Goal: Task Accomplishment & Management: Complete application form

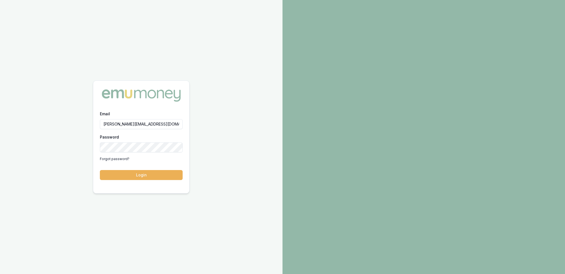
click at [138, 182] on div "Email [PERSON_NAME][EMAIL_ADDRESS][DOMAIN_NAME] Password Forgot password? Login" at bounding box center [141, 148] width 96 height 76
click at [137, 174] on button "Login" at bounding box center [141, 175] width 83 height 10
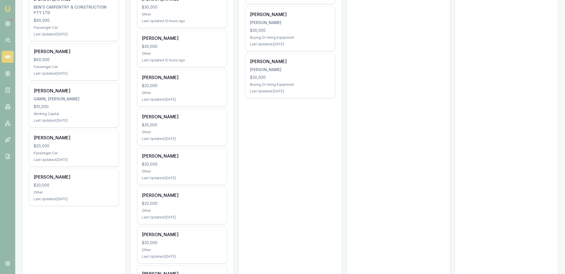
scroll to position [292, 0]
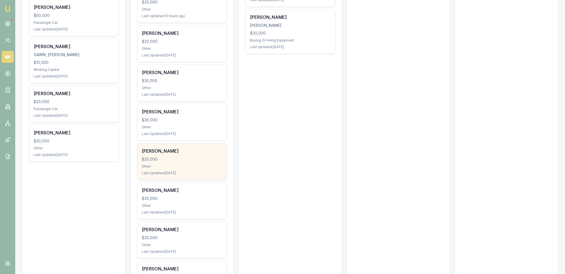
click at [218, 160] on div "$20,000" at bounding box center [182, 159] width 81 height 6
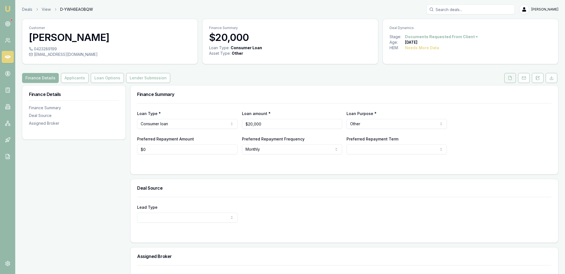
click at [511, 79] on icon at bounding box center [510, 78] width 4 height 4
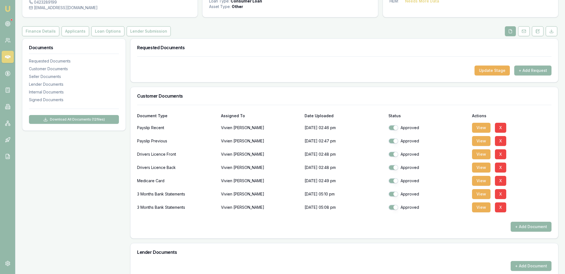
scroll to position [29, 0]
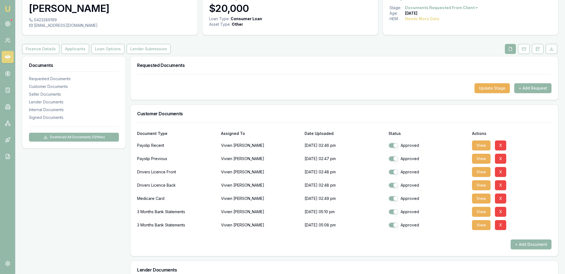
click at [75, 54] on div "Customer Vivien Radke 0423289199 vivradke@gmail.com Finance Summary $20,000 Loa…" at bounding box center [290, 239] width 537 height 498
click at [75, 51] on button "Applicants" at bounding box center [76, 49] width 28 height 10
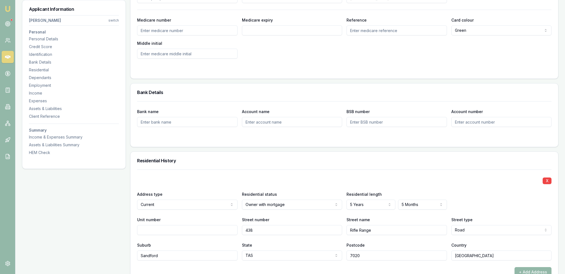
scroll to position [466, 0]
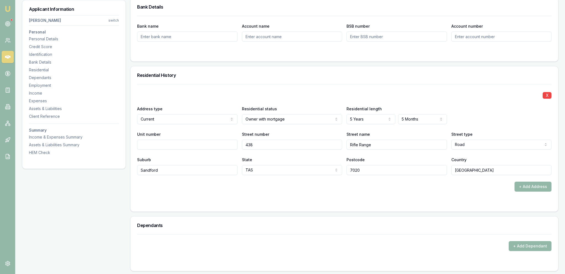
select select "RENTER"
click at [282, 76] on h3 "Residential History" at bounding box center [344, 75] width 415 height 4
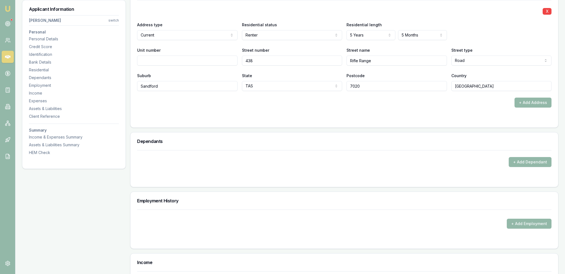
scroll to position [612, 0]
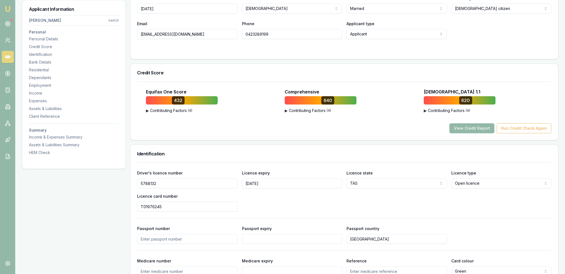
drag, startPoint x: 295, startPoint y: 119, endPoint x: 294, endPoint y: 67, distance: 51.9
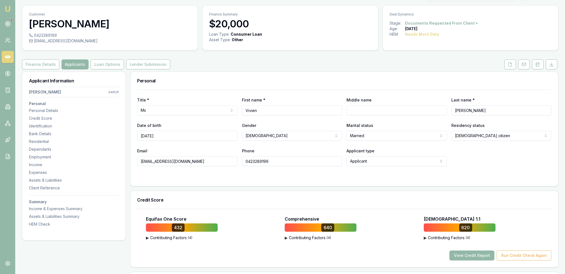
scroll to position [0, 0]
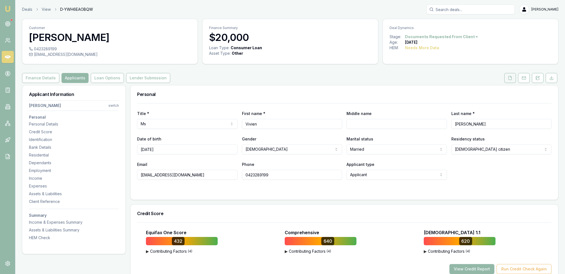
click at [505, 80] on button at bounding box center [511, 78] width 12 height 10
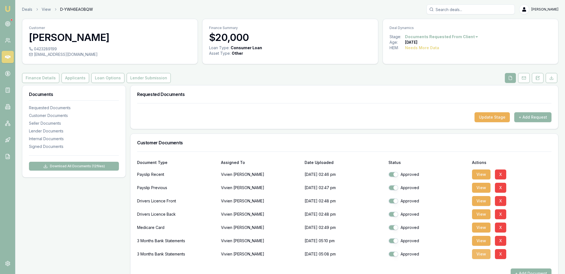
click at [479, 251] on button "View" at bounding box center [481, 254] width 19 height 10
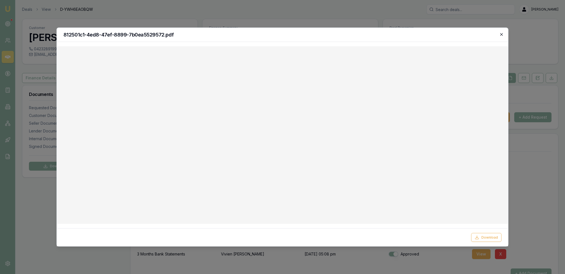
click at [500, 35] on icon "button" at bounding box center [502, 34] width 4 height 4
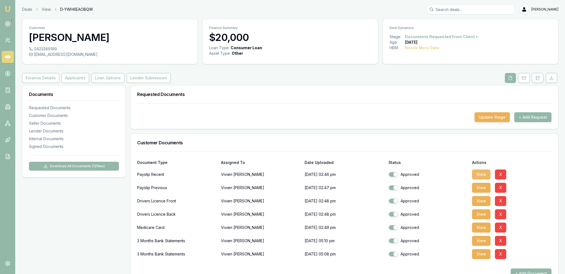
click at [477, 173] on button "View" at bounding box center [481, 174] width 19 height 10
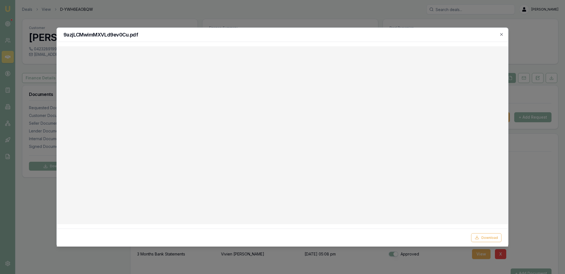
click at [205, 19] on div at bounding box center [282, 137] width 565 height 274
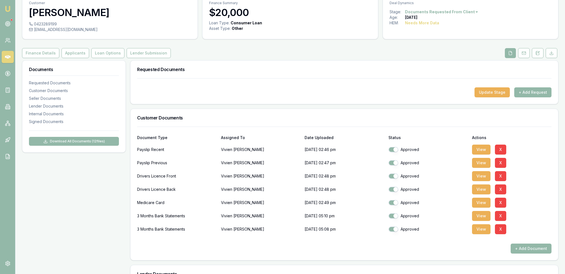
scroll to position [29, 0]
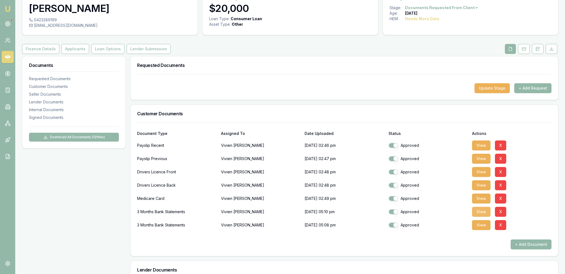
click at [487, 213] on button "View" at bounding box center [481, 212] width 19 height 10
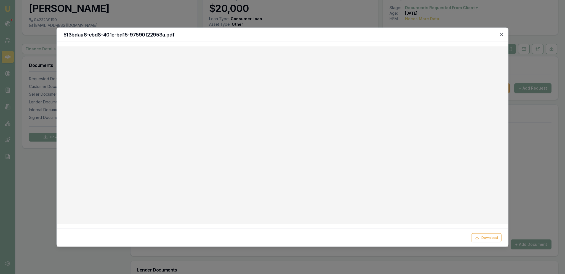
click at [226, 6] on div at bounding box center [282, 137] width 565 height 274
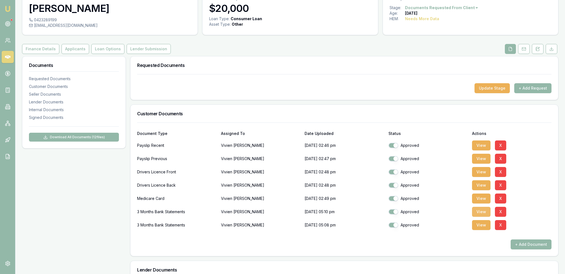
click at [481, 214] on button "View" at bounding box center [481, 212] width 19 height 10
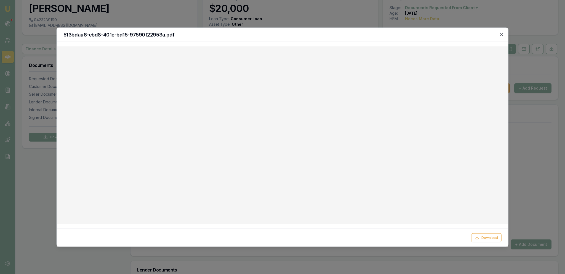
click at [518, 225] on div at bounding box center [282, 137] width 565 height 274
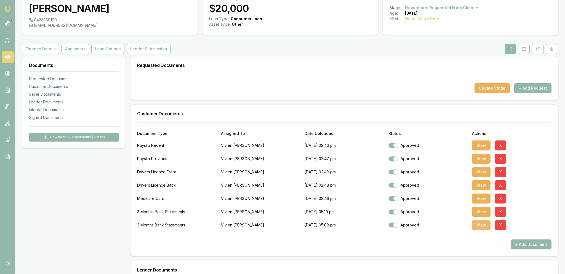
click at [488, 228] on button "View" at bounding box center [481, 225] width 19 height 10
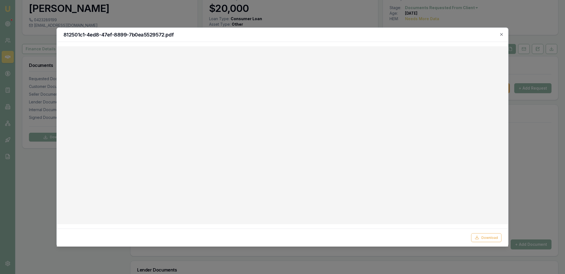
click at [49, 140] on div at bounding box center [282, 137] width 565 height 274
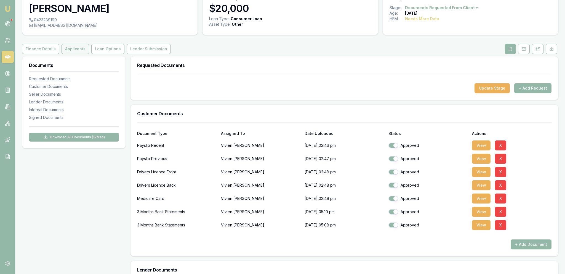
click at [80, 51] on button "Applicants" at bounding box center [76, 49] width 28 height 10
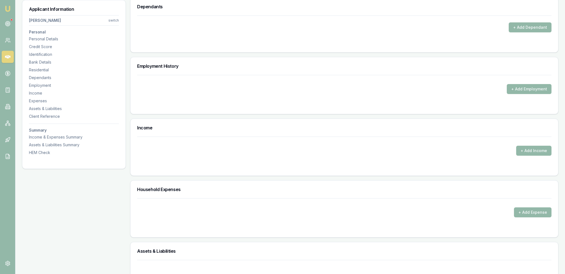
scroll to position [700, 0]
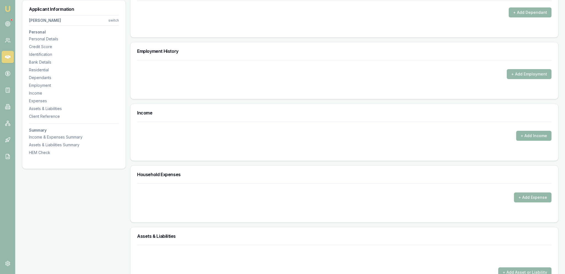
click at [519, 136] on button "+ Add Income" at bounding box center [534, 136] width 35 height 10
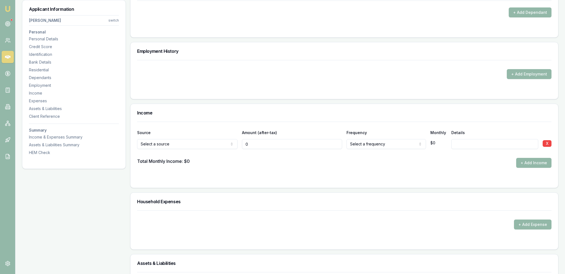
type input "$0"
select select "CENTRELINK"
click at [251, 171] on form "Source Amount (after-tax) Frequency Monthly Details Centrelink Spousal offset i…" at bounding box center [344, 150] width 415 height 59
click at [280, 144] on input "0" at bounding box center [292, 144] width 101 height 10
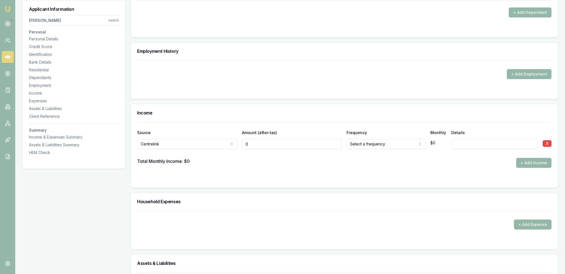
click at [280, 144] on input "0" at bounding box center [292, 144] width 101 height 10
type input "0"
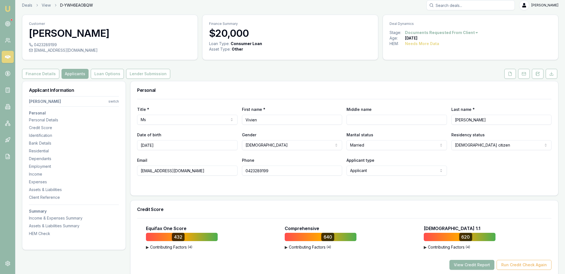
scroll to position [0, 0]
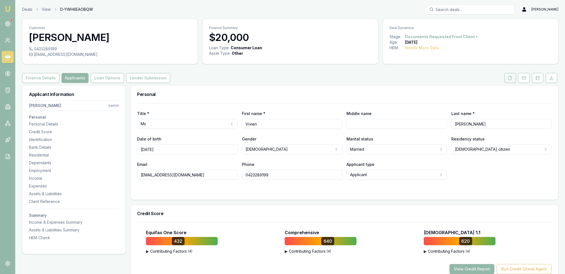
click at [508, 79] on button at bounding box center [511, 78] width 12 height 10
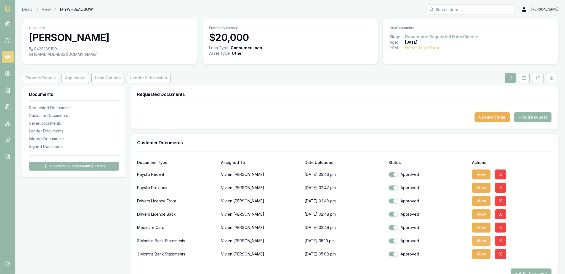
click at [477, 244] on button "View" at bounding box center [481, 241] width 19 height 10
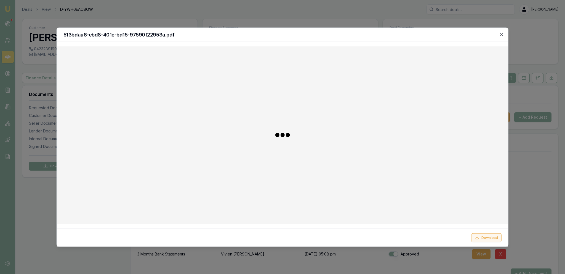
click at [479, 241] on button "Download" at bounding box center [487, 237] width 30 height 9
click at [515, 235] on div at bounding box center [282, 137] width 565 height 274
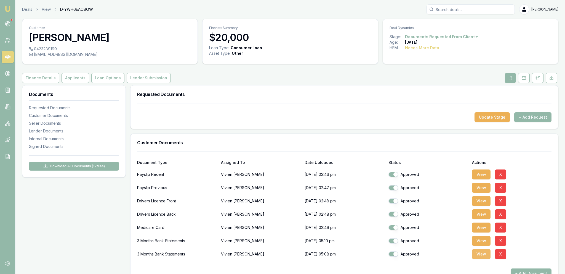
click at [479, 253] on button "View" at bounding box center [481, 254] width 19 height 10
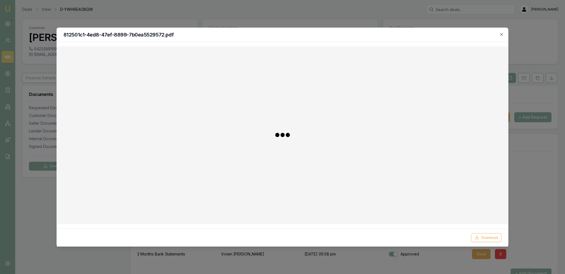
click at [526, 243] on div at bounding box center [282, 137] width 565 height 274
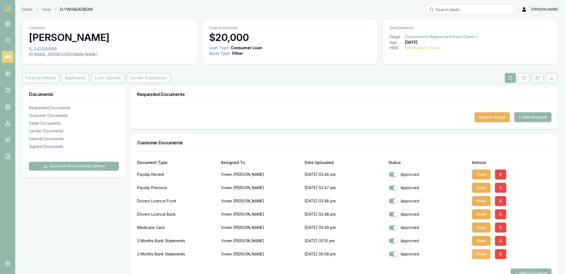
click at [481, 252] on button "View" at bounding box center [481, 254] width 19 height 10
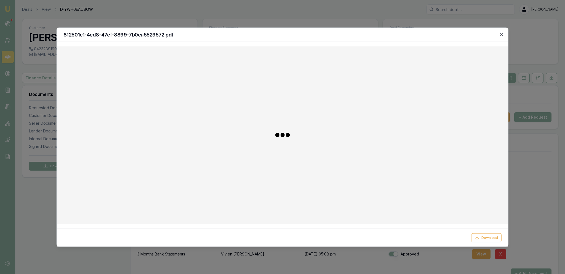
click at [481, 239] on button "Download" at bounding box center [487, 237] width 30 height 9
click at [162, 9] on div at bounding box center [282, 137] width 565 height 274
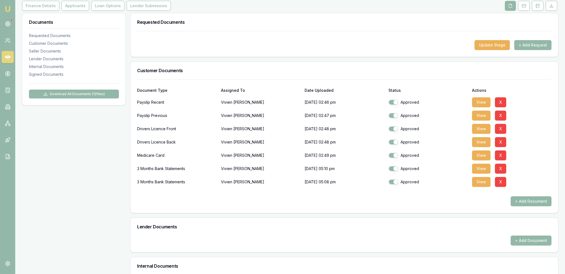
scroll to position [175, 0]
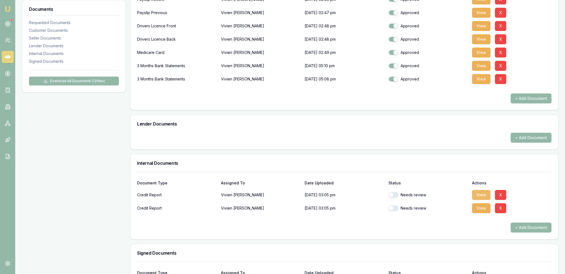
click at [482, 194] on button "View" at bounding box center [481, 195] width 19 height 10
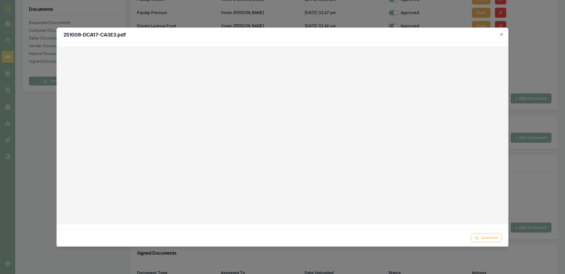
click at [328, 17] on div at bounding box center [282, 137] width 565 height 274
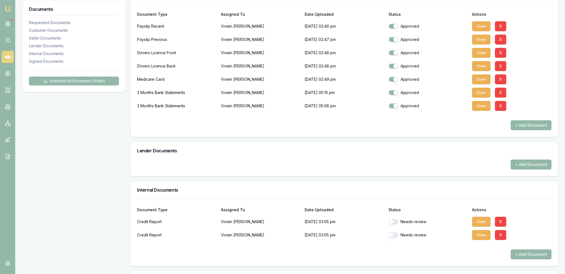
scroll to position [146, 0]
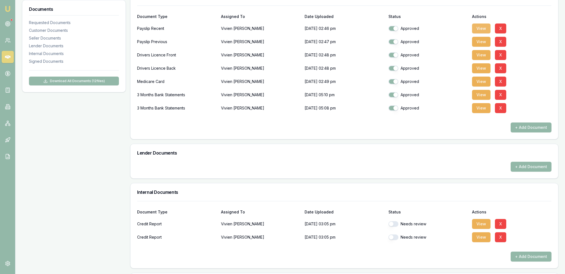
click at [473, 27] on button "View" at bounding box center [481, 28] width 19 height 10
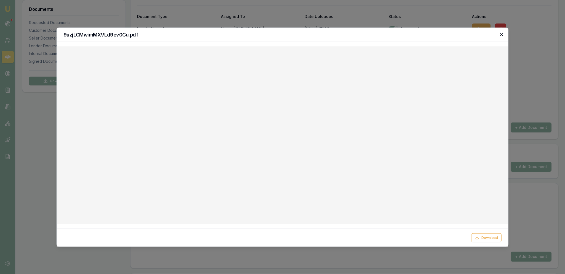
click at [503, 35] on icon "button" at bounding box center [502, 34] width 4 height 4
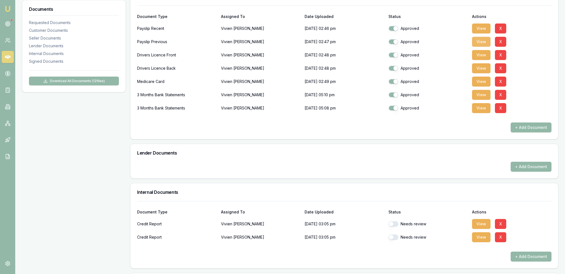
click at [484, 40] on button "View" at bounding box center [481, 42] width 19 height 10
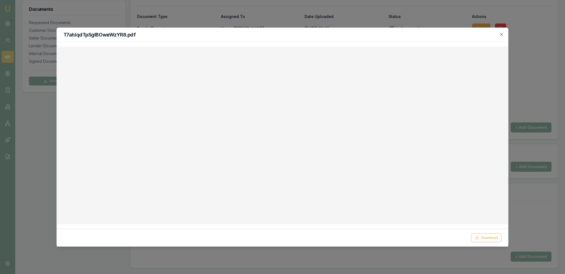
click at [230, 15] on div at bounding box center [282, 137] width 565 height 274
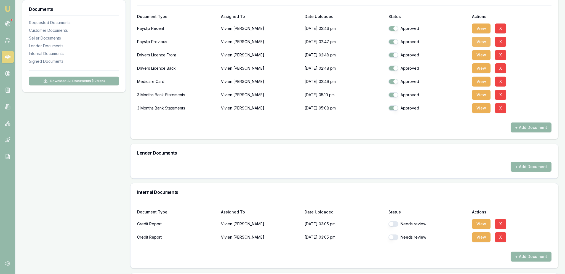
click at [475, 40] on button "View" at bounding box center [481, 42] width 19 height 10
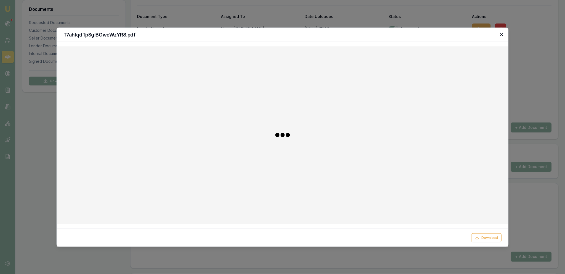
drag, startPoint x: 501, startPoint y: 36, endPoint x: 509, endPoint y: 23, distance: 14.8
click at [501, 36] on icon "button" at bounding box center [502, 34] width 4 height 4
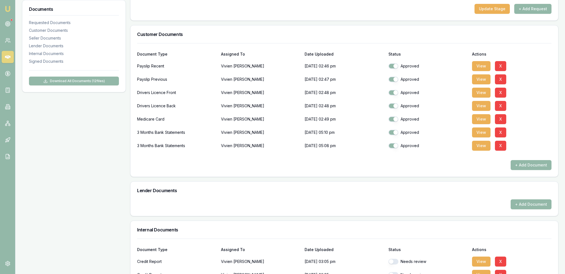
scroll to position [87, 0]
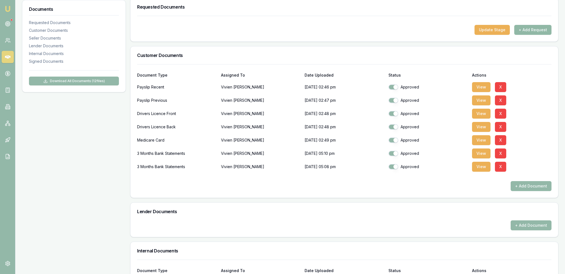
click at [543, 31] on button "+ Add Request" at bounding box center [533, 30] width 37 height 10
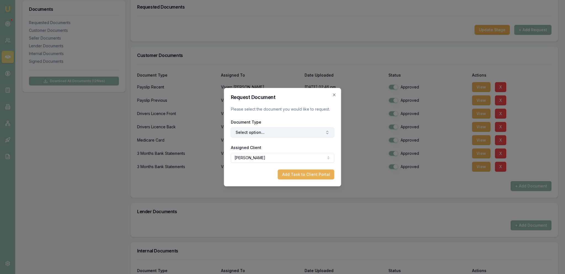
click at [303, 128] on button "Select option..." at bounding box center [283, 132] width 104 height 10
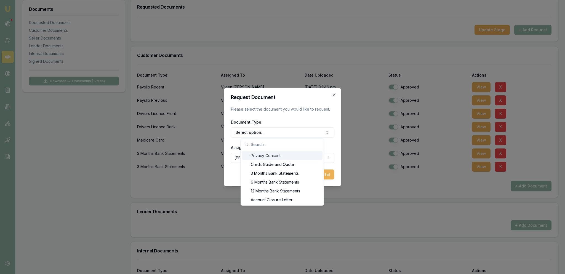
click at [281, 148] on input "text" at bounding box center [286, 144] width 70 height 11
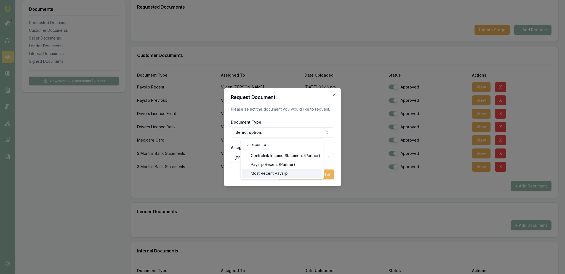
type input "recent p"
click at [292, 173] on div "Most Recent Payslip" at bounding box center [282, 173] width 81 height 9
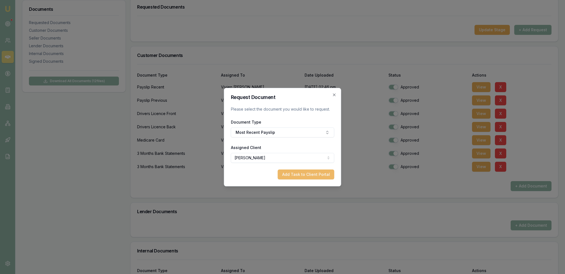
click at [322, 178] on button "Add Task to Client Portal" at bounding box center [306, 174] width 57 height 10
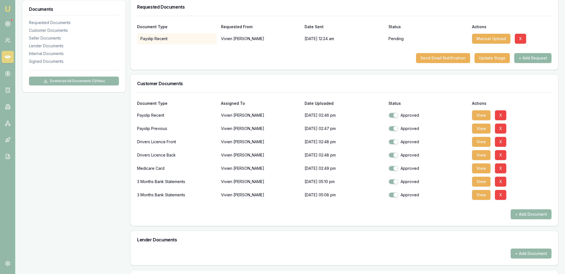
click at [540, 58] on button "+ Add Request" at bounding box center [533, 58] width 37 height 10
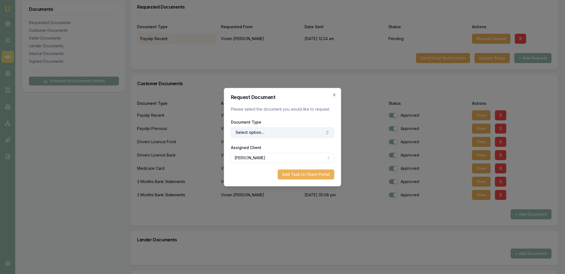
click at [265, 130] on button "Select option..." at bounding box center [283, 132] width 104 height 10
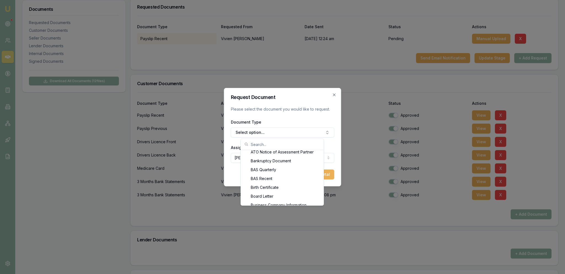
scroll to position [108, 0]
click at [269, 141] on input "text" at bounding box center [286, 144] width 70 height 11
type input "ce"
click at [295, 160] on div "Centrelink Income Statement" at bounding box center [282, 162] width 81 height 9
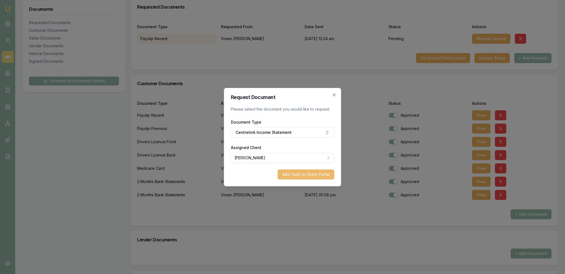
click at [309, 175] on button "Add Task to Client Portal" at bounding box center [306, 174] width 57 height 10
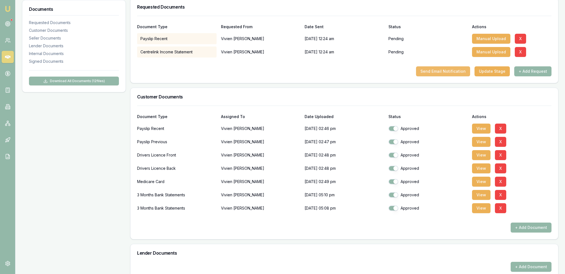
click at [430, 72] on button "Send Email Notification" at bounding box center [443, 71] width 54 height 10
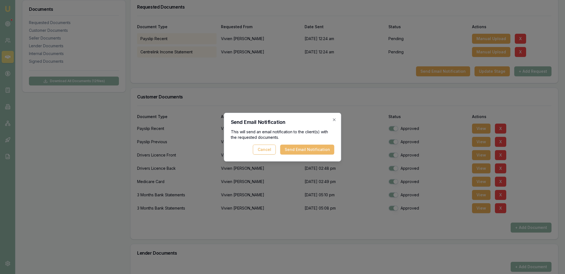
click at [315, 147] on button "Send Email Notification" at bounding box center [308, 149] width 54 height 10
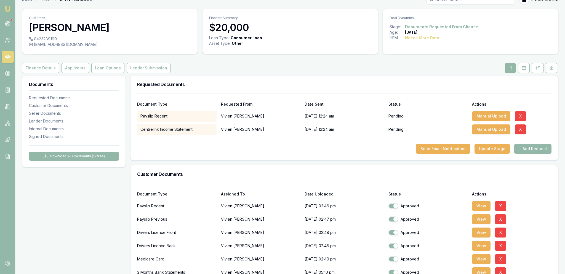
scroll to position [0, 0]
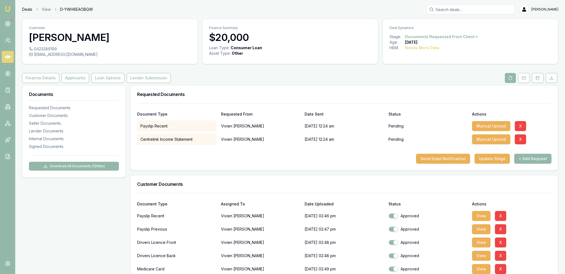
click at [22, 9] on link "Deals" at bounding box center [27, 10] width 10 height 6
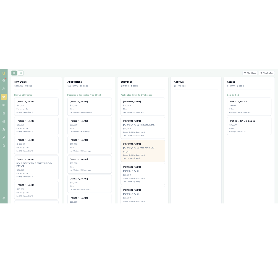
scroll to position [58, 0]
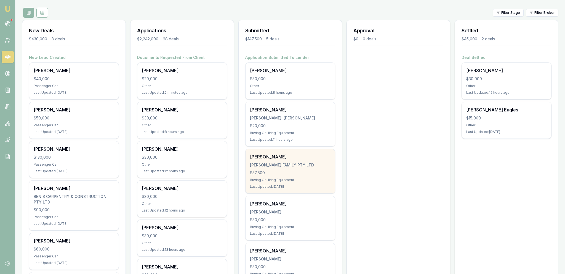
click at [297, 176] on div "Shane Jackson JACKSON FAMILY PTY LTD $37,500 Buying Or Hiring Equipment Last Up…" at bounding box center [290, 171] width 89 height 44
click at [290, 178] on div "Buying Or Hiring Equipment" at bounding box center [290, 180] width 81 height 4
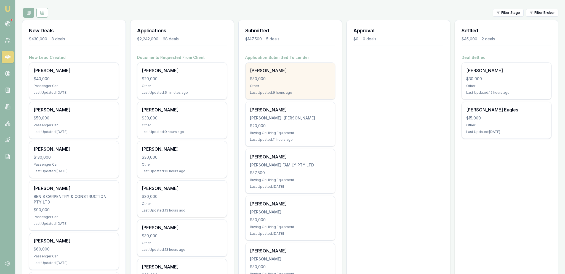
click at [270, 83] on div "Glen Murray $30,000 Other Last Updated: 9 hours ago" at bounding box center [290, 81] width 89 height 36
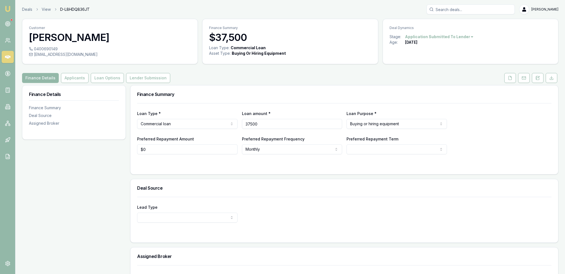
click at [258, 123] on input "37500" at bounding box center [292, 124] width 101 height 10
type input "$30,000"
drag, startPoint x: 362, startPoint y: 83, endPoint x: 408, endPoint y: 78, distance: 46.4
click at [361, 81] on div "Customer Shane Jackson 0400690149 jackosfamilytransport@hotmail.com Finance Sum…" at bounding box center [290, 167] width 537 height 297
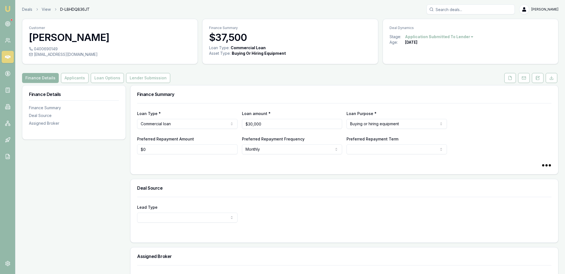
select select "60"
click at [520, 81] on button at bounding box center [525, 78] width 12 height 10
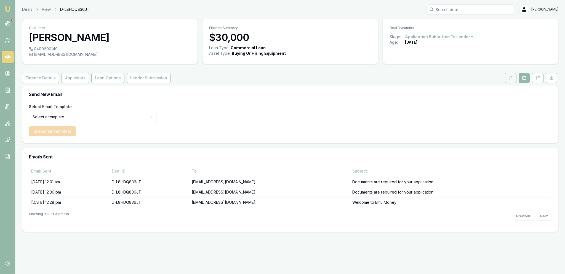
click at [512, 81] on button at bounding box center [511, 78] width 12 height 10
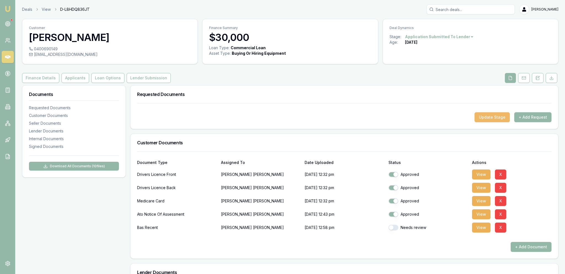
click at [505, 112] on button "Update Stage" at bounding box center [492, 117] width 35 height 10
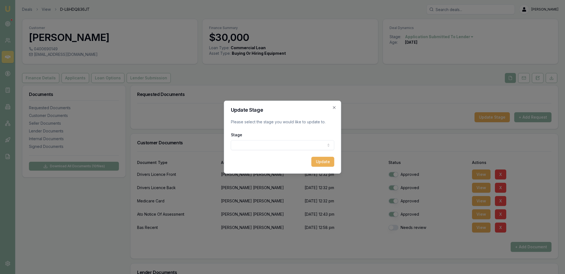
click at [242, 138] on div "Stage New lead created Client contacted Documents requested from client Documen…" at bounding box center [283, 140] width 104 height 19
click at [244, 145] on body "Emu Broker Deals View D-L8HDQ836JT Jackson Fanfulla Toggle Menu Customer Shane …" at bounding box center [282, 137] width 565 height 274
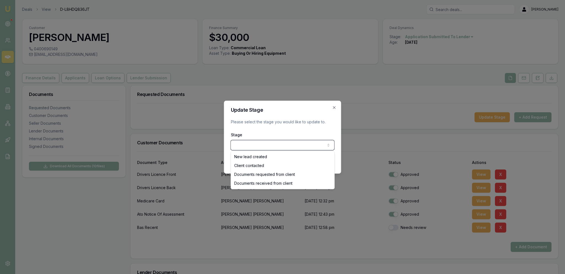
drag, startPoint x: 259, startPoint y: 138, endPoint x: 312, endPoint y: 114, distance: 58.1
click at [259, 137] on body "Emu Broker Deals View D-L8HDQ836JT Jackson Fanfulla Toggle Menu Customer Shane …" at bounding box center [282, 137] width 565 height 274
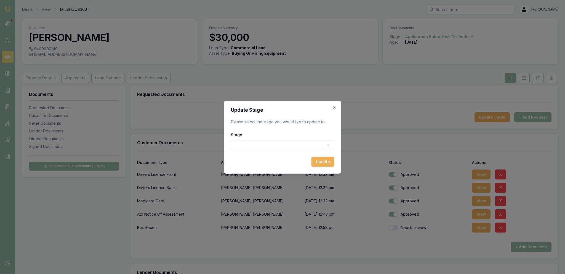
click at [329, 107] on div "Update Stage Please select the stage you would like to update to. Stage New lea…" at bounding box center [282, 137] width 117 height 73
click at [332, 108] on h2 "Update Stage" at bounding box center [283, 109] width 104 height 5
click at [333, 108] on icon "button" at bounding box center [334, 107] width 4 height 4
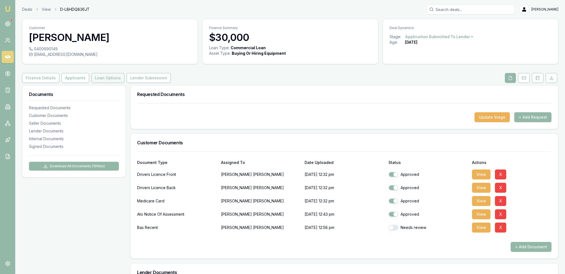
click at [91, 79] on button "Loan Options" at bounding box center [107, 78] width 33 height 10
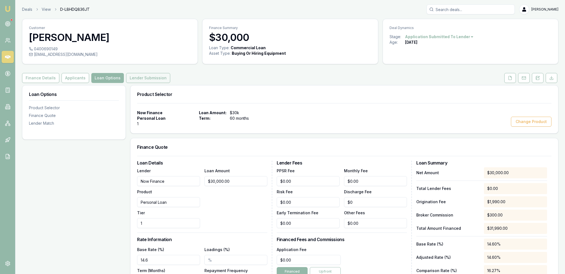
click at [137, 81] on button "Lender Submission" at bounding box center [148, 78] width 44 height 10
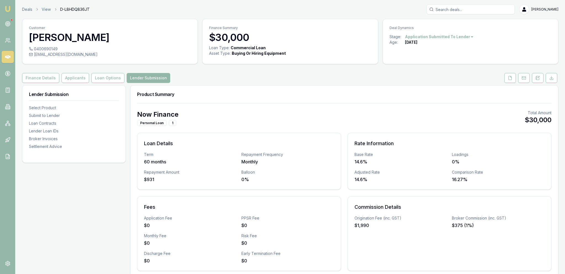
scroll to position [204, 0]
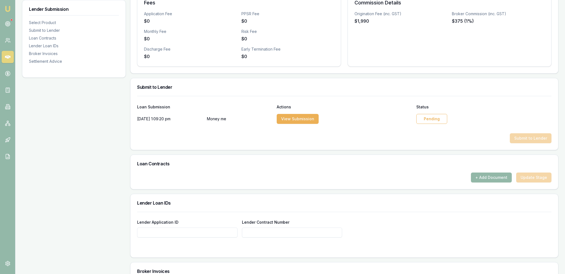
click at [437, 121] on div "Pending" at bounding box center [432, 119] width 31 height 10
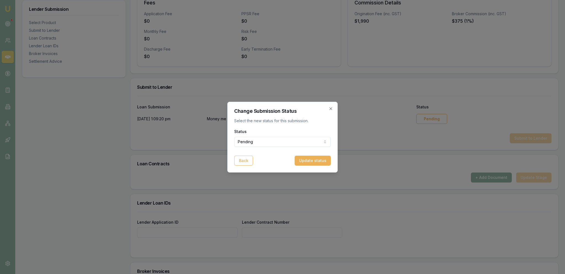
click at [287, 135] on div "Status Pending Pending Approved Rejected" at bounding box center [282, 137] width 97 height 19
click at [239, 168] on div "Change Submission Status Select the new status for this submission. Status Reje…" at bounding box center [283, 137] width 110 height 71
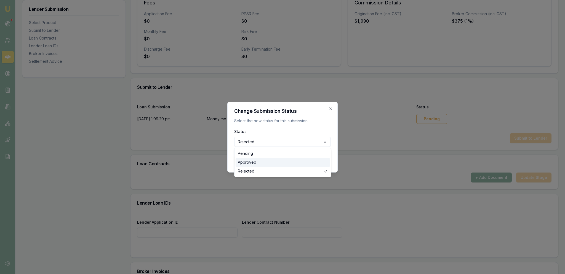
select select "APPROVED"
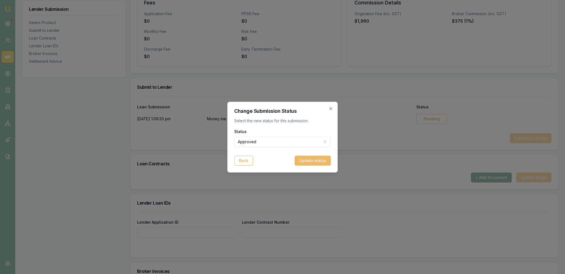
click at [316, 164] on button "Update status" at bounding box center [313, 160] width 36 height 10
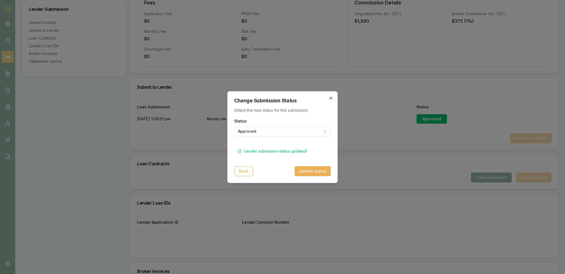
drag, startPoint x: 330, startPoint y: 98, endPoint x: 324, endPoint y: 101, distance: 6.5
click at [330, 98] on icon "button" at bounding box center [331, 98] width 4 height 4
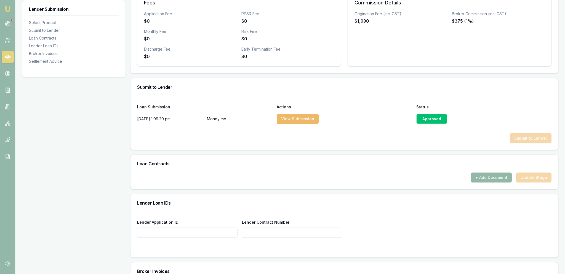
scroll to position [29, 0]
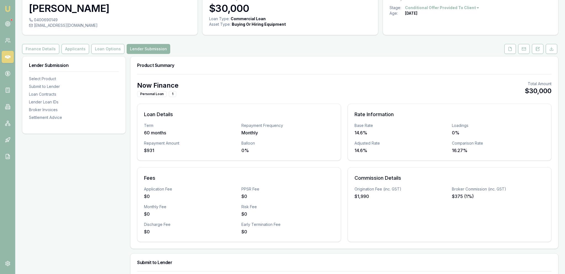
click at [114, 42] on div "Customer Shane Jackson 0400690149 jackosfamilytransport@hotmail.com Finance Sum…" at bounding box center [290, 270] width 537 height 561
click at [114, 45] on button "Loan Options" at bounding box center [107, 49] width 33 height 10
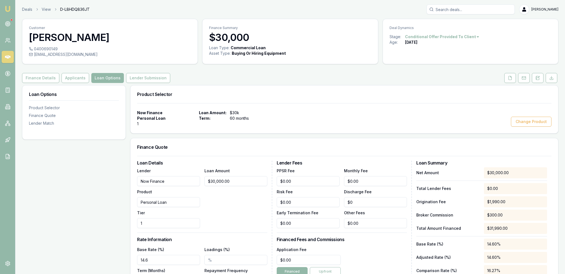
click at [171, 78] on div "Finance Details Applicants Loan Options Lender Submission" at bounding box center [290, 78] width 537 height 10
click at [154, 79] on button "Lender Submission" at bounding box center [148, 78] width 44 height 10
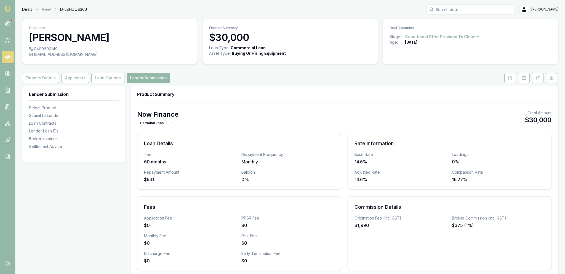
click at [25, 9] on link "Deals" at bounding box center [27, 10] width 10 height 6
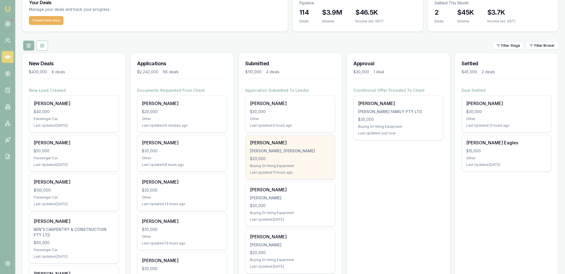
scroll to position [29, 0]
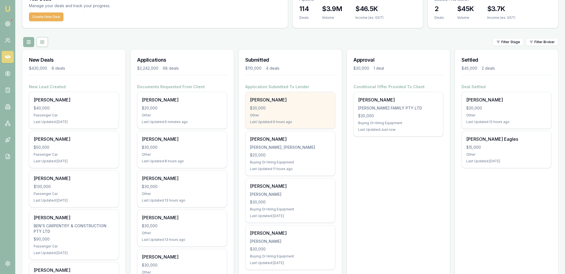
click at [301, 112] on div "Glen Murray $30,000 Other Last Updated: 9 hours ago" at bounding box center [290, 110] width 89 height 36
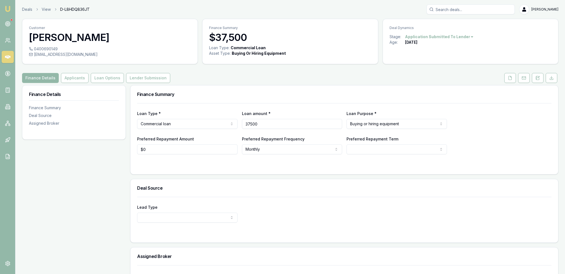
drag, startPoint x: 277, startPoint y: 123, endPoint x: 229, endPoint y: 125, distance: 47.8
click at [242, 123] on input "37500" at bounding box center [292, 124] width 101 height 10
type input "$30,000"
click at [253, 101] on div "Finance Summary" at bounding box center [345, 94] width 428 height 18
select select "60"
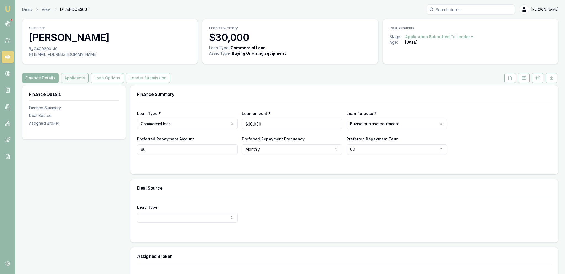
click at [83, 80] on button "Applicants" at bounding box center [75, 78] width 28 height 10
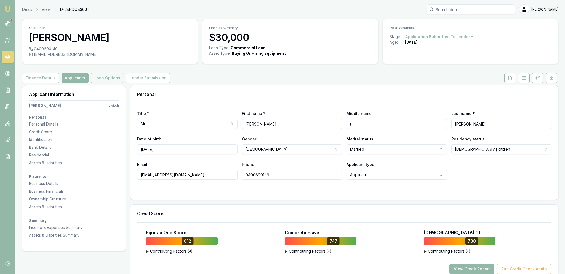
click at [100, 81] on button "Loan Options" at bounding box center [107, 78] width 33 height 10
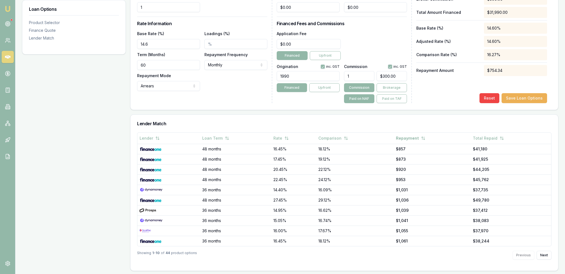
scroll to position [41, 0]
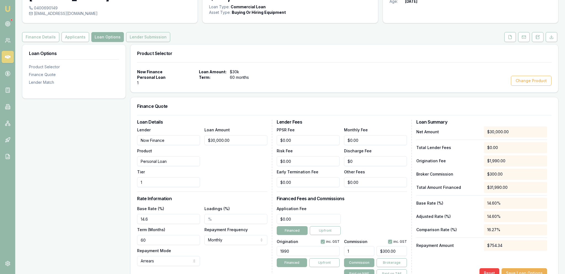
click at [131, 42] on button "Lender Submission" at bounding box center [148, 37] width 44 height 10
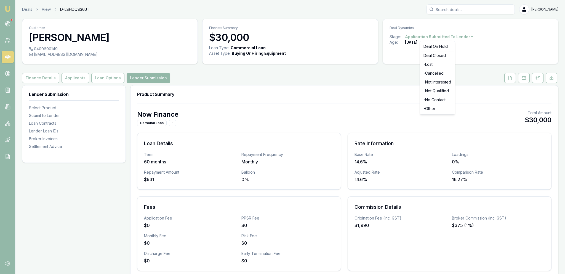
click at [452, 39] on html "Emu Broker Deals View D-L8HDQ836JT Jackson Fanfulla Toggle Menu Customer Shane …" at bounding box center [282, 137] width 565 height 274
click at [374, 69] on html "Emu Broker Deals View D-L8HDQ836JT Jackson Fanfulla Toggle Menu Customer Shane …" at bounding box center [282, 137] width 565 height 274
click at [528, 80] on button at bounding box center [525, 78] width 12 height 10
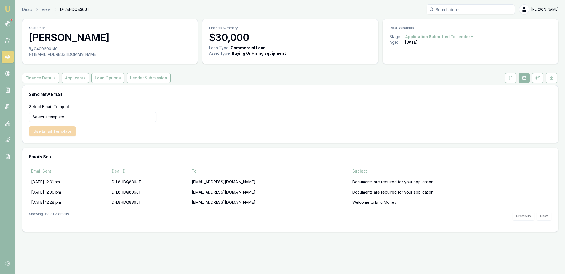
click at [511, 80] on icon at bounding box center [511, 78] width 3 height 4
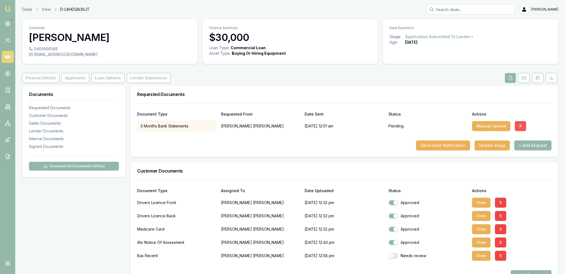
click at [520, 125] on button "X" at bounding box center [520, 126] width 11 height 10
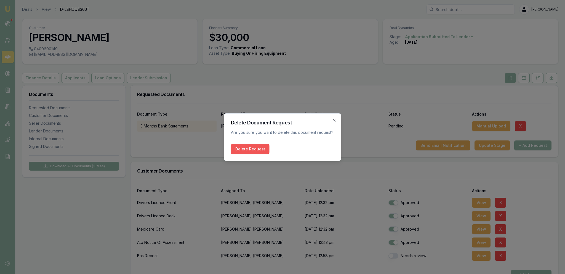
click at [249, 147] on button "Delete Request" at bounding box center [250, 149] width 39 height 10
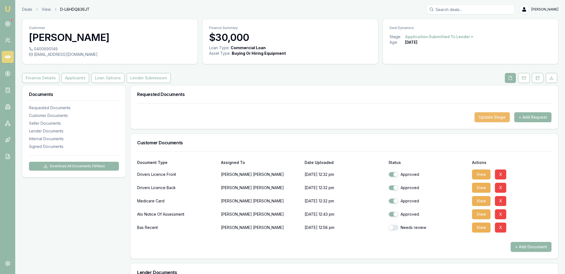
click at [491, 119] on button "Update Stage" at bounding box center [492, 117] width 35 height 10
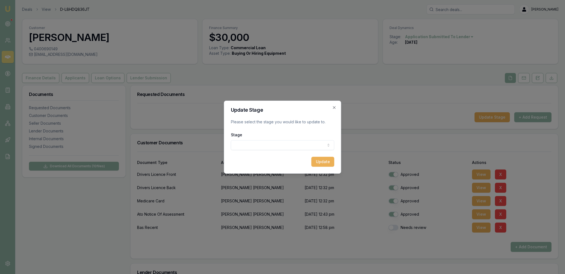
click at [263, 147] on body "Emu Broker Deals View D-L8HDQ836JT Jackson Fanfulla Toggle Menu Customer Shane …" at bounding box center [282, 137] width 565 height 274
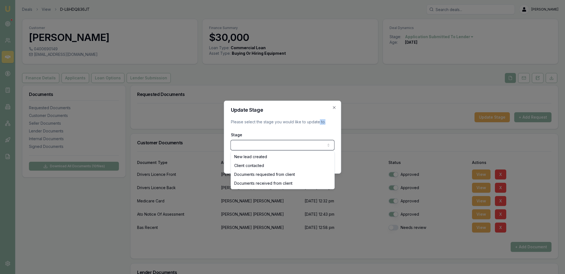
drag, startPoint x: 317, startPoint y: 124, endPoint x: 328, endPoint y: 115, distance: 14.2
click at [320, 122] on body "Emu Broker Deals View D-L8HDQ836JT Jackson Fanfulla Toggle Menu Customer Shane …" at bounding box center [282, 137] width 565 height 274
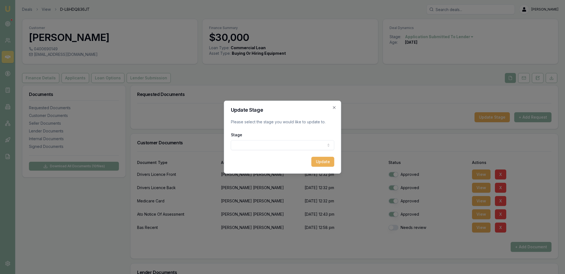
click at [337, 107] on div "Update Stage Please select the stage you would like to update to. Stage New lea…" at bounding box center [282, 137] width 117 height 73
click at [332, 108] on h2 "Update Stage" at bounding box center [283, 109] width 104 height 5
click at [335, 111] on div "Update Stage Please select the stage you would like to update to. Stage New lea…" at bounding box center [282, 137] width 117 height 73
click at [334, 110] on h2 "Update Stage" at bounding box center [283, 109] width 104 height 5
click at [335, 109] on div "Update Stage Please select the stage you would like to update to. Stage New lea…" at bounding box center [282, 137] width 117 height 73
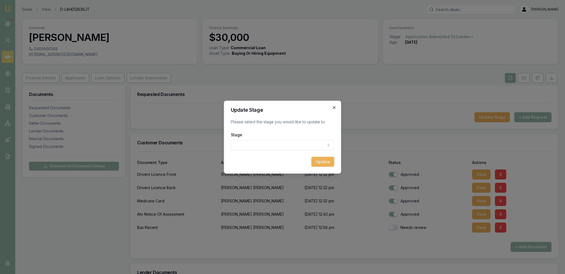
click at [334, 109] on icon "button" at bounding box center [334, 107] width 4 height 4
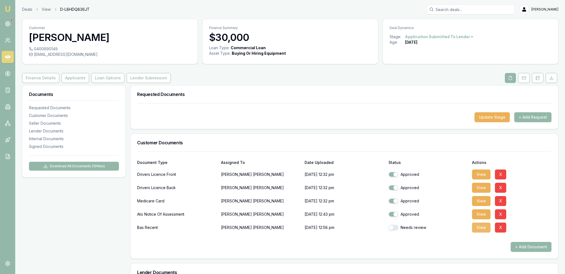
click at [479, 227] on button "View" at bounding box center [481, 227] width 19 height 10
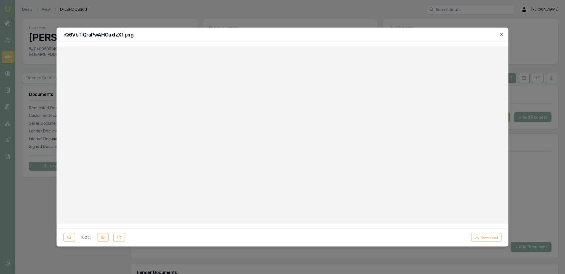
click at [105, 236] on button at bounding box center [103, 237] width 12 height 9
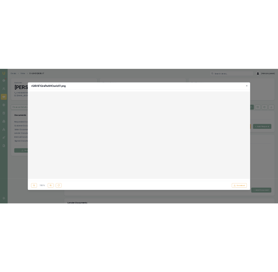
scroll to position [64, 0]
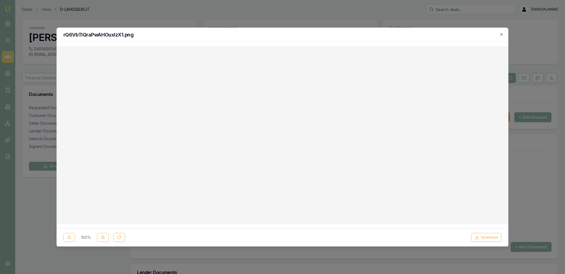
click at [282, 16] on div at bounding box center [282, 137] width 565 height 274
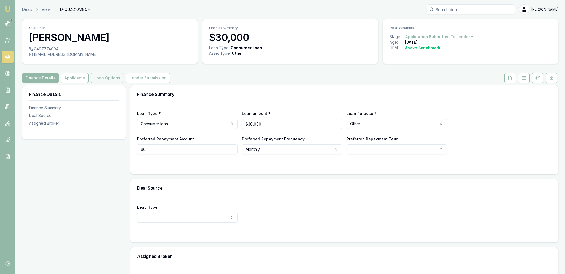
click at [105, 78] on button "Loan Options" at bounding box center [107, 78] width 33 height 10
click at [505, 79] on button at bounding box center [511, 78] width 12 height 10
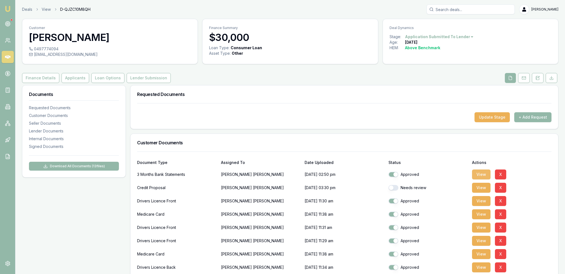
click at [474, 176] on button "View" at bounding box center [481, 174] width 19 height 10
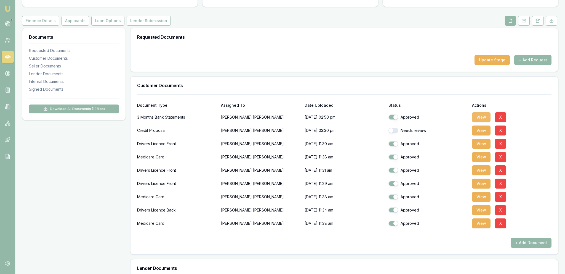
scroll to position [58, 0]
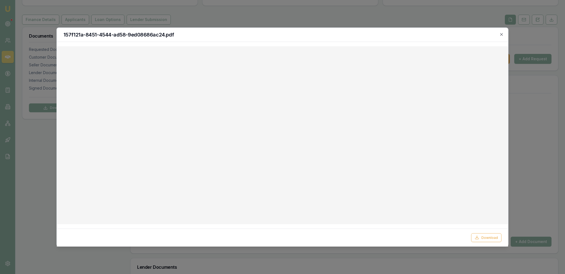
click at [520, 151] on div at bounding box center [282, 137] width 565 height 274
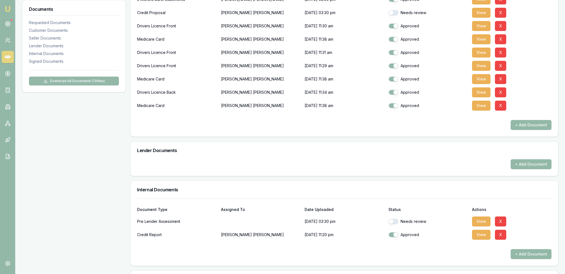
scroll to position [0, 0]
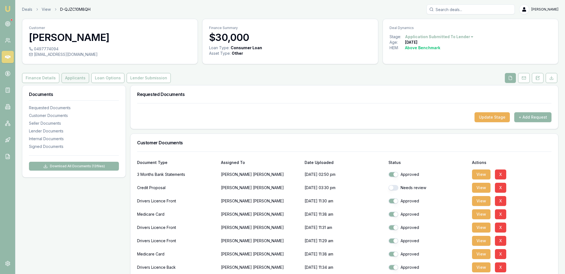
click at [75, 80] on button "Applicants" at bounding box center [76, 78] width 28 height 10
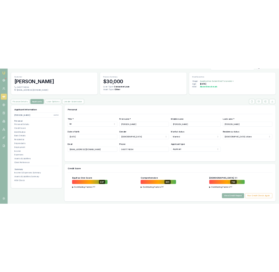
scroll to position [29, 0]
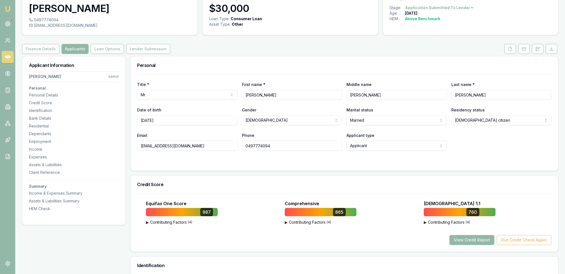
click at [490, 245] on div "Equifax One Score 987 ▶ Contributing Factors ( 4 ) Strong Credit History Having…" at bounding box center [345, 222] width 428 height 58
click at [488, 242] on button "View Credit Report" at bounding box center [472, 240] width 45 height 10
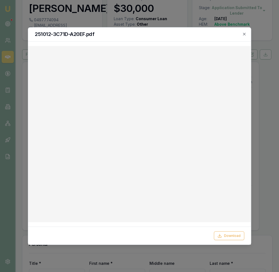
click at [92, 7] on div at bounding box center [139, 136] width 279 height 272
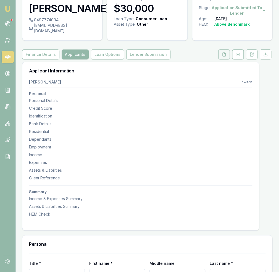
click at [221, 50] on button at bounding box center [224, 54] width 12 height 10
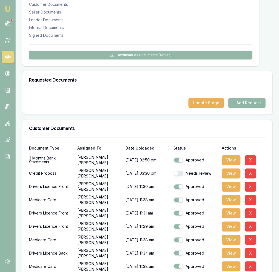
scroll to position [175, 0]
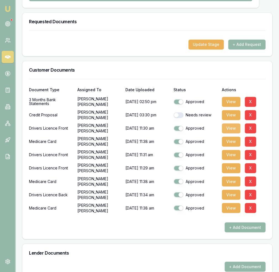
click at [226, 123] on button "View" at bounding box center [231, 128] width 19 height 10
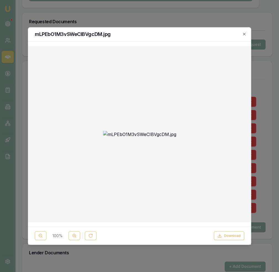
click at [118, 14] on div at bounding box center [139, 136] width 279 height 272
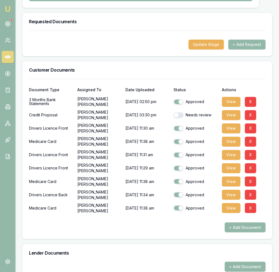
scroll to position [29, 0]
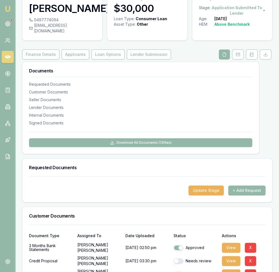
click at [51, 21] on div "0497774094" at bounding box center [62, 20] width 67 height 6
copy icon
drag, startPoint x: 52, startPoint y: 30, endPoint x: 54, endPoint y: 27, distance: 3.5
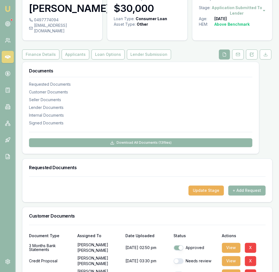
click at [52, 29] on div "0497774094 [EMAIL_ADDRESS][DOMAIN_NAME]" at bounding box center [62, 28] width 80 height 23
click at [54, 27] on div "[EMAIL_ADDRESS][DOMAIN_NAME]" at bounding box center [62, 28] width 67 height 11
copy div "muzzaglenmurray1985"
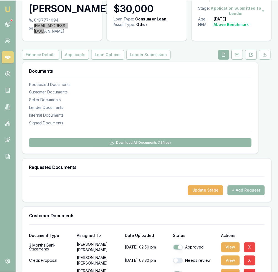
scroll to position [146, 0]
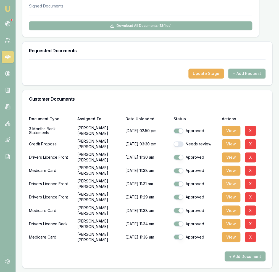
click at [236, 179] on button "View" at bounding box center [231, 184] width 19 height 10
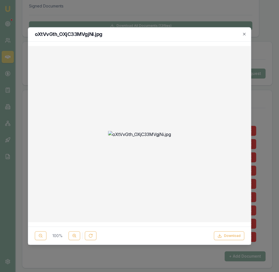
click at [257, 154] on div at bounding box center [139, 136] width 279 height 272
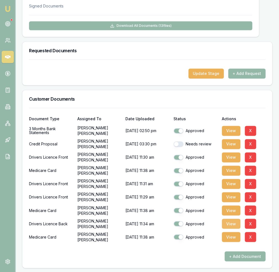
click at [236, 218] on button "View" at bounding box center [231, 223] width 19 height 10
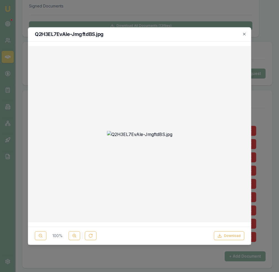
click at [265, 177] on div at bounding box center [139, 136] width 279 height 272
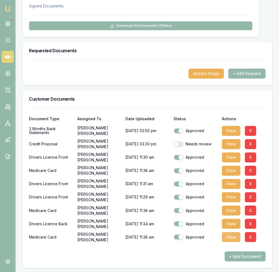
click at [236, 232] on button "View" at bounding box center [231, 237] width 19 height 10
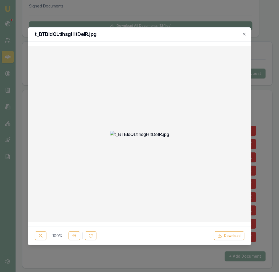
click at [250, 119] on div at bounding box center [139, 134] width 223 height 176
click at [268, 120] on div at bounding box center [139, 136] width 278 height 272
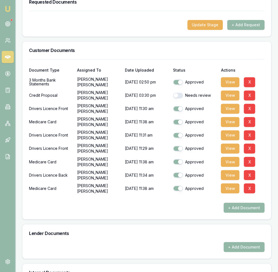
scroll to position [175, 0]
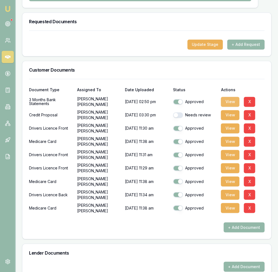
click at [227, 97] on button "View" at bounding box center [230, 102] width 19 height 10
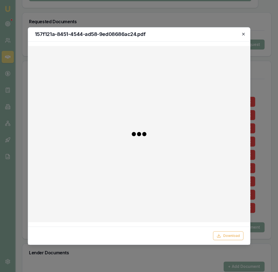
click at [243, 35] on icon "button" at bounding box center [243, 34] width 4 height 4
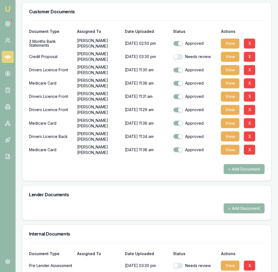
scroll to position [359, 0]
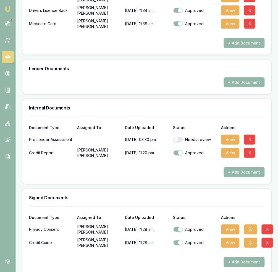
click at [181, 137] on button "button" at bounding box center [178, 140] width 10 height 6
checkbox input "true"
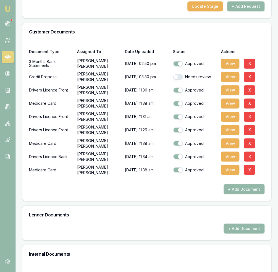
scroll to position [67, 0]
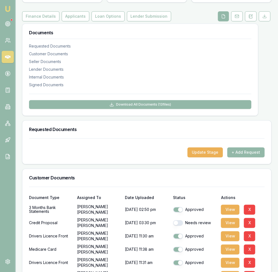
click at [175, 220] on button "button" at bounding box center [178, 223] width 10 height 6
checkbox input "true"
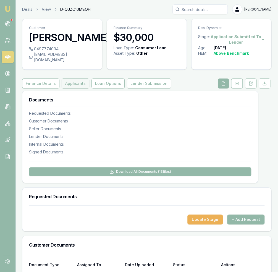
click at [67, 78] on button "Applicants" at bounding box center [76, 83] width 28 height 10
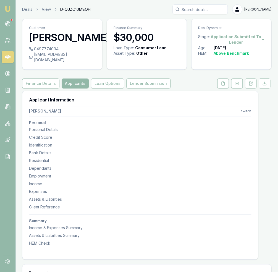
click at [90, 78] on link "Loan Options" at bounding box center [107, 83] width 35 height 10
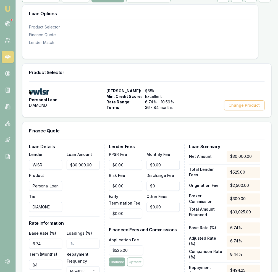
scroll to position [87, 0]
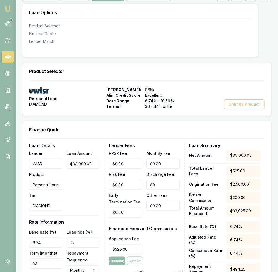
click at [48, 160] on input "WISR" at bounding box center [45, 163] width 33 height 10
click at [251, 99] on button "Change Product" at bounding box center [244, 104] width 41 height 10
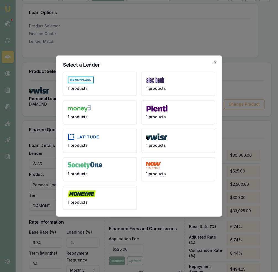
click at [213, 63] on icon "button" at bounding box center [215, 62] width 4 height 4
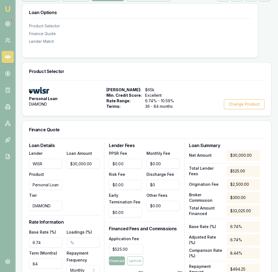
click at [236, 104] on div "Personal Loan DIAMOND Max Loan Amount: $65k Min. Credit Score: Excellent Rate R…" at bounding box center [146, 98] width 249 height 36
click at [237, 99] on button "Change Product" at bounding box center [244, 104] width 41 height 10
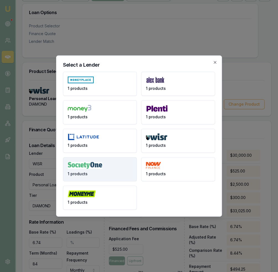
click at [95, 167] on img at bounding box center [85, 165] width 35 height 7
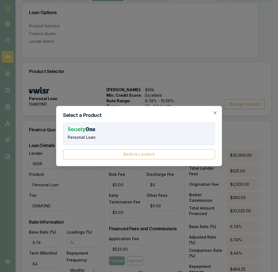
click at [94, 139] on button "Personal Loan" at bounding box center [139, 133] width 152 height 23
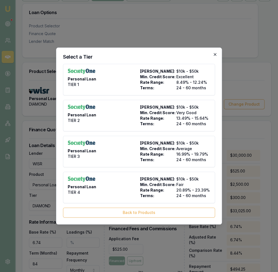
click at [216, 53] on icon "button" at bounding box center [215, 54] width 4 height 4
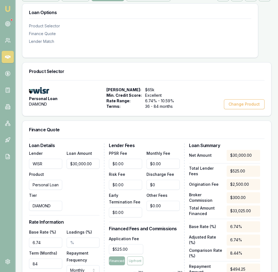
click at [65, 162] on div "Lender WISR Product Personal Loan Tier DIAMOND Loan Amount $30,000.00" at bounding box center [64, 180] width 70 height 61
click at [62, 160] on div "Lender WISR Product Personal Loan Tier DIAMOND Loan Amount $30,000.00" at bounding box center [64, 180] width 70 height 61
click at [58, 158] on input "WISR" at bounding box center [45, 163] width 33 height 10
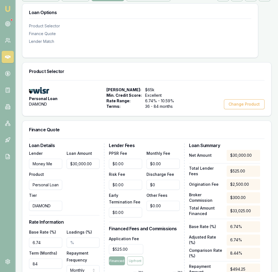
type input "Money Me"
click at [88, 121] on div "Finance Quote" at bounding box center [146, 130] width 249 height 18
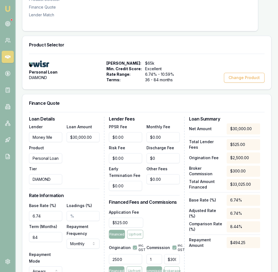
scroll to position [117, 0]
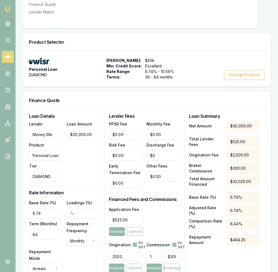
click at [68, 169] on div "Loan Amount $30,000.00" at bounding box center [83, 150] width 33 height 61
click at [59, 171] on input "DIAMOND" at bounding box center [45, 176] width 33 height 10
click at [55, 171] on input "DIAMOND" at bounding box center [45, 176] width 33 height 10
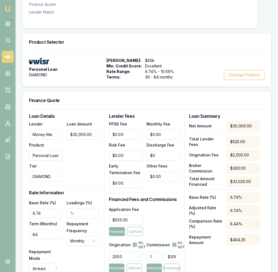
click at [55, 171] on input "DIAMOND" at bounding box center [45, 176] width 33 height 10
type input "1"
click at [69, 160] on div "Loan Amount $30,000.00" at bounding box center [83, 150] width 33 height 61
click at [60, 208] on input "6.74" at bounding box center [45, 213] width 33 height 10
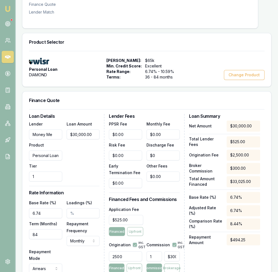
click at [60, 208] on input "6.74" at bounding box center [45, 213] width 33 height 10
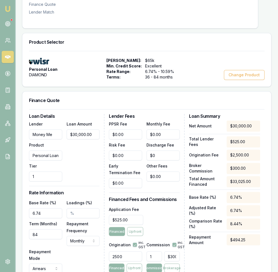
click at [60, 208] on input "6.74" at bounding box center [45, 213] width 33 height 10
drag, startPoint x: 49, startPoint y: 205, endPoint x: 21, endPoint y: 208, distance: 28.3
click at [29, 208] on input "6.74" at bounding box center [45, 213] width 33 height 10
click at [39, 208] on input "11.00%" at bounding box center [45, 213] width 33 height 10
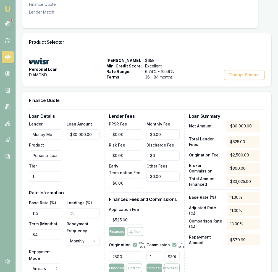
type input "11.30%"
click at [78, 208] on input "Loadings (%)" at bounding box center [83, 213] width 33 height 10
click at [55, 232] on input "84" at bounding box center [45, 234] width 33 height 10
click at [53, 237] on div "Term (Months) 84" at bounding box center [45, 232] width 33 height 25
click at [139, 255] on input "2500" at bounding box center [125, 256] width 33 height 10
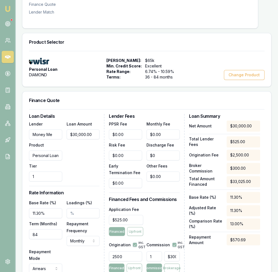
click at [139, 255] on input "2500" at bounding box center [125, 256] width 33 height 10
click at [139, 254] on input "2500" at bounding box center [125, 256] width 33 height 10
click at [139, 253] on input "2500" at bounding box center [125, 256] width 33 height 10
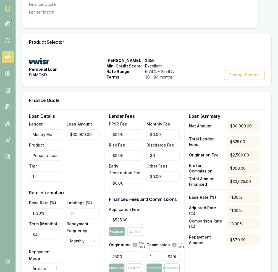
drag, startPoint x: 133, startPoint y: 251, endPoint x: 97, endPoint y: 251, distance: 35.9
click at [109, 251] on input "2500" at bounding box center [125, 256] width 33 height 10
type input "1990.00"
click at [162, 251] on input "1" at bounding box center [153, 256] width 15 height 10
click at [162, 249] on div "1.00% $300.00" at bounding box center [162, 255] width 33 height 12
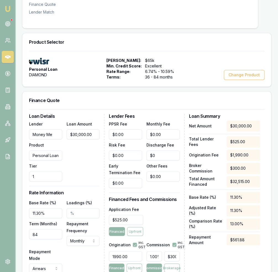
click at [162, 249] on div "1.00% $300.00" at bounding box center [162, 255] width 33 height 12
click at [157, 251] on input "1.00%" at bounding box center [153, 256] width 15 height 10
type input "0"
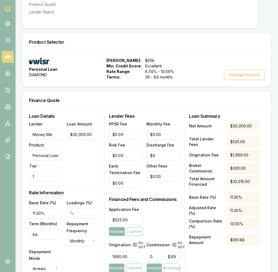
type input "$0.00"
type input "0"
click at [221, 250] on div "Net Amount $30,000.00 Total Lender Fees $525.00 Origination Fee $1,990.00 Broke…" at bounding box center [224, 201] width 71 height 163
click at [126, 215] on input "525" at bounding box center [126, 220] width 34 height 10
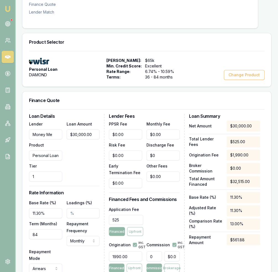
type input "$525.00"
click at [159, 209] on div "Application Fee $525.00 Financed Upfront" at bounding box center [144, 221] width 70 height 30
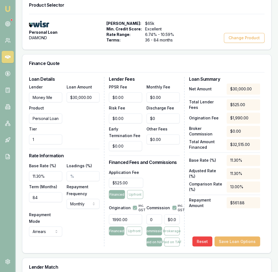
scroll to position [175, 0]
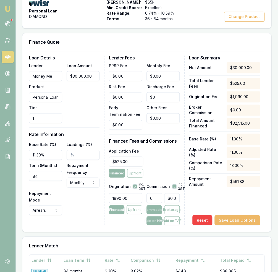
click at [234, 216] on button "Save Loan Options" at bounding box center [237, 220] width 46 height 10
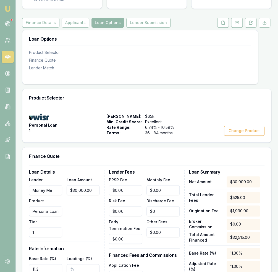
scroll to position [0, 0]
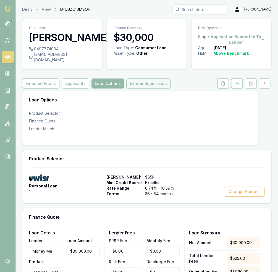
click at [134, 78] on button "Lender Submission" at bounding box center [148, 83] width 44 height 10
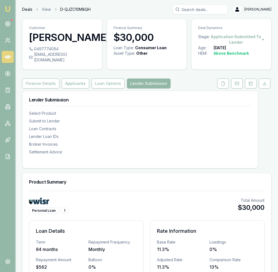
click at [23, 9] on link "Deals" at bounding box center [27, 10] width 10 height 6
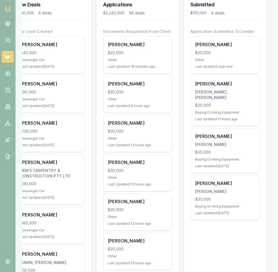
scroll to position [0, 69]
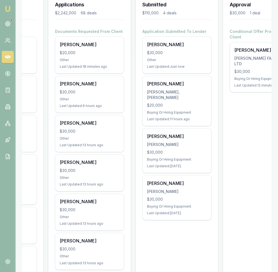
drag, startPoint x: 226, startPoint y: 233, endPoint x: 248, endPoint y: 238, distance: 22.6
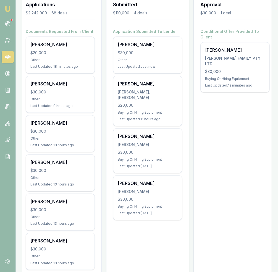
scroll to position [0, 142]
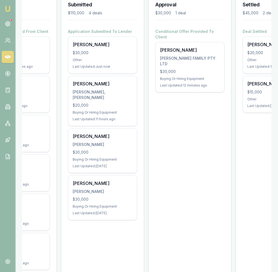
drag, startPoint x: 178, startPoint y: 236, endPoint x: 208, endPoint y: 236, distance: 30.6
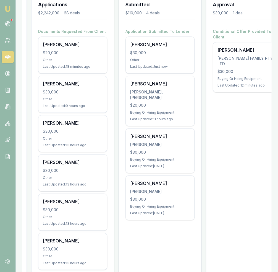
drag, startPoint x: 192, startPoint y: 225, endPoint x: 173, endPoint y: 225, distance: 18.5
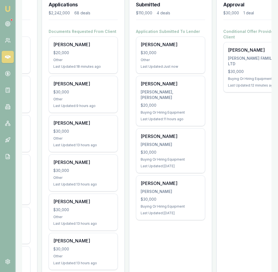
scroll to position [0, 31]
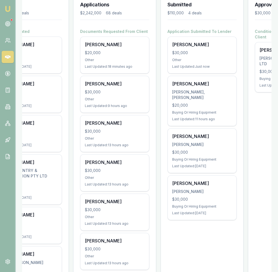
drag, startPoint x: 173, startPoint y: 225, endPoint x: 153, endPoint y: 229, distance: 20.7
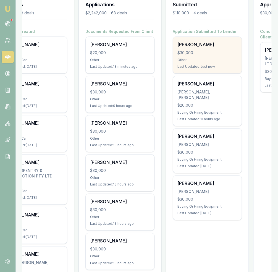
click at [220, 57] on div "Glen Murray $30,000 Other Last Updated: Just now" at bounding box center [207, 55] width 68 height 36
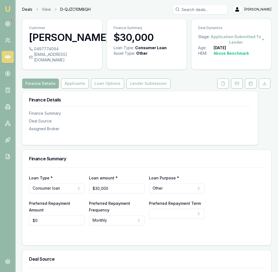
click at [32, 9] on link "Deals" at bounding box center [27, 10] width 10 height 6
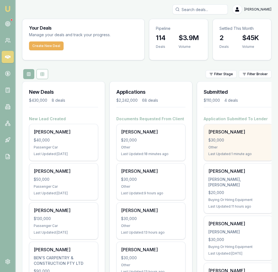
click at [228, 136] on div "[PERSON_NAME] $30,000 Other Last Updated: 1 minute ago" at bounding box center [238, 142] width 68 height 36
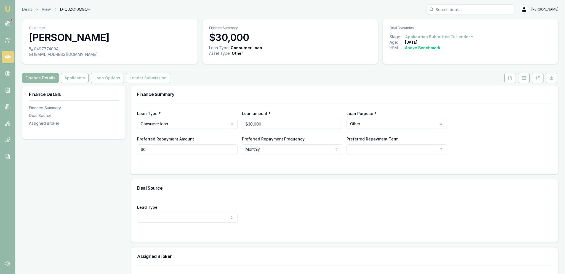
click at [61, 57] on div "[EMAIL_ADDRESS][DOMAIN_NAME]" at bounding box center [110, 55] width 162 height 6
copy icon
click at [25, 11] on link "Deals" at bounding box center [27, 10] width 10 height 6
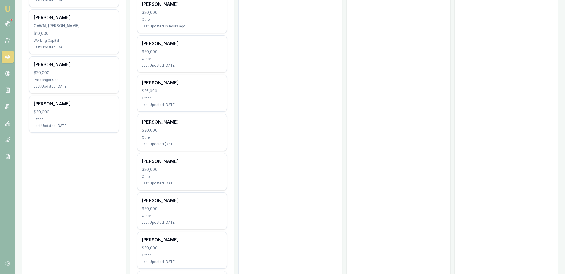
scroll to position [437, 0]
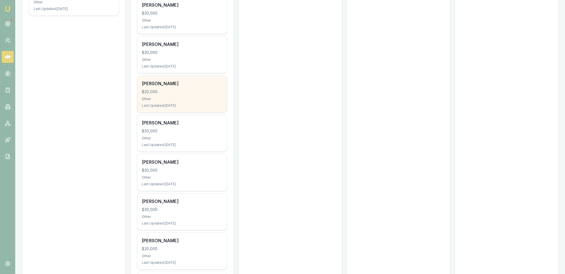
click at [226, 89] on div "[PERSON_NAME] $20,000 Other Last Updated: [DATE]" at bounding box center [182, 94] width 89 height 36
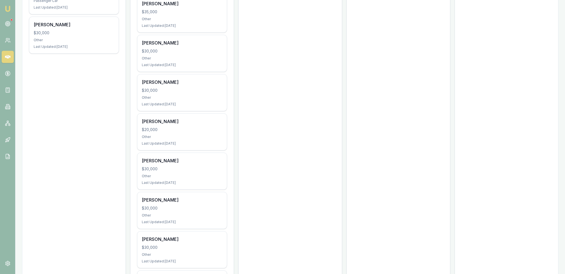
scroll to position [0, 0]
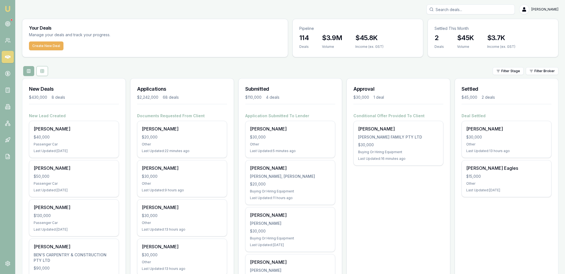
drag, startPoint x: 282, startPoint y: 221, endPoint x: 248, endPoint y: 76, distance: 148.8
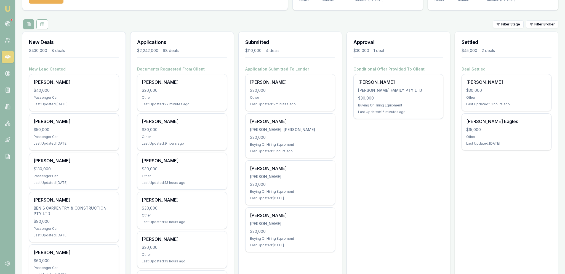
scroll to position [29, 0]
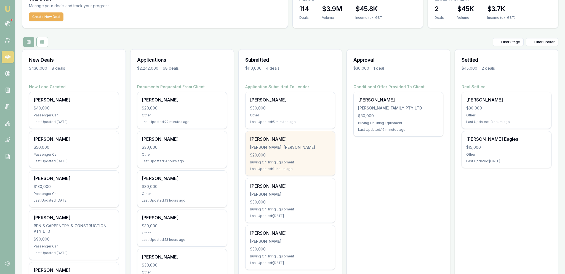
click at [278, 150] on div "[PERSON_NAME], [PERSON_NAME] $20,000 Buying Or Hiring Equipment Last Updated: 1…" at bounding box center [290, 153] width 89 height 44
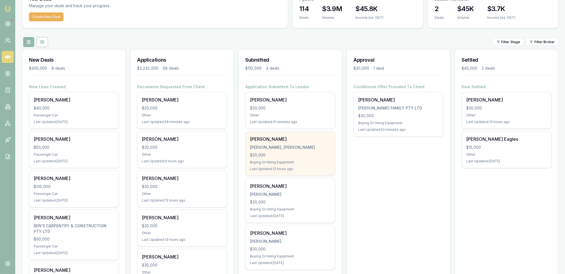
click at [277, 157] on div "$20,000" at bounding box center [290, 155] width 81 height 6
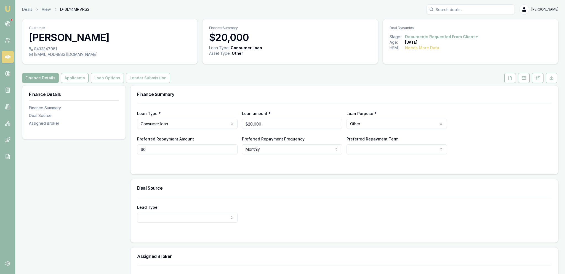
click at [505, 83] on link at bounding box center [511, 78] width 14 height 10
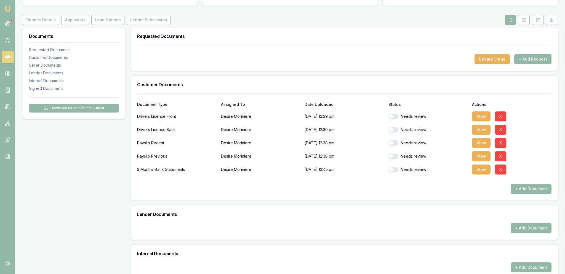
scroll to position [58, 0]
click at [475, 173] on button "View" at bounding box center [481, 169] width 19 height 10
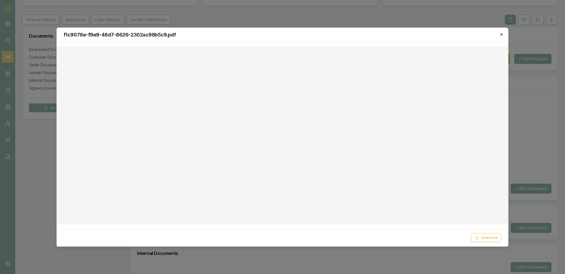
click at [503, 34] on icon "button" at bounding box center [502, 34] width 4 height 4
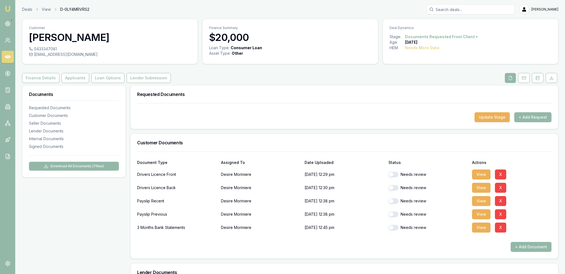
scroll to position [0, 0]
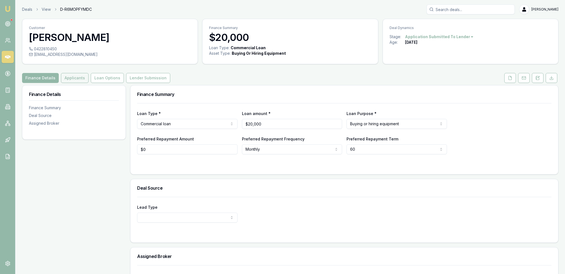
click at [80, 78] on button "Applicants" at bounding box center [75, 78] width 28 height 10
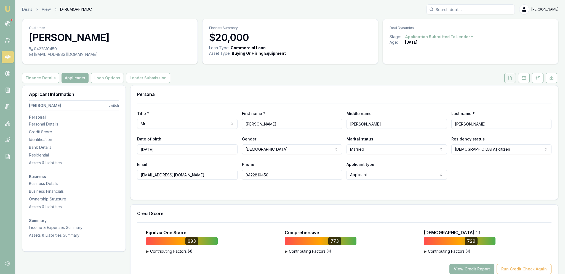
click at [508, 79] on button at bounding box center [511, 78] width 12 height 10
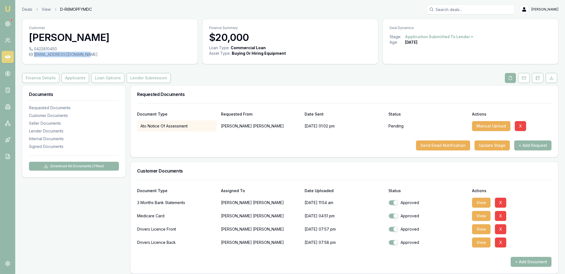
drag, startPoint x: 88, startPoint y: 56, endPoint x: 35, endPoint y: 58, distance: 53.0
click at [35, 58] on div "0422810450 dylanhowes123@hotmail.com" at bounding box center [109, 55] width 175 height 18
copy div "[EMAIL_ADDRESS][DOMAIN_NAME]"
click at [138, 23] on div "Customer Dylan Howes" at bounding box center [109, 32] width 175 height 27
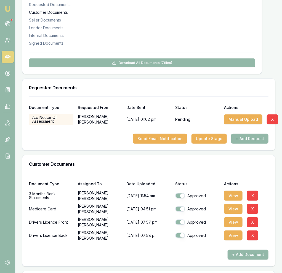
scroll to position [117, 0]
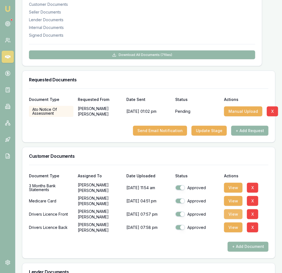
click at [234, 216] on button "View" at bounding box center [233, 215] width 19 height 10
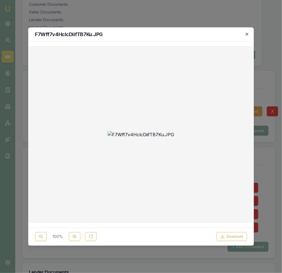
click at [247, 36] on icon "button" at bounding box center [247, 34] width 4 height 4
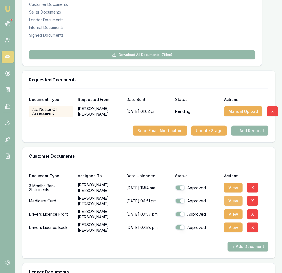
click at [236, 198] on button "View" at bounding box center [233, 201] width 19 height 10
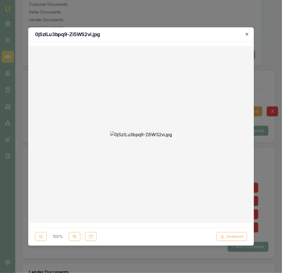
click at [248, 34] on icon "button" at bounding box center [247, 34] width 4 height 4
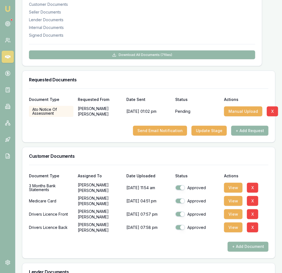
scroll to position [0, 0]
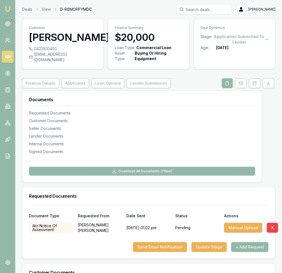
click at [51, 50] on div "0422810450" at bounding box center [63, 49] width 68 height 6
copy div "0422810450"
click at [56, 54] on div "[EMAIL_ADDRESS][DOMAIN_NAME]" at bounding box center [63, 57] width 68 height 11
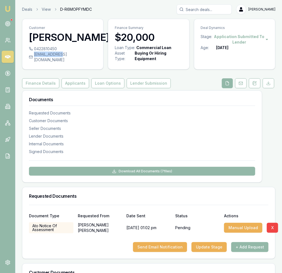
copy div "dylanhowes123"
drag, startPoint x: 87, startPoint y: 55, endPoint x: 34, endPoint y: 55, distance: 53.6
click at [34, 55] on div "[EMAIL_ADDRESS][DOMAIN_NAME]" at bounding box center [63, 57] width 68 height 11
copy div "[EMAIL_ADDRESS][DOMAIN_NAME]"
click at [193, 115] on nav "Requested Documents Customer Documents Seller Documents Lender Documents Intern…" at bounding box center [142, 129] width 226 height 51
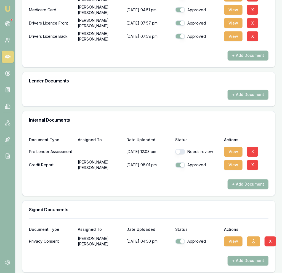
scroll to position [310, 0]
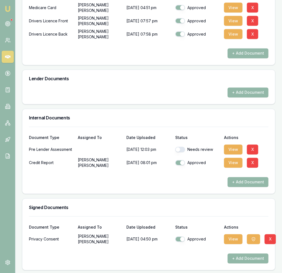
click at [181, 149] on button "button" at bounding box center [180, 150] width 10 height 6
checkbox input "true"
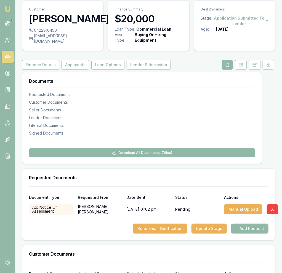
scroll to position [135, 0]
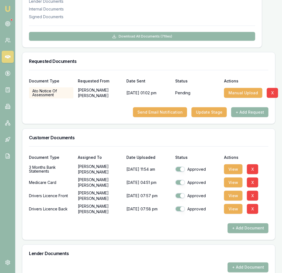
click at [223, 168] on div "3 Months Bank Statements Dylan Howes 13/10/2025, 11:54 am Approved View X" at bounding box center [149, 169] width 240 height 11
click at [225, 168] on button "View" at bounding box center [233, 170] width 19 height 10
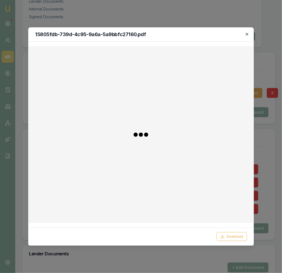
click at [245, 34] on icon "button" at bounding box center [247, 34] width 4 height 4
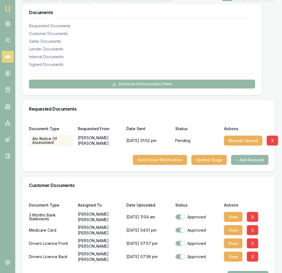
scroll to position [19, 0]
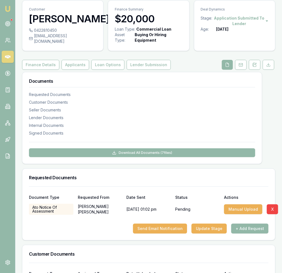
click at [67, 65] on button "Applicants" at bounding box center [76, 65] width 28 height 10
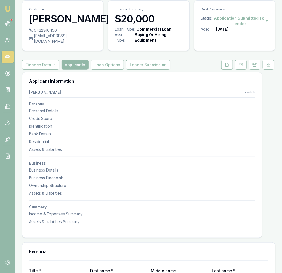
scroll to position [223, 0]
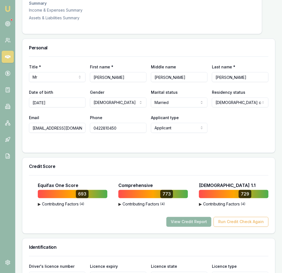
click at [199, 223] on button "View Credit Report" at bounding box center [189, 222] width 45 height 10
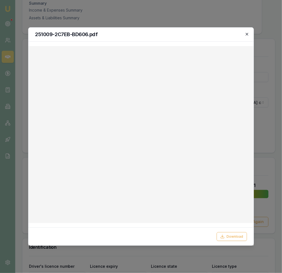
click at [248, 36] on icon "button" at bounding box center [247, 34] width 4 height 4
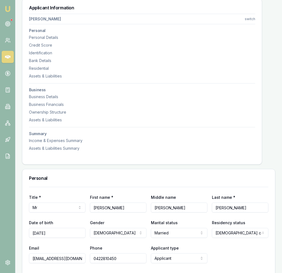
scroll to position [19, 0]
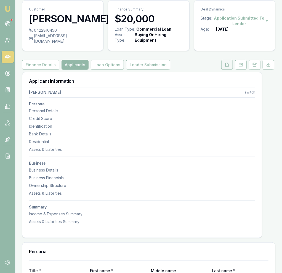
click at [231, 68] on button at bounding box center [227, 65] width 12 height 10
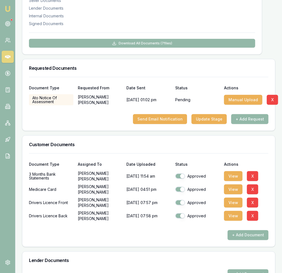
scroll to position [135, 0]
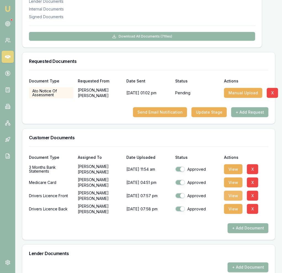
click at [231, 197] on button "View" at bounding box center [233, 196] width 19 height 10
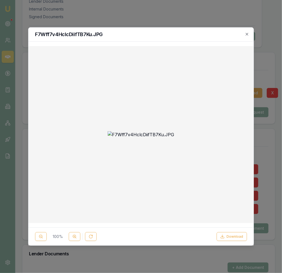
click at [243, 34] on h2 "F7Wff7v4HclcDiifTB7Ku.JPG" at bounding box center [141, 34] width 212 height 5
click at [247, 36] on icon "button" at bounding box center [247, 34] width 4 height 4
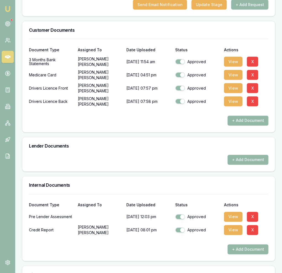
scroll to position [310, 0]
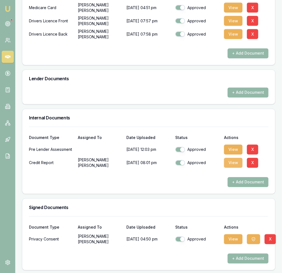
click at [230, 163] on button "View" at bounding box center [233, 163] width 19 height 10
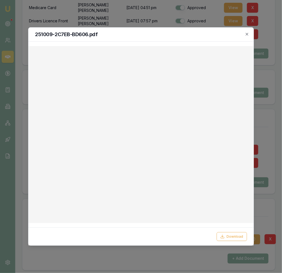
click at [249, 31] on div "251009-2C7EB-BD606.pdf" at bounding box center [140, 35] width 225 height 14
click at [248, 32] on div "251009-2C7EB-BD606.pdf" at bounding box center [140, 35] width 225 height 14
click at [247, 33] on icon "button" at bounding box center [247, 34] width 4 height 4
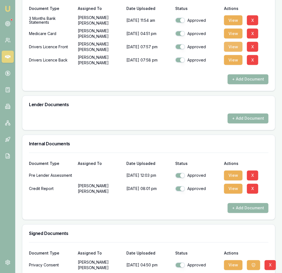
scroll to position [281, 0]
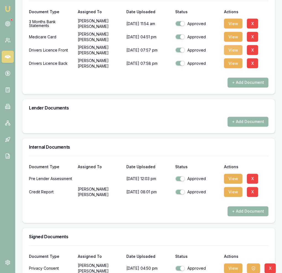
click at [233, 47] on button "View" at bounding box center [233, 50] width 19 height 10
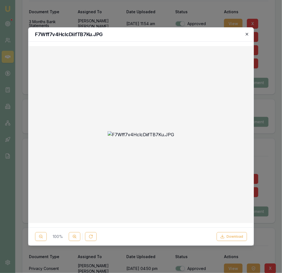
click at [247, 35] on icon "button" at bounding box center [247, 34] width 4 height 4
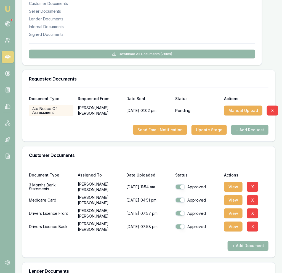
scroll to position [0, 0]
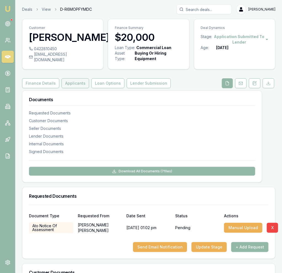
click at [64, 81] on button "Applicants" at bounding box center [76, 83] width 28 height 10
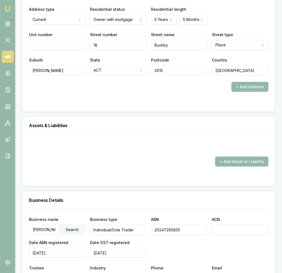
scroll to position [816, 0]
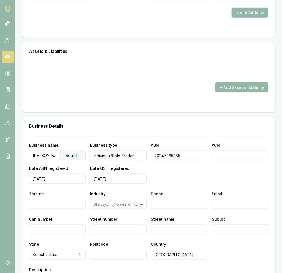
click at [43, 155] on input "HOWES, DYLAN WALTER" at bounding box center [44, 155] width 30 height 9
click at [181, 154] on input "20247265855" at bounding box center [179, 156] width 57 height 10
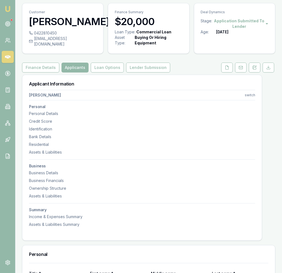
scroll to position [0, 0]
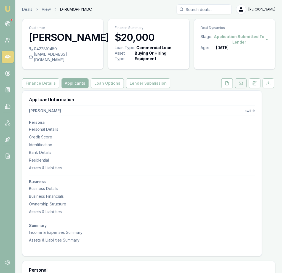
click at [240, 81] on icon at bounding box center [241, 83] width 4 height 4
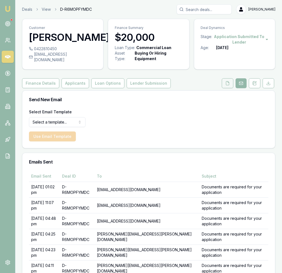
click at [226, 84] on icon at bounding box center [228, 83] width 4 height 4
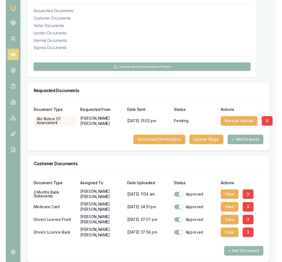
scroll to position [175, 0]
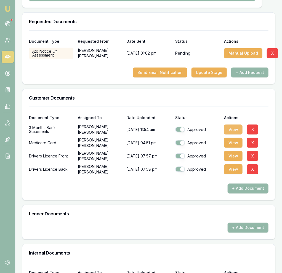
click at [236, 125] on button "View" at bounding box center [233, 130] width 19 height 10
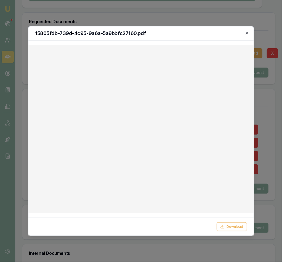
click at [243, 34] on h2 "15805fdb-739d-4c95-9a6a-5a9bbfc27160.pdf" at bounding box center [141, 33] width 212 height 5
click at [246, 35] on icon "button" at bounding box center [247, 33] width 4 height 4
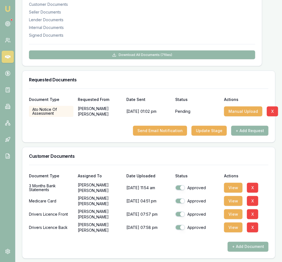
scroll to position [0, 0]
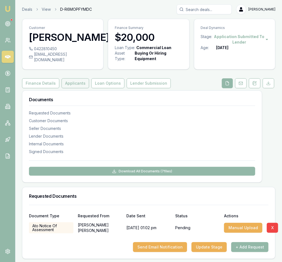
click at [71, 78] on button "Applicants" at bounding box center [76, 83] width 28 height 10
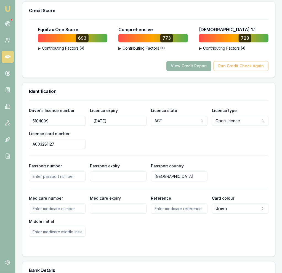
scroll to position [292, 0]
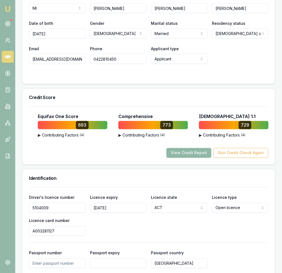
click at [199, 152] on button "View Credit Report" at bounding box center [189, 153] width 45 height 10
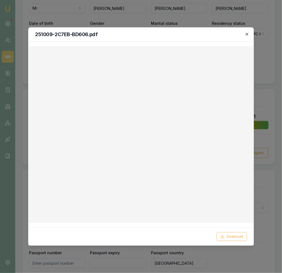
click at [247, 34] on icon "button" at bounding box center [247, 34] width 2 height 2
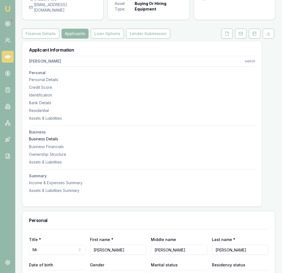
scroll to position [0, 0]
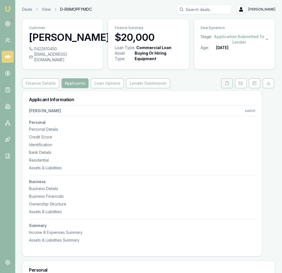
click at [226, 86] on button at bounding box center [227, 83] width 12 height 10
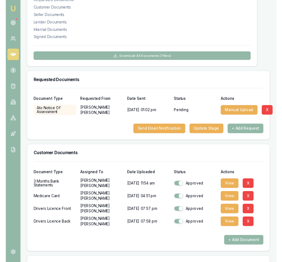
scroll to position [117, 0]
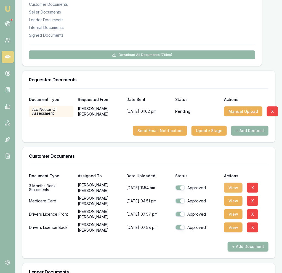
click at [231, 184] on button "View" at bounding box center [233, 188] width 19 height 10
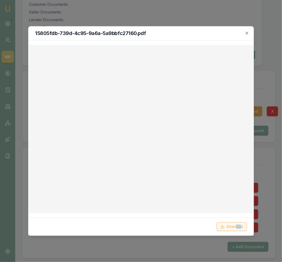
click at [228, 224] on button "Download" at bounding box center [232, 227] width 30 height 9
click at [125, 22] on div at bounding box center [141, 131] width 282 height 262
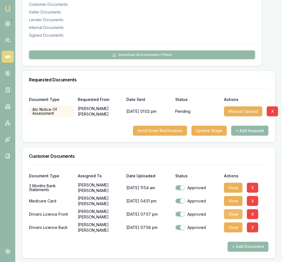
click at [235, 210] on button "View" at bounding box center [233, 215] width 19 height 10
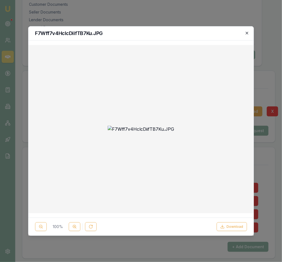
click at [245, 32] on icon "button" at bounding box center [247, 33] width 4 height 4
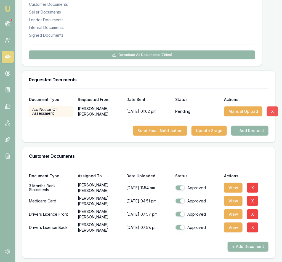
click at [271, 110] on button "X" at bounding box center [272, 112] width 11 height 10
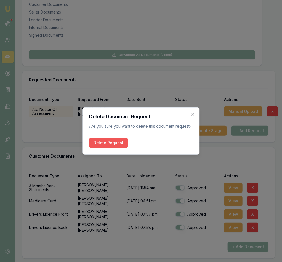
click at [111, 142] on button "Delete Request" at bounding box center [108, 143] width 39 height 10
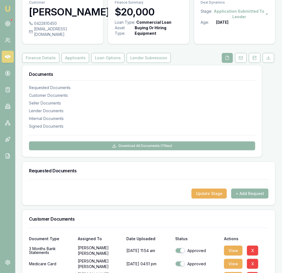
scroll to position [87, 0]
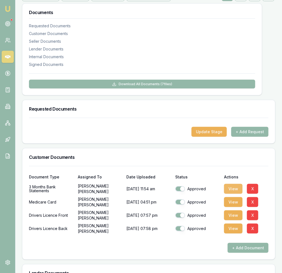
click at [234, 189] on button "View" at bounding box center [233, 189] width 19 height 10
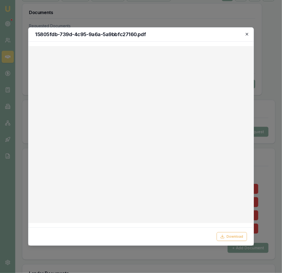
click at [246, 34] on icon "button" at bounding box center [247, 34] width 4 height 4
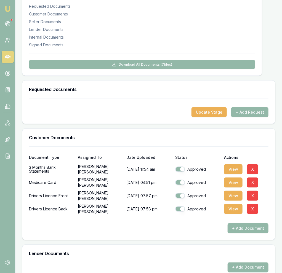
scroll to position [102, 0]
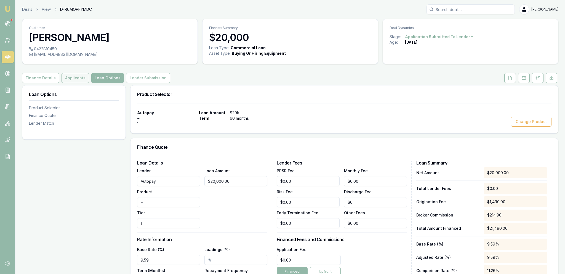
click at [73, 78] on button "Applicants" at bounding box center [76, 78] width 28 height 10
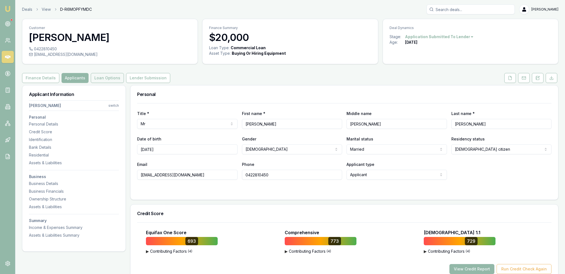
click at [98, 78] on button "Loan Options" at bounding box center [107, 78] width 33 height 10
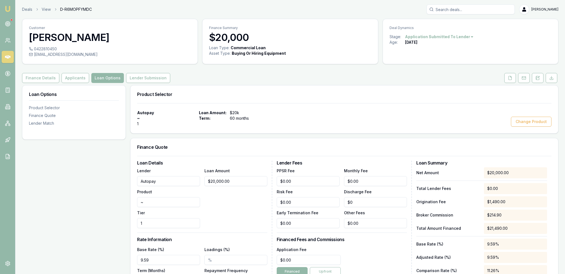
click at [185, 179] on input "Autopay" at bounding box center [168, 181] width 63 height 10
click at [532, 121] on button "Change Product" at bounding box center [531, 122] width 41 height 10
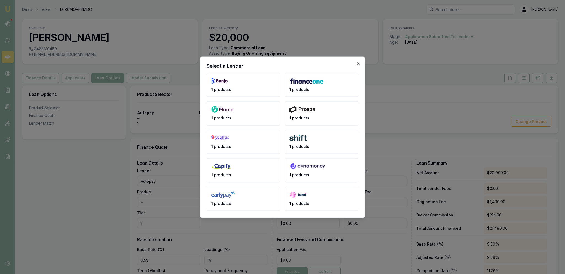
click at [404, 154] on body "Emu Broker Deals View D-R6MOPFYMDC Jackson Fanfulla Toggle Menu Customer Dylan …" at bounding box center [282, 137] width 565 height 274
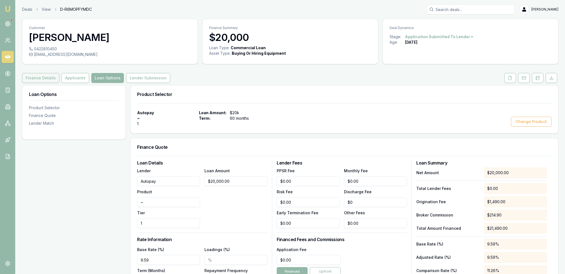
click at [29, 74] on button "Finance Details" at bounding box center [40, 78] width 37 height 10
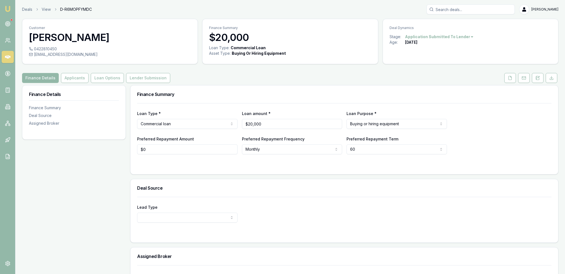
click at [180, 132] on div "Loan Type * Commercial loan Consumer loan Consumer asset Commercial loan Commer…" at bounding box center [344, 128] width 415 height 51
click at [176, 123] on html "Emu Broker Deals View D-R6MOPFYMDC Jackson Fanfulla Toggle Menu Customer Dylan …" at bounding box center [282, 137] width 565 height 274
select select "CONSUMER_ASSET"
click at [107, 82] on button "Loan Options" at bounding box center [107, 78] width 33 height 10
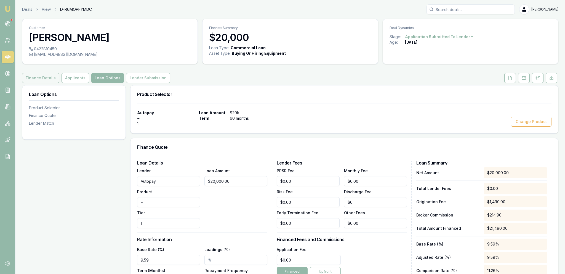
click at [51, 77] on button "Finance Details" at bounding box center [40, 78] width 37 height 10
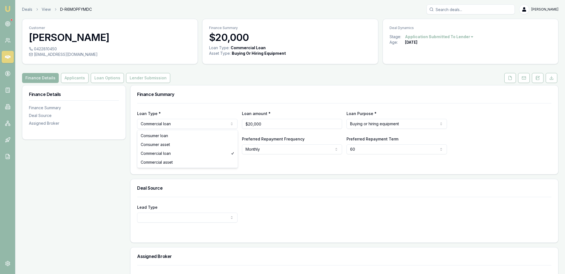
click at [171, 125] on html "Emu Broker Deals View D-R6MOPFYMDC Jackson Fanfulla Toggle Menu Customer Dylan …" at bounding box center [282, 137] width 565 height 274
select select "CONSUMER_LOAN"
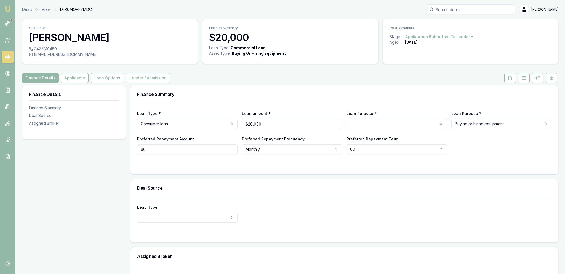
click at [181, 101] on div "Finance Summary" at bounding box center [345, 94] width 428 height 18
click at [413, 118] on div "Loan Purpose * Home renovation Education Medical Travel Engagement ring Wedding…" at bounding box center [397, 119] width 101 height 19
click at [412, 123] on html "Emu Broker Deals View D-R6MOPFYMDC Jackson Fanfulla Toggle Menu Customer Dylan …" at bounding box center [282, 137] width 565 height 274
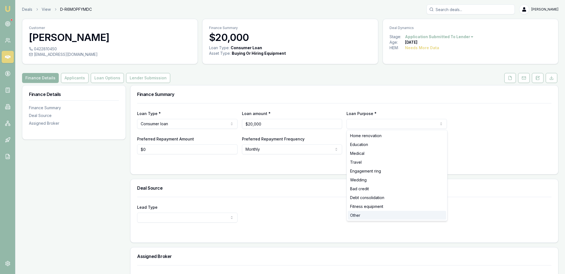
select select "OTHER"
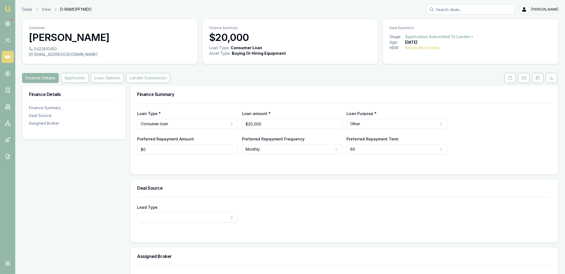
click at [331, 170] on div "Loan Type * Consumer loan Consumer loan Consumer asset Commercial loan Commerci…" at bounding box center [345, 138] width 428 height 71
click at [130, 77] on button "Lender Submission" at bounding box center [148, 78] width 44 height 10
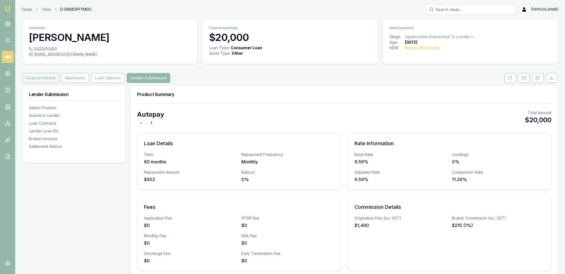
click at [51, 78] on button "Finance Details" at bounding box center [40, 78] width 37 height 10
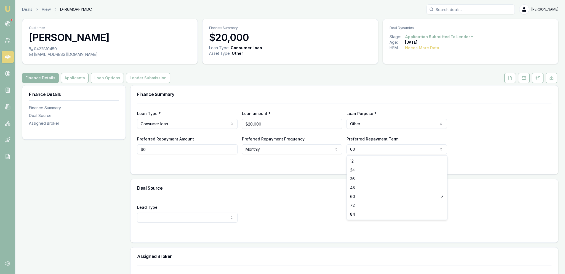
click at [398, 149] on html "Emu Broker Deals View D-R6MOPFYMDC Jackson Fanfulla Toggle Menu Customer Dylan …" at bounding box center [282, 137] width 565 height 274
select select "84"
click at [347, 214] on div "Lead Type New client Repeat client Partner Campaign Other" at bounding box center [344, 213] width 415 height 19
click at [128, 79] on button "Lender Submission" at bounding box center [148, 78] width 44 height 10
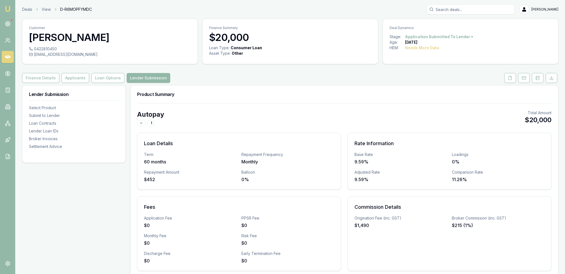
click at [94, 79] on button "Loan Options" at bounding box center [107, 78] width 33 height 10
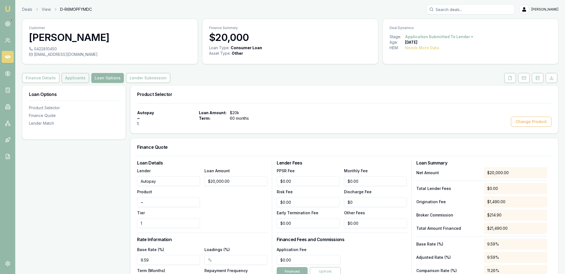
click at [65, 78] on button "Applicants" at bounding box center [76, 78] width 28 height 10
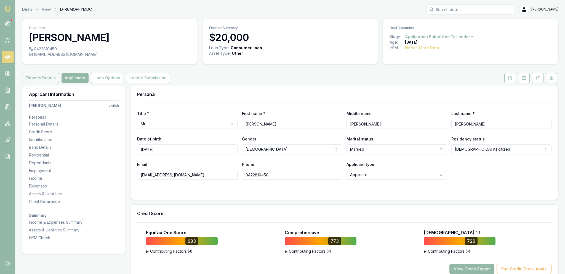
click at [43, 79] on button "Finance Details" at bounding box center [40, 78] width 37 height 10
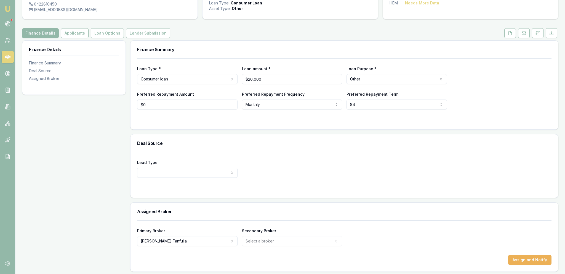
scroll to position [46, 0]
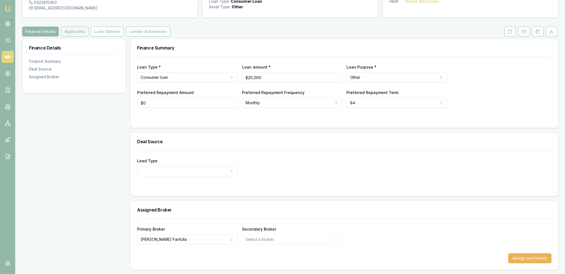
click at [80, 35] on button "Applicants" at bounding box center [75, 32] width 28 height 10
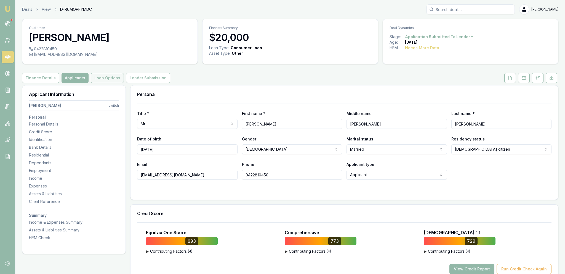
click at [111, 79] on button "Loan Options" at bounding box center [107, 78] width 33 height 10
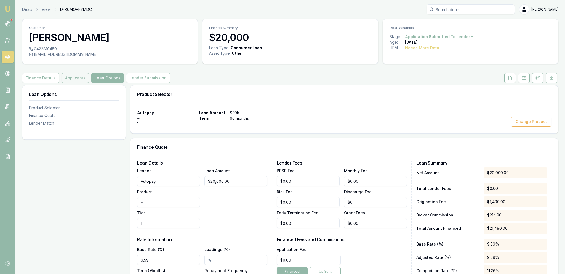
click at [72, 75] on button "Applicants" at bounding box center [76, 78] width 28 height 10
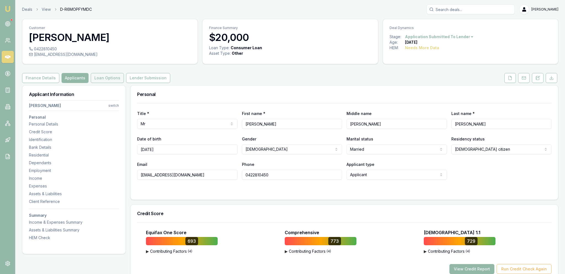
click at [105, 75] on button "Loan Options" at bounding box center [107, 78] width 33 height 10
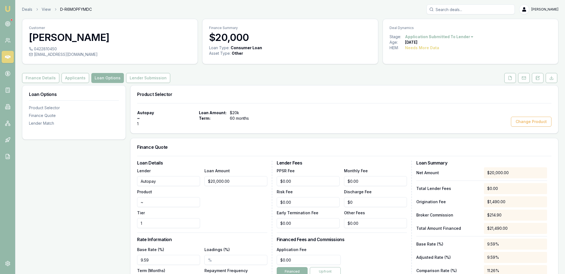
click at [517, 132] on div "Autopay ~ 1 Loan Amount: $20k Term: 60 months Change Product" at bounding box center [345, 118] width 428 height 30
click at [518, 125] on button "Change Product" at bounding box center [531, 122] width 41 height 10
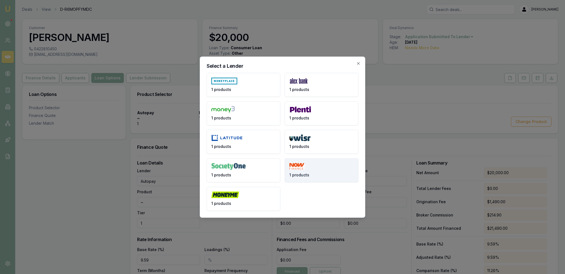
click at [306, 167] on button "1 products" at bounding box center [322, 170] width 74 height 24
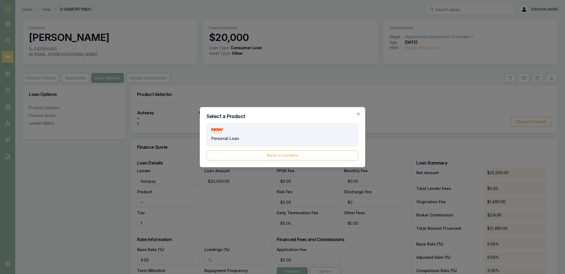
click at [273, 126] on button "Personal Loan" at bounding box center [283, 134] width 152 height 23
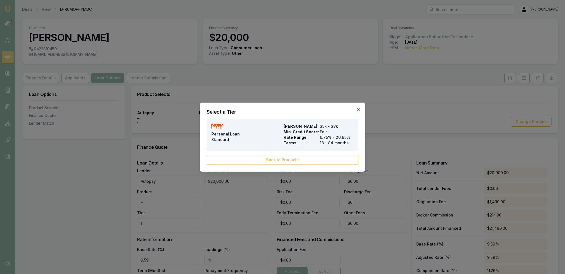
click at [266, 133] on div "Personal Loan Standard" at bounding box center [247, 134] width 70 height 22
type input "NOW Finance"
type input "Personal Loan"
type input "Standard"
type input "6.75"
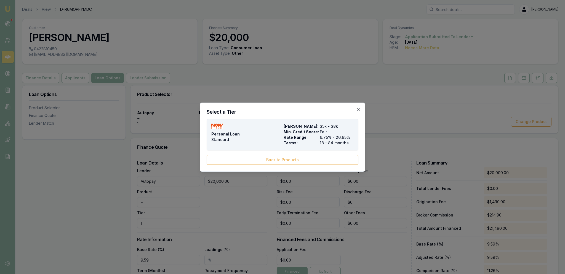
type input "18"
type input "1990"
type input "$0.00"
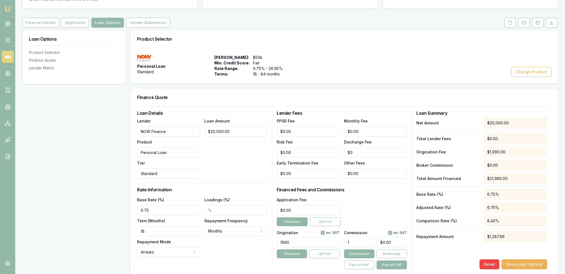
scroll to position [58, 0]
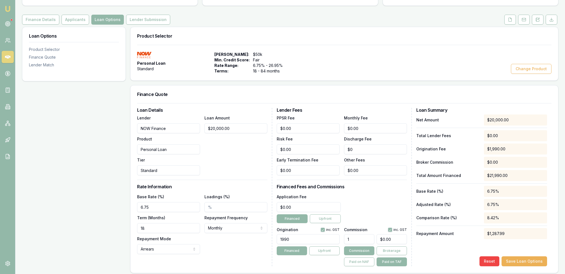
click at [171, 212] on input "6.75" at bounding box center [168, 207] width 63 height 10
click at [171, 207] on input "6.75" at bounding box center [168, 207] width 63 height 10
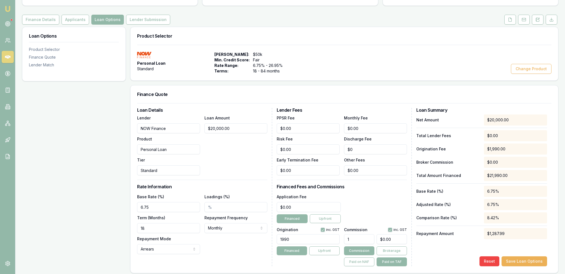
click at [171, 207] on input "6.75" at bounding box center [168, 207] width 63 height 10
type input "14.50%"
click at [196, 193] on div "Base Rate (%) 14.50%" at bounding box center [168, 202] width 63 height 19
click at [178, 232] on div "Base Rate (%) 14.50% Loadings (%) Term (Months) 18 Repayment Frequency Monthly …" at bounding box center [202, 223] width 130 height 61
click at [176, 227] on input "18" at bounding box center [168, 228] width 63 height 10
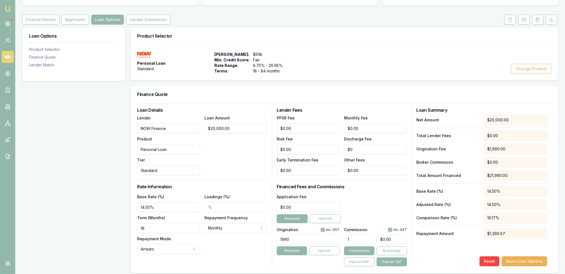
click at [176, 227] on input "18" at bounding box center [168, 228] width 63 height 10
click at [226, 175] on div "Loan Details Lender NOW Finance Product Personal Loan Tier Standard Loan Amount…" at bounding box center [204, 187] width 135 height 158
click at [173, 221] on div "Term (Months) 84" at bounding box center [168, 223] width 63 height 19
drag, startPoint x: 173, startPoint y: 221, endPoint x: 173, endPoint y: 224, distance: 3.0
click at [173, 221] on div "Term (Months) 84" at bounding box center [168, 223] width 63 height 19
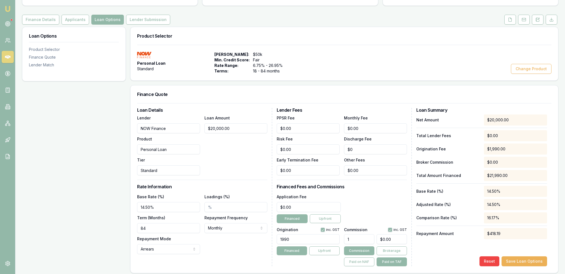
click at [173, 224] on input "84" at bounding box center [168, 228] width 63 height 10
type input "60"
click at [224, 176] on div "Loan Details Lender NOW Finance Product Personal Loan Tier Standard Loan Amount…" at bounding box center [204, 187] width 135 height 158
click at [323, 240] on input "1990" at bounding box center [308, 239] width 63 height 10
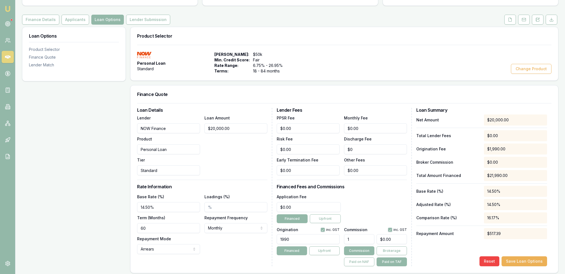
click at [323, 240] on input "1990" at bounding box center [308, 239] width 63 height 10
type input "1990.00"
click at [385, 238] on input "0" at bounding box center [392, 239] width 30 height 10
type input "$0.00"
click at [378, 207] on div "Application Fee $0.00 Financed Upfront" at bounding box center [342, 208] width 130 height 30
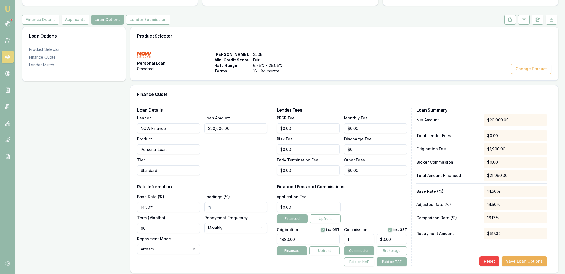
drag, startPoint x: 523, startPoint y: 251, endPoint x: 524, endPoint y: 254, distance: 3.8
click at [523, 251] on div "Net Amount $20,000.00 Total Lender Fees $0.00 Origination Fee $1,990.00 Broker …" at bounding box center [482, 190] width 131 height 152
click at [526, 262] on button "Save Loan Options" at bounding box center [525, 261] width 46 height 10
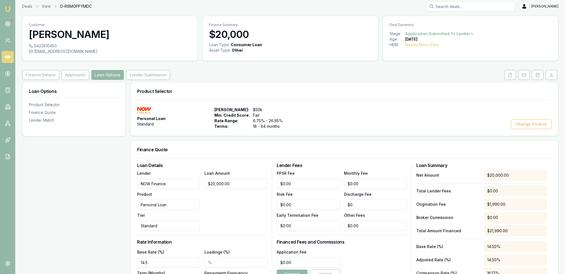
scroll to position [0, 0]
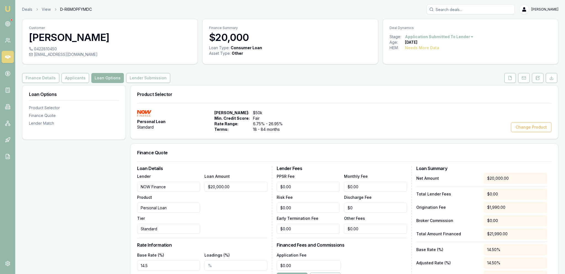
click at [156, 67] on div "Customer Dylan Howes 0422810450 dylanhowes123@hotmail.com Finance Summary $20,0…" at bounding box center [290, 197] width 537 height 357
click at [158, 76] on button "Lender Submission" at bounding box center [148, 78] width 44 height 10
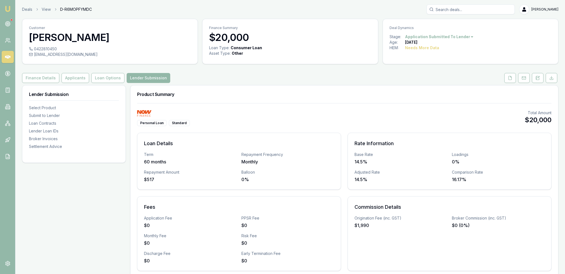
click at [30, 14] on div "Deals View D-R6MOPFYMDC Jackson Fanfulla" at bounding box center [290, 9] width 537 height 10
click at [29, 12] on link "Deals" at bounding box center [27, 10] width 10 height 6
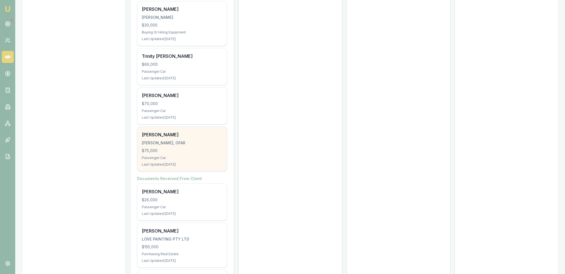
scroll to position [2575, 0]
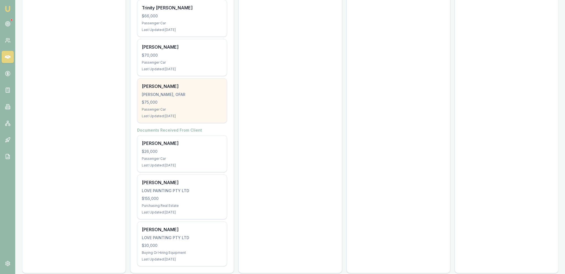
click at [160, 99] on div "$75,000" at bounding box center [182, 102] width 81 height 6
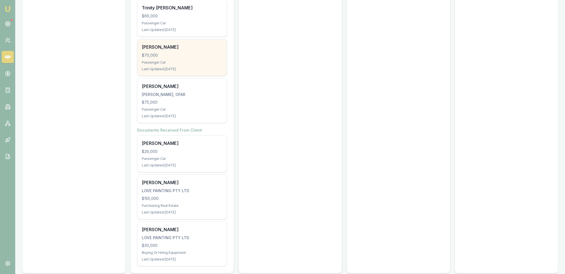
click at [203, 52] on div "$70,000" at bounding box center [182, 55] width 81 height 6
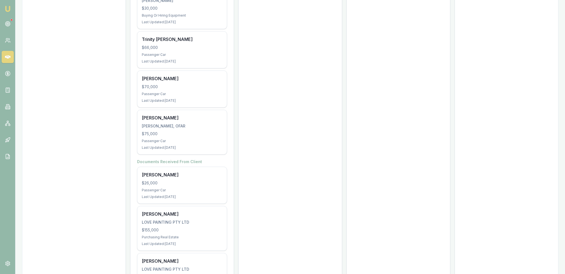
scroll to position [2517, 0]
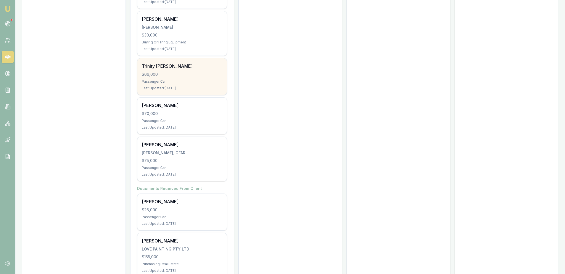
click at [199, 72] on div "$66,000" at bounding box center [182, 75] width 81 height 6
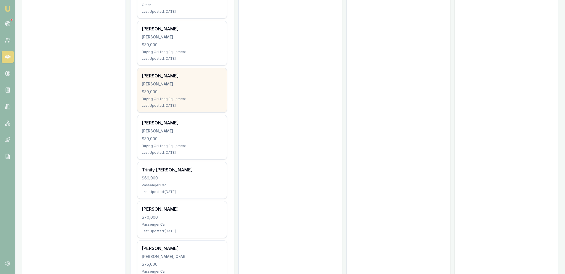
scroll to position [2400, 0]
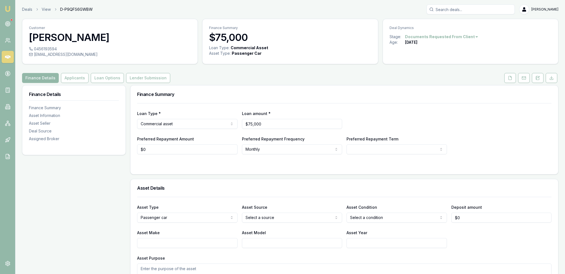
click at [416, 36] on html "Emu Broker Deals View D-P9QFS6GWBW [PERSON_NAME] Fanfulla Toggle Menu Customer …" at bounding box center [282, 137] width 565 height 274
click at [445, 107] on div "- Other" at bounding box center [439, 108] width 33 height 9
click at [443, 41] on div "Age: [DEMOGRAPHIC_DATA][DATE]" at bounding box center [471, 42] width 162 height 6
click at [442, 36] on html "Emu Broker Deals View D-MS3J2DCBHX [PERSON_NAME] Fanfulla Toggle Menu Customer …" at bounding box center [282, 137] width 565 height 274
click at [444, 101] on div "- No Contact" at bounding box center [439, 99] width 33 height 9
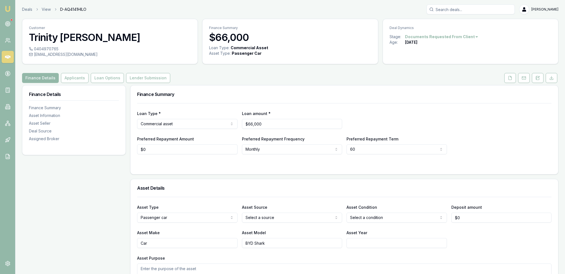
click at [439, 37] on html "Emu Broker Deals View D-AQ4141HILO [PERSON_NAME] Fanfulla Toggle Menu Customer …" at bounding box center [282, 137] width 565 height 274
click at [436, 101] on div "- No Contact" at bounding box center [439, 99] width 33 height 9
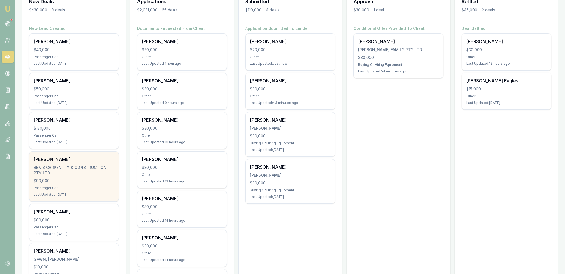
scroll to position [87, 0]
click at [94, 168] on div "BEN'S CARPENTRY & CONSTRUCTION PTY LTD" at bounding box center [74, 170] width 81 height 11
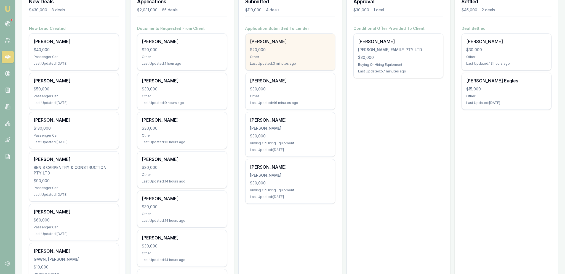
click at [282, 56] on div "Other" at bounding box center [290, 57] width 81 height 4
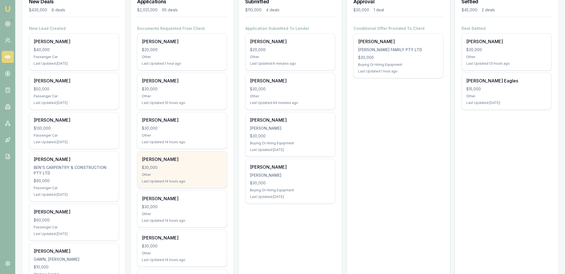
scroll to position [233, 0]
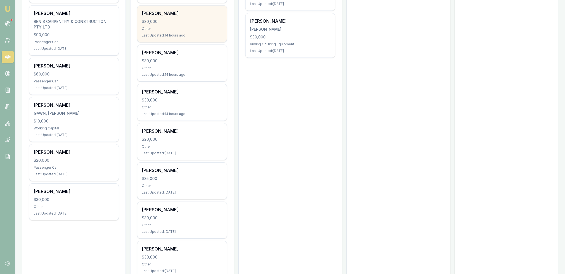
click at [220, 150] on div "KATHARINE COXALL $20,000 Other Last Updated: 1 day ago" at bounding box center [182, 141] width 89 height 36
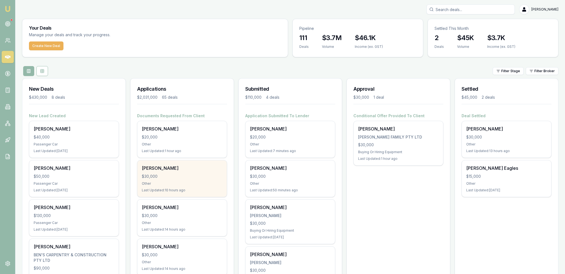
scroll to position [0, 0]
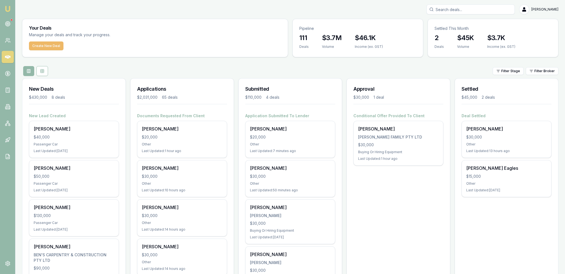
click at [43, 50] on button "Create New Deal" at bounding box center [46, 45] width 35 height 9
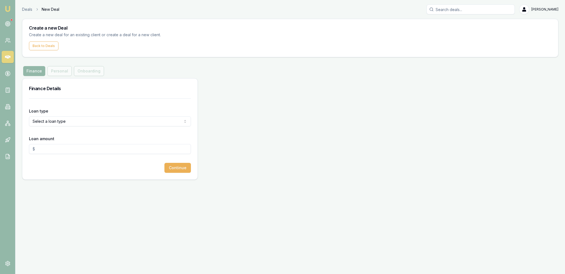
click at [55, 121] on html "Emu Broker Deals New Deal Jackson Fanfulla Toggle Menu Create a new Deal Create…" at bounding box center [282, 137] width 565 height 274
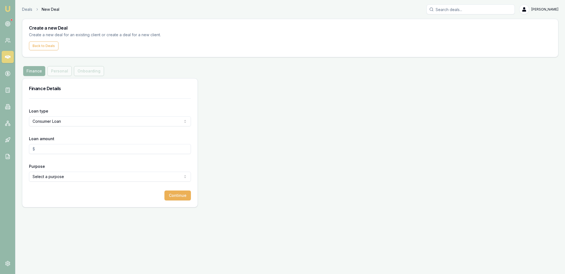
click at [55, 147] on input "Loan amount" at bounding box center [110, 149] width 162 height 10
type input "$30,000.00"
click at [55, 181] on html "Emu Broker Deals New Deal Jackson Fanfulla Toggle Menu Create a new Deal Create…" at bounding box center [282, 137] width 565 height 274
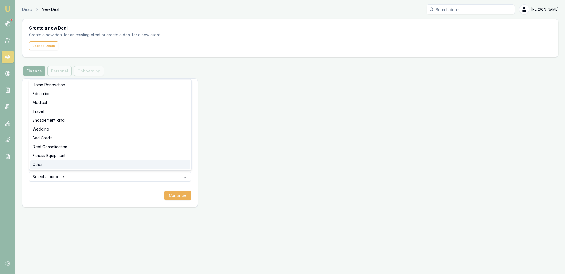
select select "OTHER"
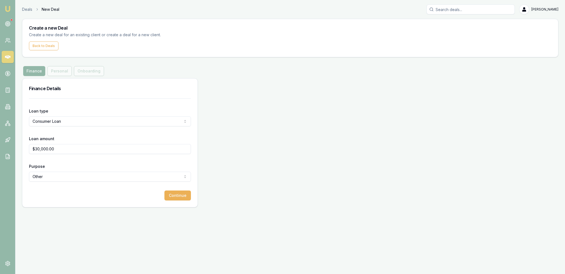
click at [170, 200] on button "Continue" at bounding box center [178, 195] width 27 height 10
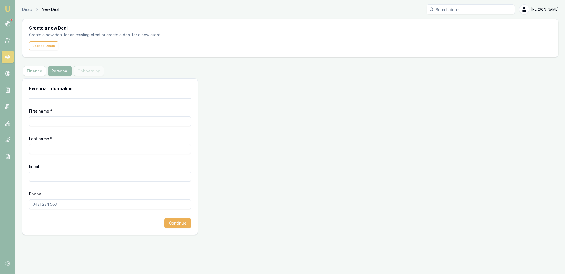
click at [66, 120] on input "First name *" at bounding box center [110, 121] width 162 height 10
type input "Don"
click at [68, 152] on input "Last name *" at bounding box center [110, 149] width 162 height 10
click at [48, 204] on input "Phone" at bounding box center [110, 204] width 162 height 10
paste input "0459 030 885"
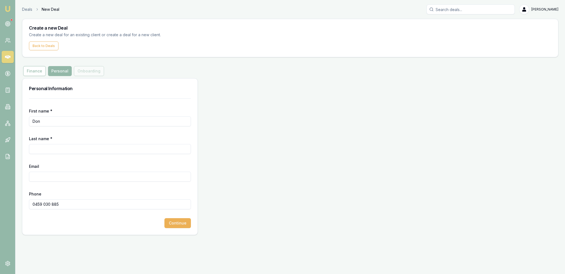
type input "0459 030 885"
click at [47, 144] on input "Last name *" at bounding box center [110, 149] width 162 height 10
paste input "Kaushal"
type input "Kaushal"
click at [60, 175] on input "Email" at bounding box center [110, 176] width 162 height 10
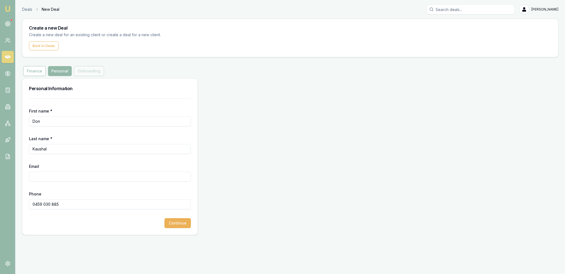
paste input "DONKAUSHAL@live.com"
type input "DONKAUSHAL@live.com"
drag, startPoint x: 190, startPoint y: 229, endPoint x: 182, endPoint y: 226, distance: 8.0
click at [190, 228] on div "First name * Don Last name * Kaushal Email DONKAUSHAL@live.com Phone 0459 030 8…" at bounding box center [109, 166] width 175 height 136
click at [176, 225] on button "Continue" at bounding box center [178, 223] width 27 height 10
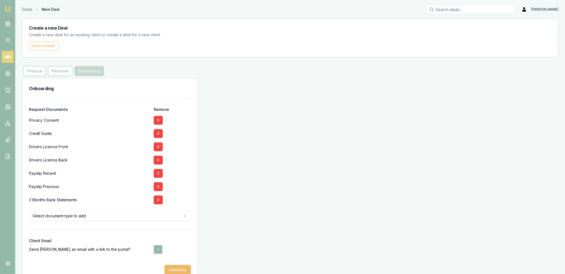
click at [179, 269] on button "Continue" at bounding box center [178, 270] width 27 height 10
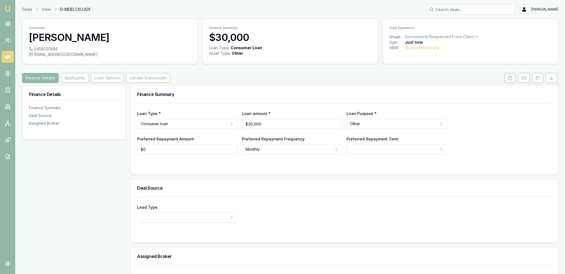
click at [505, 80] on button at bounding box center [511, 78] width 12 height 10
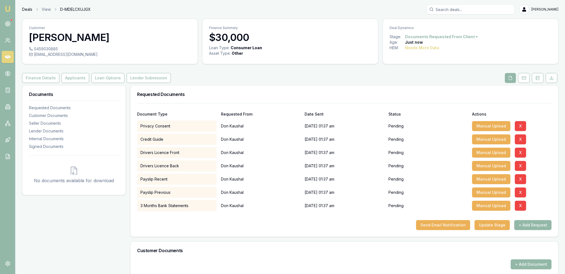
click at [26, 9] on link "Deals" at bounding box center [27, 10] width 10 height 6
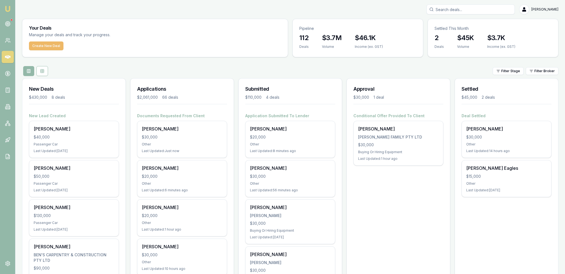
click at [54, 46] on button "Create New Deal" at bounding box center [46, 45] width 35 height 9
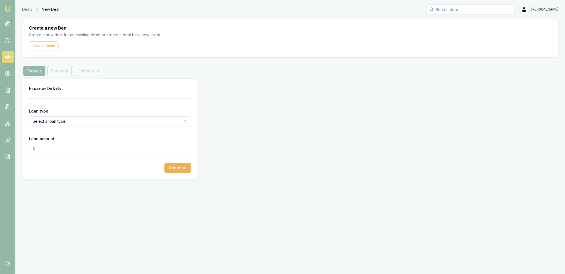
click at [65, 117] on html "Emu Broker Deals New Deal Jackson Fanfulla Toggle Menu Create a new Deal Create…" at bounding box center [282, 137] width 565 height 274
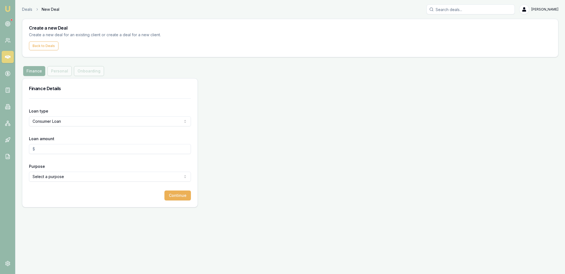
click at [62, 144] on div "Loan amount" at bounding box center [110, 144] width 162 height 19
click at [43, 143] on div "Loan amount" at bounding box center [110, 144] width 162 height 19
click at [44, 149] on input "Loan amount" at bounding box center [110, 149] width 162 height 10
type input "$30,000.00"
click at [51, 178] on html "Emu Broker Deals New Deal Jackson Fanfulla Toggle Menu Create a new Deal Create…" at bounding box center [282, 137] width 565 height 274
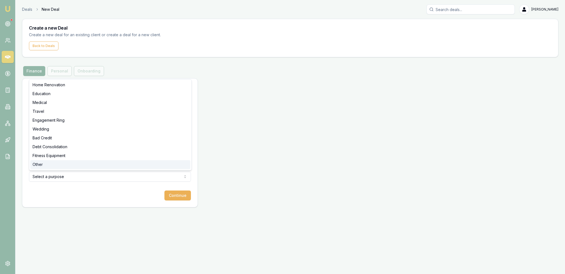
select select "OTHER"
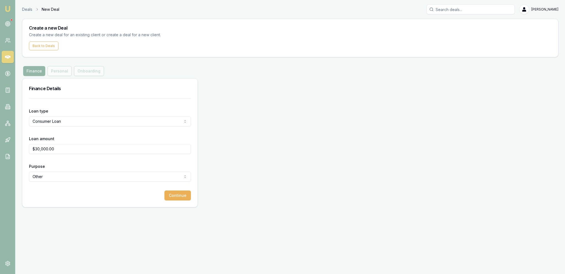
click at [181, 197] on button "Continue" at bounding box center [178, 195] width 27 height 10
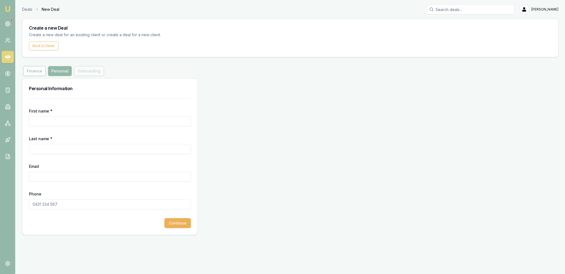
click at [77, 124] on input "First name *" at bounding box center [110, 121] width 162 height 10
type input "Tim"
type input "Hughes"
paste input "0473 103 080"
type input "0473 103 080"
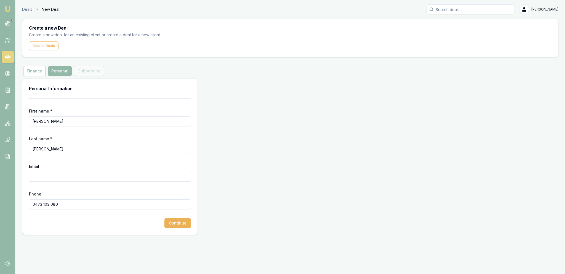
paste input "HECTIKINDUSTRIES@gmail.com"
type input "HECTIKINDUSTRIES@gmail.com"
click at [181, 224] on button "Continue" at bounding box center [178, 223] width 27 height 10
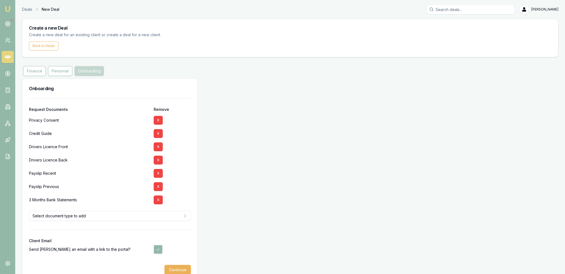
click at [159, 247] on button "button" at bounding box center [158, 249] width 9 height 9
checkbox input "false"
click at [185, 268] on button "Continue" at bounding box center [178, 270] width 27 height 10
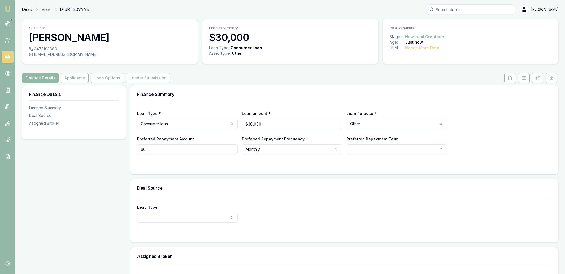
click at [30, 9] on link "Deals" at bounding box center [27, 10] width 10 height 6
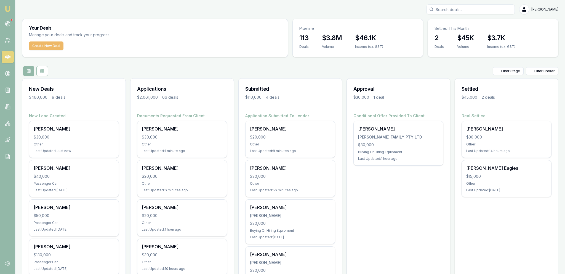
click at [47, 47] on button "Create New Deal" at bounding box center [46, 45] width 35 height 9
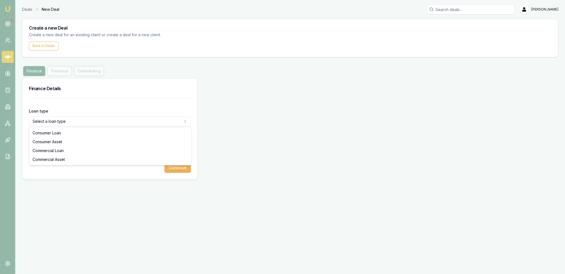
click at [47, 125] on html "Emu Broker Deals New Deal Jackson Fanfulla Toggle Menu Create a new Deal Create…" at bounding box center [282, 137] width 565 height 274
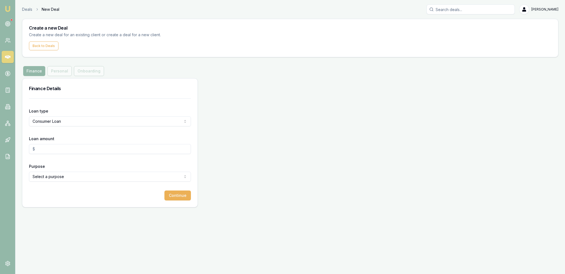
click at [56, 142] on div "Loan amount" at bounding box center [110, 144] width 162 height 19
click at [56, 145] on input "Loan amount" at bounding box center [110, 149] width 162 height 10
type input "$30,000.00"
select select "OTHER"
click at [186, 198] on button "Continue" at bounding box center [178, 195] width 27 height 10
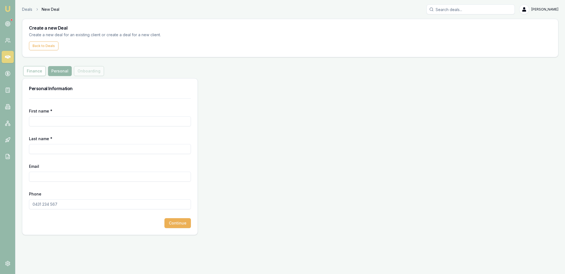
click at [72, 122] on input "First name *" at bounding box center [110, 121] width 162 height 10
type input "Saud"
type input "Khadim"
paste input "0416 064 420"
type input "0416 064 420"
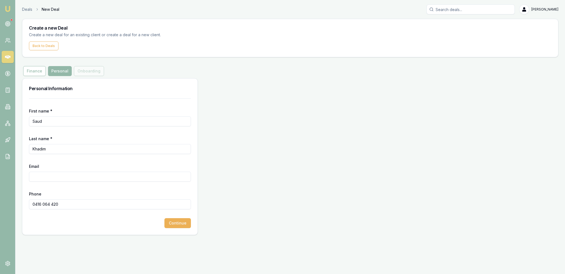
click at [55, 178] on input "Email" at bounding box center [110, 176] width 162 height 10
paste input "SAUDKHADIM.0011@gmail.com"
type input "SAUDKHADIM.0011@gmail.com"
click at [165, 222] on div "Continue" at bounding box center [110, 223] width 162 height 10
click at [173, 224] on button "Continue" at bounding box center [178, 223] width 27 height 10
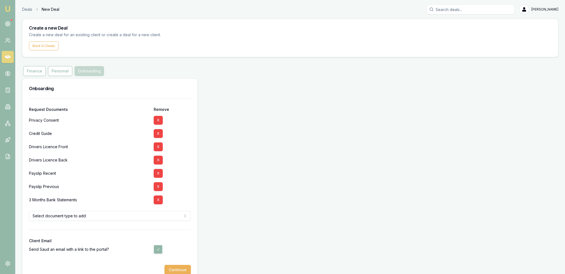
click at [155, 249] on button "button" at bounding box center [158, 249] width 9 height 9
checkbox input "false"
drag, startPoint x: 172, startPoint y: 269, endPoint x: 172, endPoint y: 265, distance: 3.9
click at [173, 268] on button "Continue" at bounding box center [178, 270] width 27 height 10
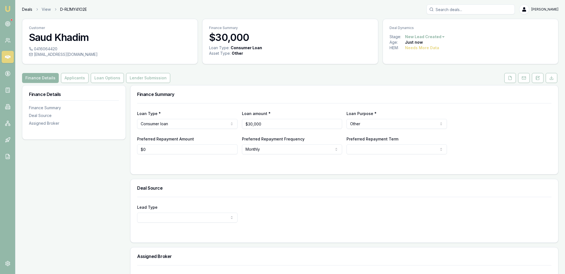
click at [30, 8] on link "Deals" at bounding box center [27, 10] width 10 height 6
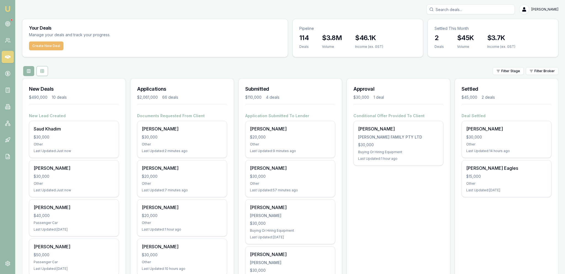
click at [56, 48] on button "Create New Deal" at bounding box center [46, 45] width 35 height 9
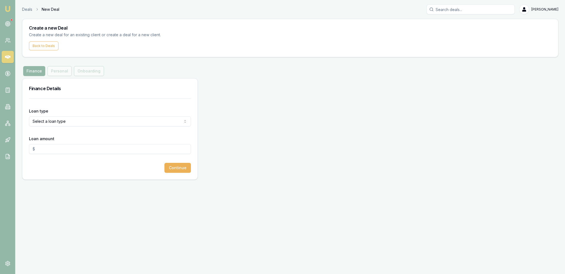
click at [58, 120] on html "Emu Broker Deals New Deal Jackson Fanfulla Toggle Menu Create a new Deal Create…" at bounding box center [282, 137] width 565 height 274
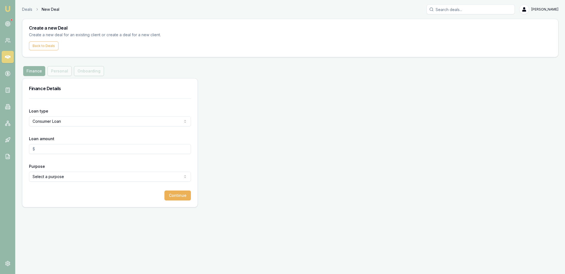
click at [66, 147] on input "Loan amount" at bounding box center [110, 149] width 162 height 10
type input "$30,000.00"
select select "OTHER"
drag, startPoint x: 171, startPoint y: 199, endPoint x: 175, endPoint y: 199, distance: 4.4
click at [171, 199] on button "Continue" at bounding box center [178, 195] width 27 height 10
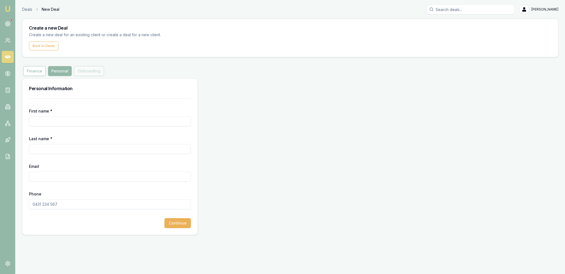
click at [115, 113] on div "First name *" at bounding box center [110, 116] width 162 height 19
click at [114, 120] on input "First name *" at bounding box center [110, 121] width 162 height 10
type input "Esmail"
type input "X"
paste input "BAKHTIYARIESMAIL@yahoo.com"
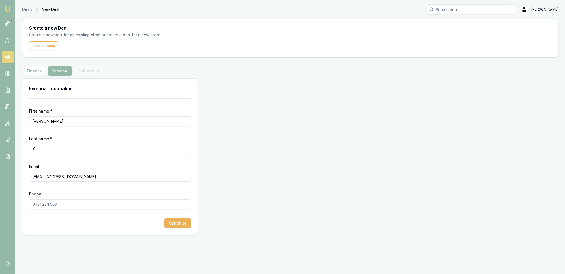
type input "BAKHTIYARIESMAIL@yahoo.com"
drag, startPoint x: 54, startPoint y: 176, endPoint x: 28, endPoint y: 173, distance: 26.2
click at [29, 173] on input "BAKHTIYARIESMAIL@yahoo.com" at bounding box center [110, 176] width 162 height 10
click at [57, 199] on div "Phone" at bounding box center [110, 199] width 162 height 19
click at [84, 203] on input "Phone" at bounding box center [110, 204] width 162 height 10
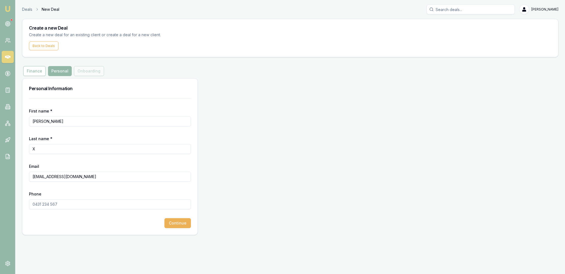
paste input "0415 381 179"
type input "0415 381 179"
click at [170, 218] on button "Continue" at bounding box center [178, 223] width 27 height 10
type input "Xx"
click at [176, 225] on button "Continue" at bounding box center [178, 223] width 27 height 10
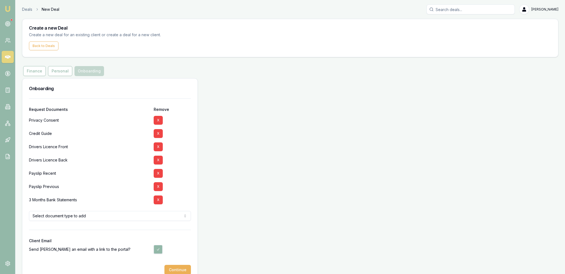
click at [160, 249] on button "button" at bounding box center [158, 249] width 9 height 9
checkbox input "false"
click at [180, 268] on button "Continue" at bounding box center [178, 270] width 27 height 10
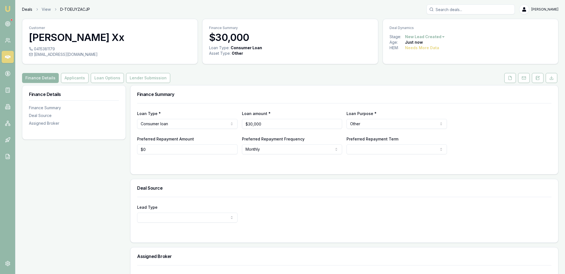
click at [28, 7] on link "Deals" at bounding box center [27, 10] width 10 height 6
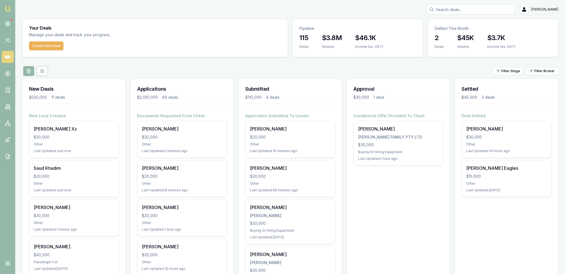
click at [36, 54] on div "Create New Deal" at bounding box center [155, 48] width 266 height 15
click at [35, 50] on div "Create New Deal" at bounding box center [155, 48] width 266 height 15
click at [36, 46] on button "Create New Deal" at bounding box center [46, 45] width 35 height 9
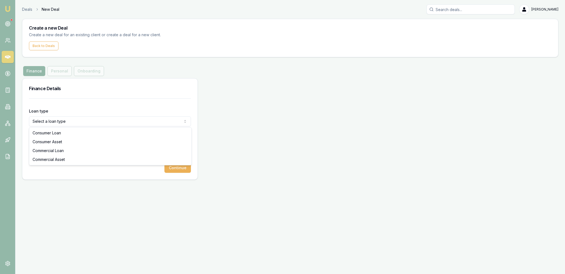
click at [50, 122] on html "Emu Broker Deals New Deal Jackson Fanfulla Toggle Menu Create a new Deal Create…" at bounding box center [282, 137] width 565 height 274
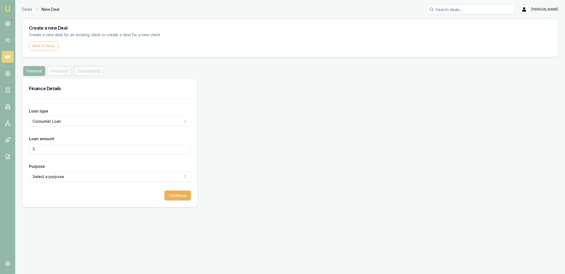
click at [54, 140] on div "Loan amount" at bounding box center [110, 144] width 162 height 19
click at [54, 144] on input "Loan amount" at bounding box center [110, 149] width 162 height 10
type input "$30,000.00"
select select "OTHER"
drag, startPoint x: 189, startPoint y: 186, endPoint x: 189, endPoint y: 191, distance: 4.4
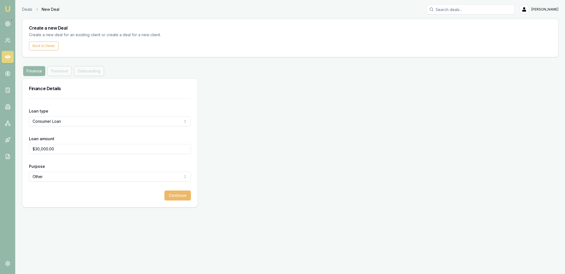
click at [189, 186] on form "Loan type Consumer Loan Consumer Loan Consumer Asset Commercial Loan Commercial…" at bounding box center [110, 149] width 162 height 102
click at [189, 197] on button "Continue" at bounding box center [178, 195] width 27 height 10
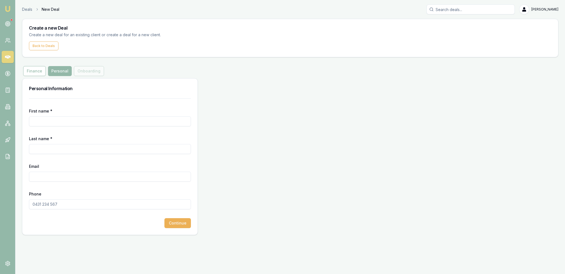
click at [72, 124] on input "First name *" at bounding box center [110, 121] width 162 height 10
click at [69, 199] on input "Phone" at bounding box center [110, 204] width 162 height 10
paste input "0467 232 199"
type input "0467 232 199"
click at [82, 120] on input "First name *" at bounding box center [110, 121] width 162 height 10
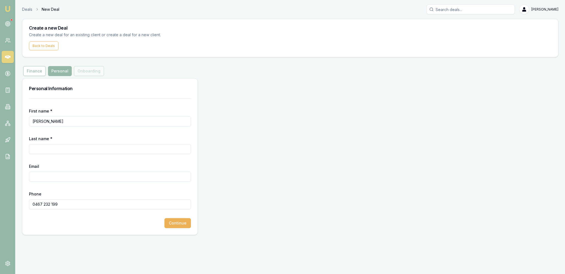
type input "[PERSON_NAME]"
type input "Minshull"
paste input "DAN.MINSHULL@outlook.com"
type input "DAN.MINSHULL@outlook.com"
click at [173, 221] on button "Continue" at bounding box center [178, 223] width 27 height 10
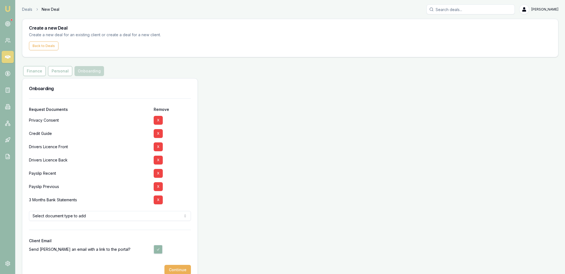
click at [155, 246] on button "button" at bounding box center [158, 249] width 9 height 9
checkbox input "false"
click at [172, 260] on div at bounding box center [110, 260] width 162 height 9
click at [173, 263] on div at bounding box center [110, 260] width 162 height 9
click at [174, 266] on button "Continue" at bounding box center [178, 270] width 27 height 10
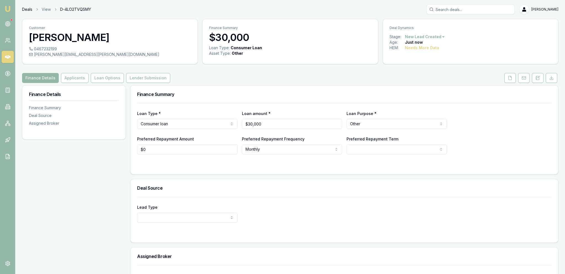
click at [31, 10] on link "Deals" at bounding box center [27, 10] width 10 height 6
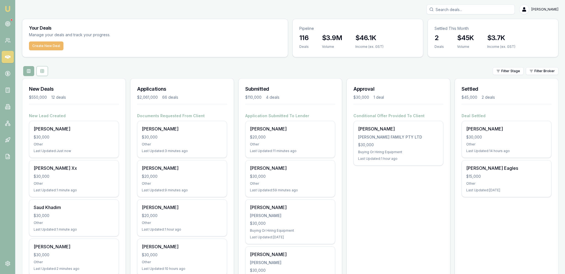
click at [52, 48] on button "Create New Deal" at bounding box center [46, 45] width 35 height 9
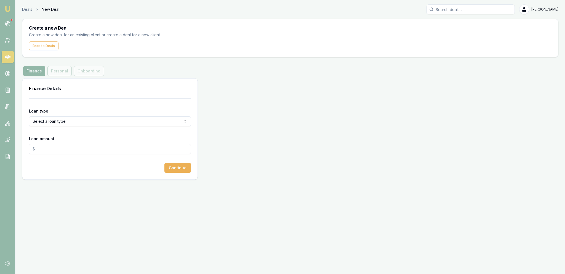
click at [74, 101] on form "Loan type Select a loan type Consumer Loan Consumer Asset Commercial Loan Comme…" at bounding box center [110, 135] width 162 height 74
click at [70, 117] on html "Emu Broker Deals New Deal Jackson Fanfulla Toggle Menu Create a new Deal Create…" at bounding box center [282, 137] width 565 height 274
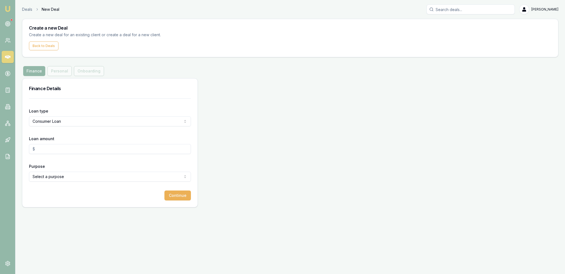
click at [70, 142] on div "Loan amount" at bounding box center [110, 144] width 162 height 19
click at [71, 144] on div "Loan amount" at bounding box center [110, 144] width 162 height 19
click at [64, 141] on div "Loan amount" at bounding box center [110, 144] width 162 height 19
click at [62, 150] on input "Loan amount" at bounding box center [110, 149] width 162 height 10
type input "$30,000.00"
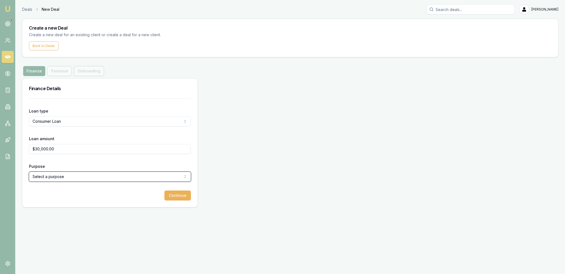
select select "OTHER"
drag, startPoint x: 172, startPoint y: 186, endPoint x: 172, endPoint y: 196, distance: 10.2
click at [172, 186] on form "Loan type Consumer Loan Consumer Loan Consumer Asset Commercial Loan Commercial…" at bounding box center [110, 149] width 162 height 102
click at [172, 196] on button "Continue" at bounding box center [178, 195] width 27 height 10
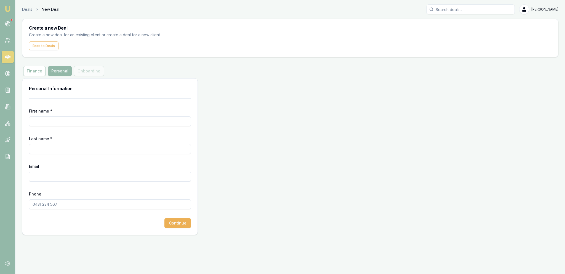
click at [64, 125] on input "First name *" at bounding box center [110, 121] width 162 height 10
click at [53, 206] on input "Phone" at bounding box center [110, 204] width 162 height 10
paste input "0438 165 138"
type input "0438 165 138"
click at [52, 147] on input "Last name *" at bounding box center [110, 149] width 162 height 10
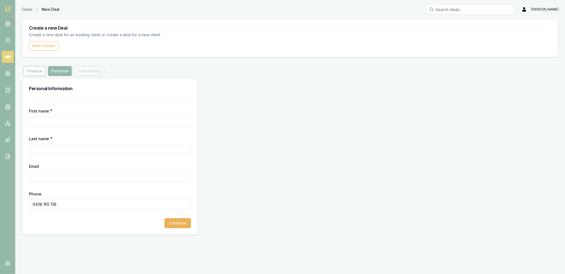
click at [52, 117] on input "First name *" at bounding box center [110, 121] width 162 height 10
type input "[PERSON_NAME]"
type input "G"
type input "Halvorson"
click at [56, 171] on div "Email" at bounding box center [110, 172] width 162 height 19
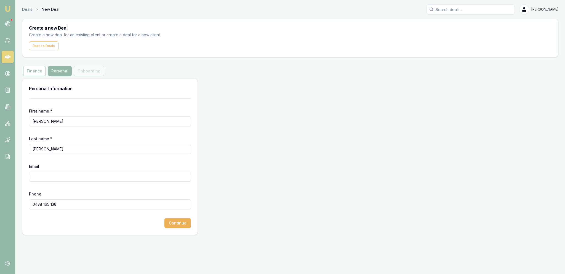
click at [56, 173] on input "Email" at bounding box center [110, 176] width 162 height 10
paste input "JRHALVORSON77@gmail.com"
type input "JRHALVORSON77@gmail.com"
click at [182, 224] on button "Continue" at bounding box center [178, 223] width 27 height 10
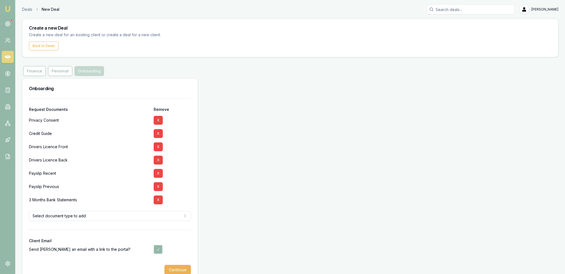
click at [158, 250] on button "button" at bounding box center [158, 249] width 9 height 9
checkbox input "false"
click at [178, 268] on button "Continue" at bounding box center [178, 270] width 27 height 10
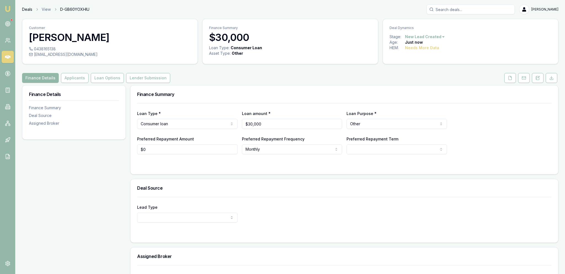
click at [28, 10] on link "Deals" at bounding box center [27, 10] width 10 height 6
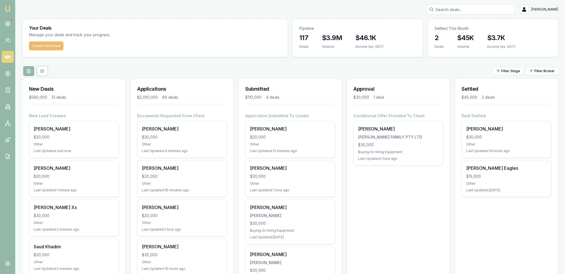
click at [55, 46] on button "Create New Deal" at bounding box center [46, 45] width 35 height 9
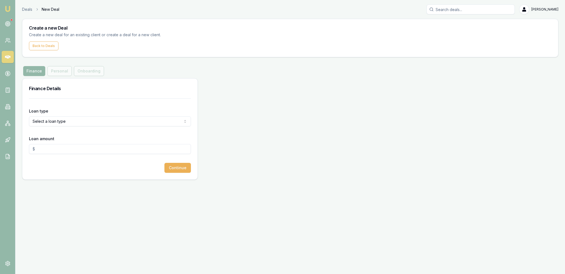
click at [60, 114] on div "Loan type Select a loan type Consumer Loan Consumer Asset Commercial Loan Comme…" at bounding box center [110, 116] width 162 height 19
click at [60, 120] on html "Emu Broker Deals New Deal Jackson Fanfulla Toggle Menu Create a new Deal Create…" at bounding box center [282, 137] width 565 height 274
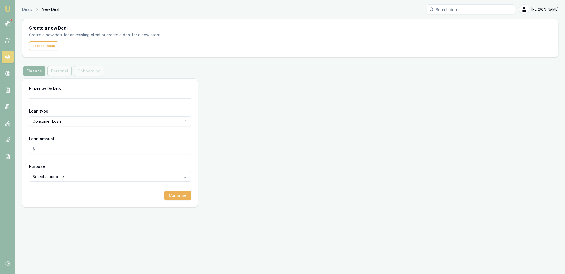
click at [51, 145] on input "Loan amount" at bounding box center [110, 149] width 162 height 10
type input "$30,000.00"
select select "OTHER"
click at [167, 188] on form "Loan type Consumer Loan Consumer Loan Consumer Asset Commercial Loan Commercial…" at bounding box center [110, 149] width 162 height 102
click at [172, 193] on button "Continue" at bounding box center [178, 195] width 27 height 10
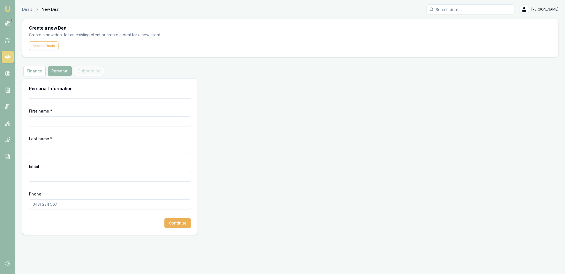
drag, startPoint x: 59, startPoint y: 171, endPoint x: 59, endPoint y: 178, distance: 7.0
click at [59, 172] on div "Email" at bounding box center [110, 172] width 162 height 19
drag, startPoint x: 61, startPoint y: 184, endPoint x: 64, endPoint y: 202, distance: 18.4
click at [61, 186] on form "First name * Last name * Email Phone Continue" at bounding box center [110, 163] width 162 height 130
click at [64, 204] on input "Phone" at bounding box center [110, 204] width 162 height 10
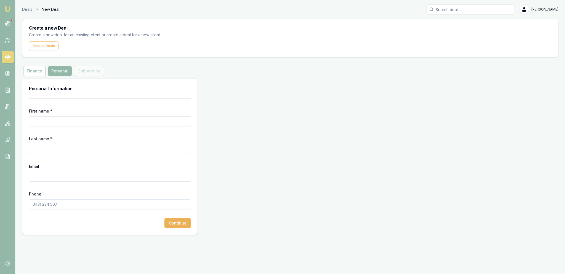
paste input "0447 277 607"
type input "0447 277 607"
drag, startPoint x: 50, startPoint y: 176, endPoint x: 89, endPoint y: 8, distance: 172.7
click at [50, 176] on input "Email" at bounding box center [110, 176] width 162 height 10
paste input "LOVEDHILLON8555@gmail.com"
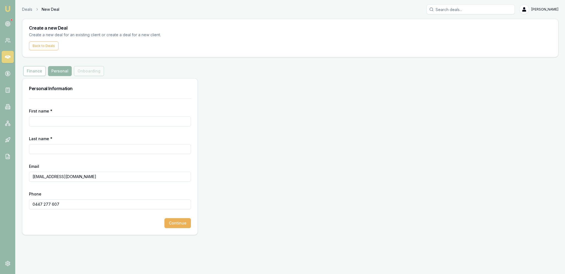
type input "LOVEDHILLON8555@gmail.com"
click at [62, 121] on input "First name *" at bounding box center [110, 121] width 162 height 10
type input "Sardar"
type input "[PERSON_NAME]"
click at [178, 221] on button "Continue" at bounding box center [178, 223] width 27 height 10
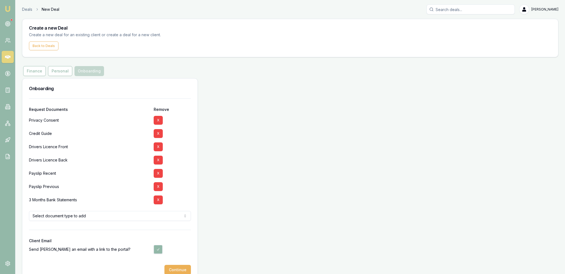
click at [162, 249] on button "button" at bounding box center [158, 249] width 9 height 9
checkbox input "false"
click at [178, 266] on button "Continue" at bounding box center [178, 270] width 27 height 10
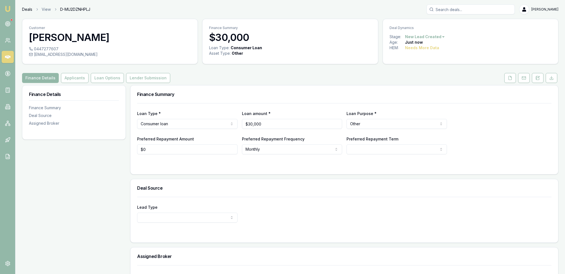
click at [23, 9] on link "Deals" at bounding box center [27, 10] width 10 height 6
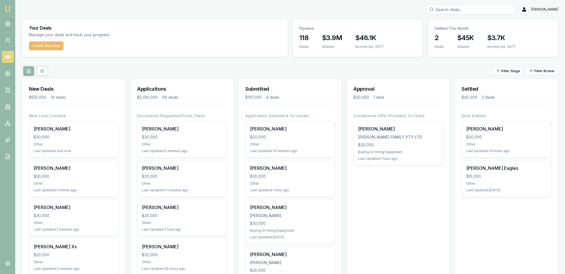
click at [65, 46] on div "Create New Deal" at bounding box center [155, 48] width 266 height 15
click at [47, 49] on button "Create New Deal" at bounding box center [46, 45] width 35 height 9
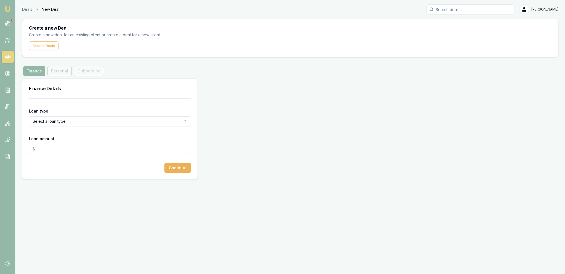
click at [66, 122] on html "Emu Broker Deals New Deal Jackson Fanfulla Toggle Menu Create a new Deal Create…" at bounding box center [282, 137] width 565 height 274
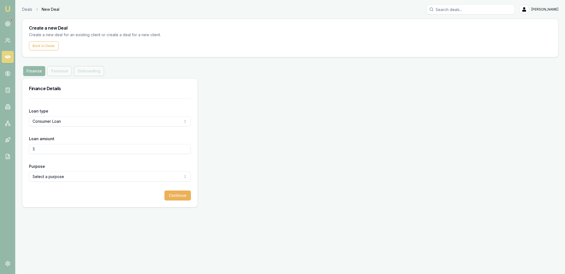
click at [64, 142] on div "Loan amount" at bounding box center [110, 144] width 162 height 19
click at [65, 151] on input "Loan amount" at bounding box center [110, 149] width 162 height 10
type input "$30,000.00"
select select "OTHER"
drag, startPoint x: 182, startPoint y: 197, endPoint x: 186, endPoint y: 195, distance: 4.3
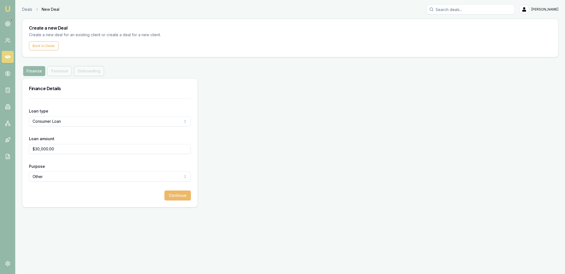
click at [182, 196] on button "Continue" at bounding box center [178, 195] width 27 height 10
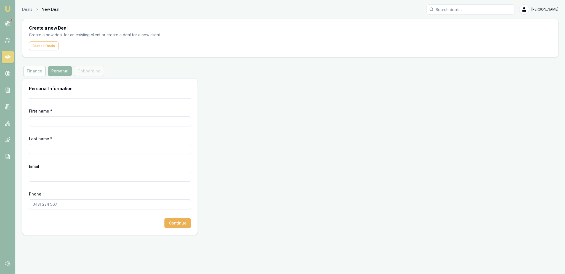
click at [52, 121] on input "First name *" at bounding box center [110, 121] width 162 height 10
type input "[PERSON_NAME]"
type input "Schutt"
paste input "JACKOAYE501@gmail.com"
type input "JACKOAYE501@gmail.com"
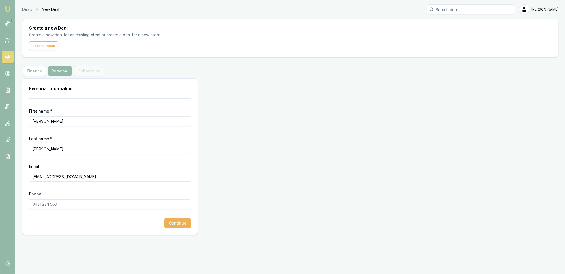
drag, startPoint x: 86, startPoint y: 210, endPoint x: 85, endPoint y: 205, distance: 5.5
click at [86, 210] on form "First name * Jackson Last name * Schutt Email JACKOAYE501@gmail.com Phone Conti…" at bounding box center [110, 163] width 162 height 130
click at [85, 205] on input "Phone" at bounding box center [110, 204] width 162 height 10
paste input "0431 631 942"
type input "0431 631 942"
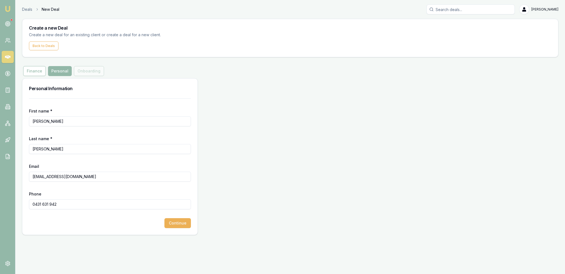
click at [177, 216] on form "First name * Jackson Last name * Schutt Email JACKOAYE501@gmail.com Phone 0431 …" at bounding box center [110, 163] width 162 height 130
click at [180, 226] on button "Continue" at bounding box center [178, 223] width 27 height 10
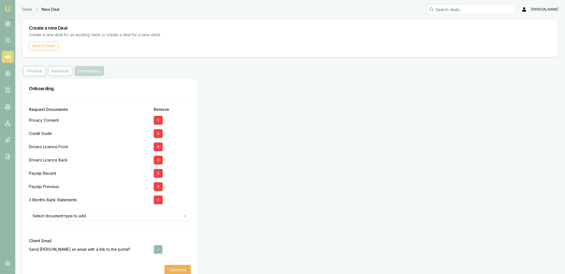
click at [160, 249] on button "button" at bounding box center [158, 249] width 9 height 9
checkbox input "false"
click at [180, 270] on button "Continue" at bounding box center [178, 270] width 27 height 10
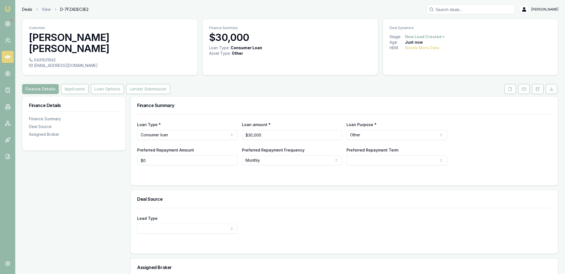
click at [27, 8] on link "Deals" at bounding box center [27, 10] width 10 height 6
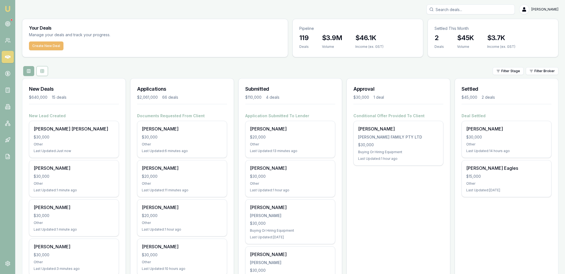
click at [47, 42] on button "Create New Deal" at bounding box center [46, 45] width 35 height 9
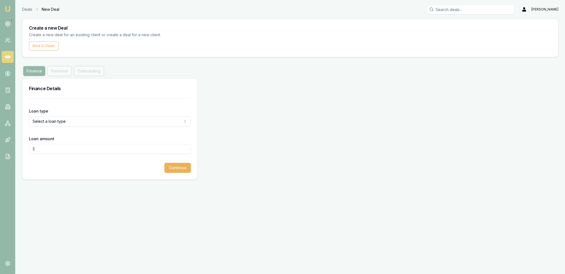
click at [61, 120] on html "Emu Broker Deals New Deal Jackson Fanfulla Toggle Menu Create a new Deal Create…" at bounding box center [282, 137] width 565 height 274
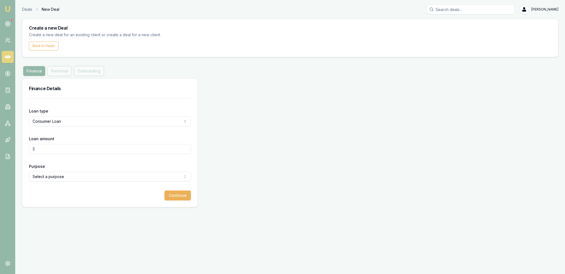
click at [59, 141] on div "Loan amount" at bounding box center [110, 144] width 162 height 19
click at [59, 145] on input "Loan amount" at bounding box center [110, 149] width 162 height 10
type input "$30,000.00"
select select "OTHER"
click at [169, 203] on div "Loan type Consumer Loan Consumer Loan Consumer Asset Commercial Loan Commercial…" at bounding box center [109, 152] width 175 height 109
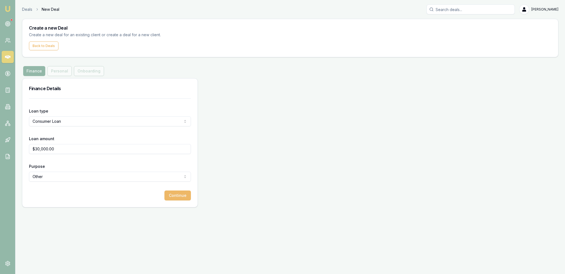
drag, startPoint x: 170, startPoint y: 198, endPoint x: 161, endPoint y: 191, distance: 11.2
click at [170, 198] on button "Continue" at bounding box center [178, 195] width 27 height 10
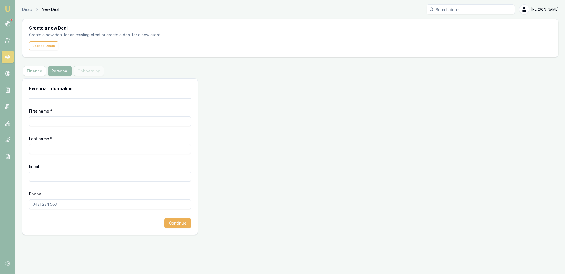
click at [67, 202] on input "Phone" at bounding box center [110, 204] width 162 height 10
paste input "0401 056 128"
type input "0401 056 128"
click at [59, 184] on form "First name * Last name * Email Phone 0401 056 128 Continue" at bounding box center [110, 163] width 162 height 130
click at [47, 115] on div "First name *" at bounding box center [110, 116] width 162 height 19
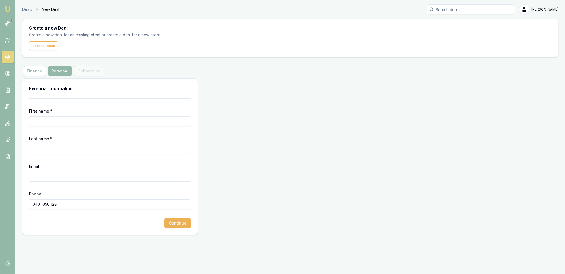
click at [49, 119] on input "First name *" at bounding box center [110, 121] width 162 height 10
type input "Deepak"
type input "[PERSON_NAME]"
paste input "SINGHDEEPAK1@yahoo.com"
type input "SINGHDEEPAK1@yahoo.com"
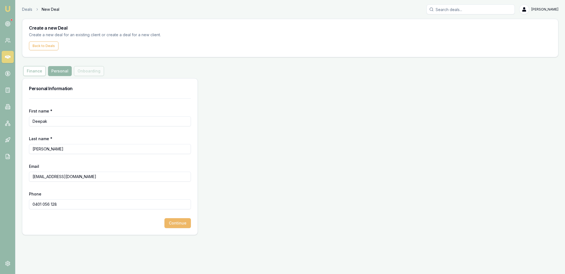
click at [186, 223] on button "Continue" at bounding box center [178, 223] width 27 height 10
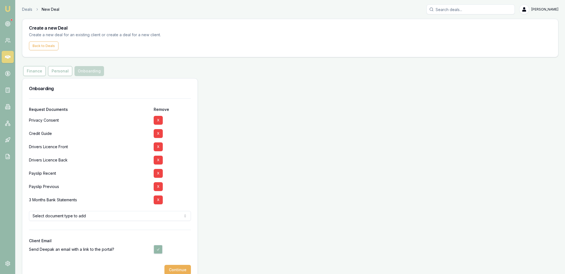
drag, startPoint x: 154, startPoint y: 247, endPoint x: 162, endPoint y: 253, distance: 10.1
click at [155, 248] on button "button" at bounding box center [158, 249] width 9 height 9
checkbox input "false"
click at [173, 263] on div at bounding box center [110, 260] width 162 height 9
click at [175, 267] on button "Continue" at bounding box center [178, 270] width 27 height 10
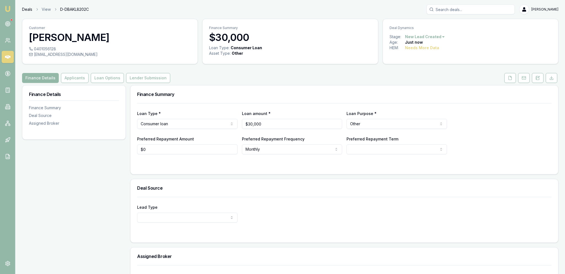
click at [28, 10] on link "Deals" at bounding box center [27, 10] width 10 height 6
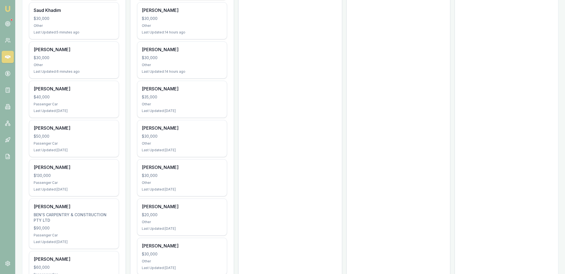
scroll to position [350, 0]
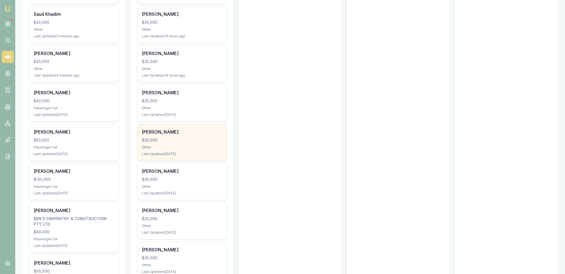
click at [198, 130] on div "[PERSON_NAME]" at bounding box center [182, 131] width 81 height 7
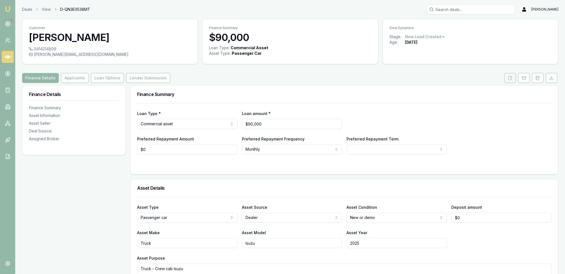
click at [509, 75] on button at bounding box center [511, 78] width 12 height 10
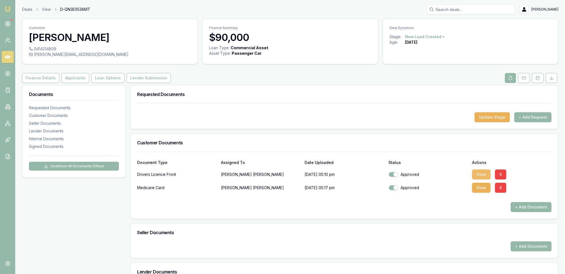
click at [484, 171] on button "View" at bounding box center [481, 174] width 19 height 10
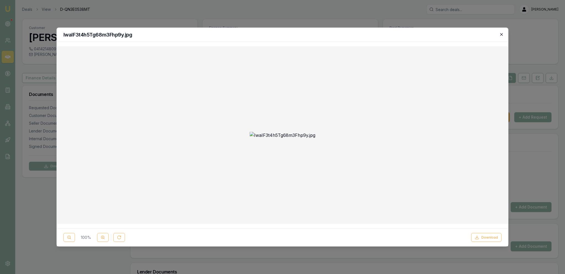
click at [502, 35] on icon "button" at bounding box center [502, 34] width 2 height 2
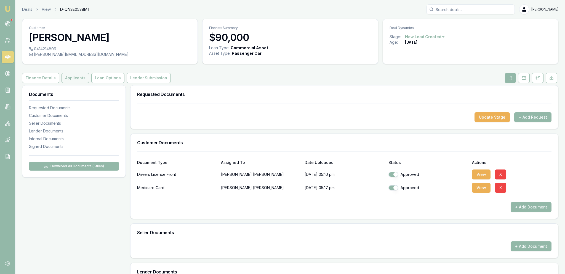
click at [64, 73] on div "Customer David Francis 0414214809 benjamin@benscarpentry.com Finance Summary $9…" at bounding box center [290, 241] width 537 height 445
click at [67, 77] on button "Applicants" at bounding box center [76, 78] width 28 height 10
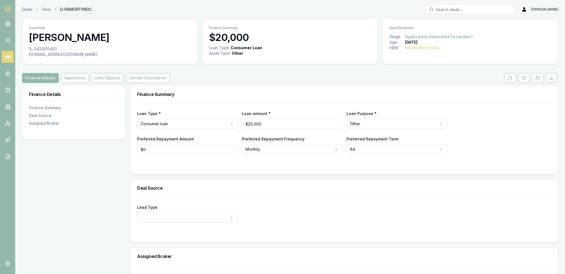
click at [467, 40] on div "Age: [DEMOGRAPHIC_DATA][DATE]" at bounding box center [471, 42] width 162 height 6
click at [529, 78] on button at bounding box center [525, 78] width 12 height 10
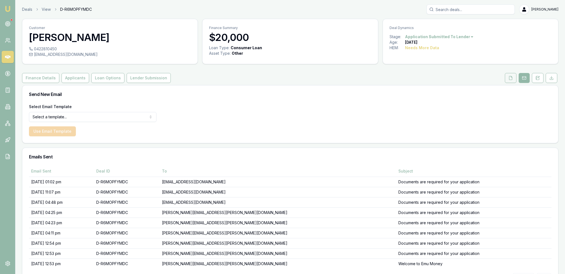
click at [517, 80] on button at bounding box center [511, 78] width 12 height 10
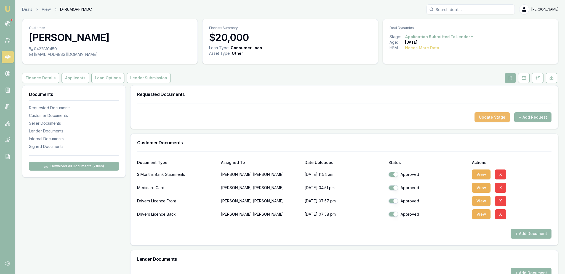
click at [509, 119] on button "Update Stage" at bounding box center [492, 117] width 35 height 10
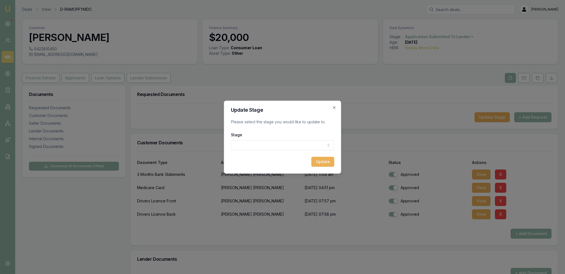
drag, startPoint x: 289, startPoint y: 153, endPoint x: 290, endPoint y: 150, distance: 3.4
click at [290, 151] on form "Update Stage Please select the stage you would like to update to. Stage New lea…" at bounding box center [283, 136] width 104 height 59
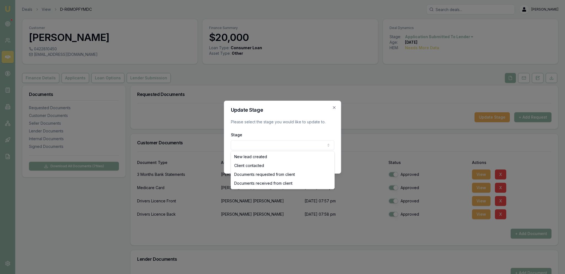
click at [290, 150] on body "Emu Broker Deals View D-R6MOPFYMDC Jackson Fanfulla Toggle Menu Customer Dylan …" at bounding box center [282, 137] width 565 height 274
click at [265, 141] on body "Emu Broker Deals View D-R6MOPFYMDC Jackson Fanfulla Toggle Menu Customer Dylan …" at bounding box center [282, 137] width 565 height 274
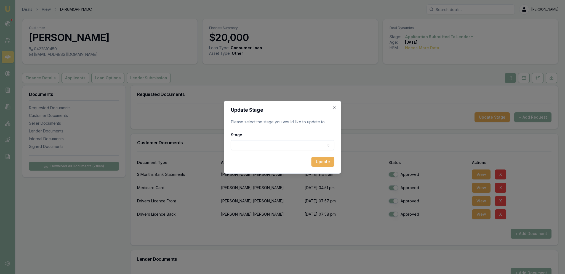
click at [337, 110] on div "Update Stage Please select the stage you would like to update to. Stage New lea…" at bounding box center [282, 137] width 117 height 73
click at [334, 108] on icon "button" at bounding box center [334, 107] width 2 height 2
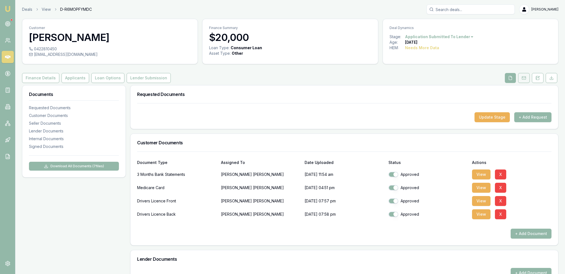
click at [525, 78] on icon at bounding box center [524, 77] width 4 height 1
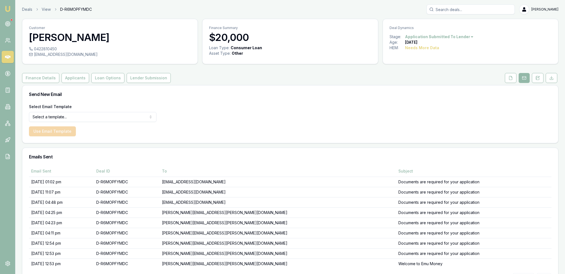
click at [532, 81] on link at bounding box center [538, 78] width 14 height 10
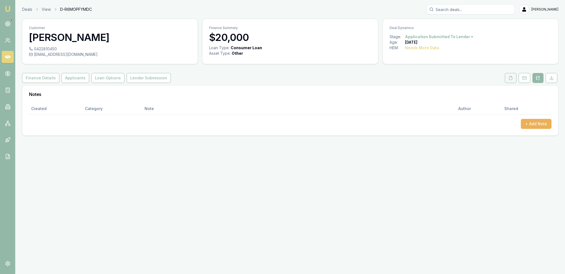
click at [515, 81] on button at bounding box center [511, 78] width 12 height 10
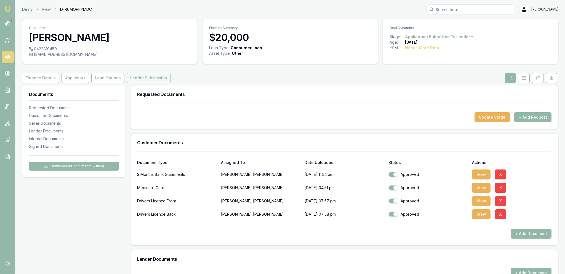
click at [135, 79] on button "Lender Submission" at bounding box center [149, 78] width 44 height 10
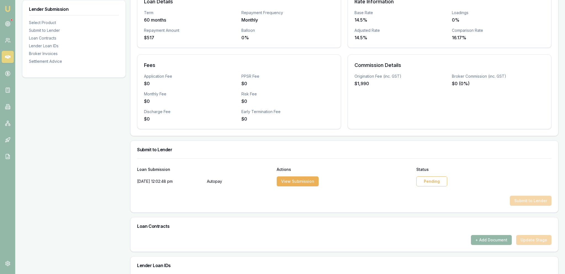
scroll to position [204, 0]
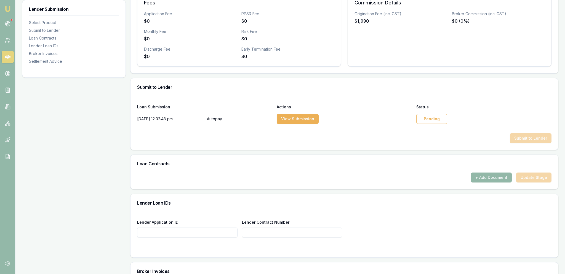
click at [432, 121] on div "Pending" at bounding box center [432, 119] width 31 height 10
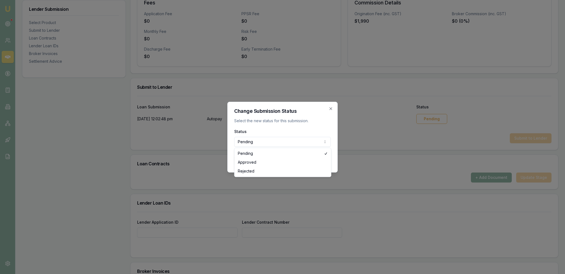
select select "REJECTED"
click at [319, 157] on button "Update status" at bounding box center [313, 160] width 36 height 10
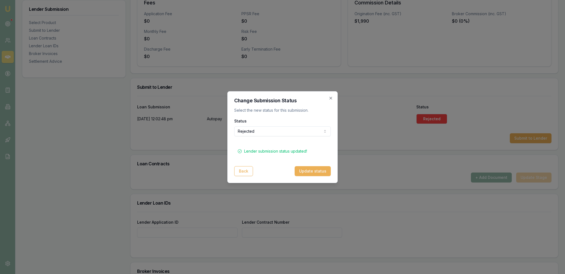
click at [330, 101] on h2 "Change Submission Status" at bounding box center [282, 100] width 97 height 5
click at [331, 100] on icon "button" at bounding box center [331, 98] width 4 height 4
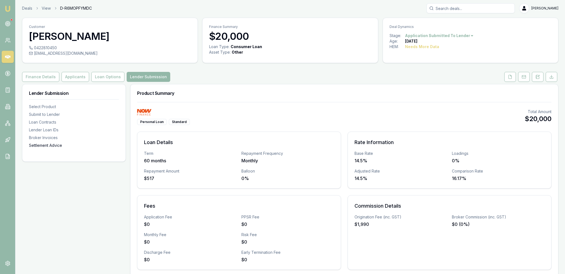
scroll to position [0, 0]
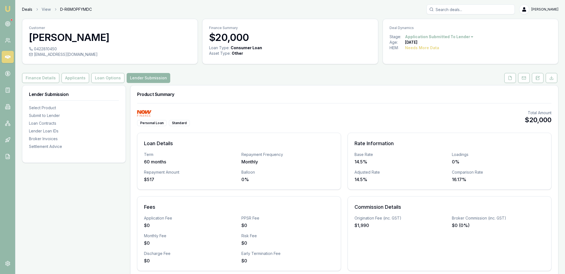
click at [31, 9] on link "Deals" at bounding box center [27, 10] width 10 height 6
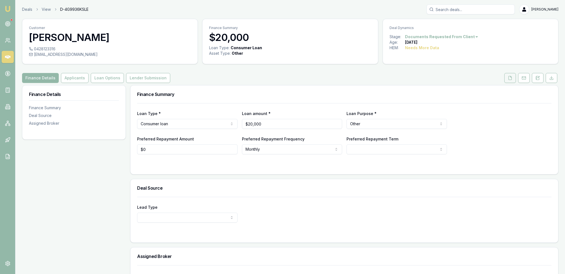
click at [514, 79] on button at bounding box center [511, 78] width 12 height 10
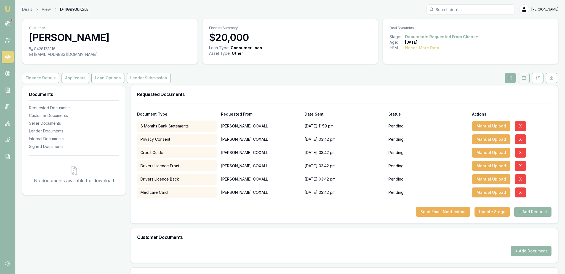
click at [523, 80] on icon at bounding box center [524, 78] width 4 height 4
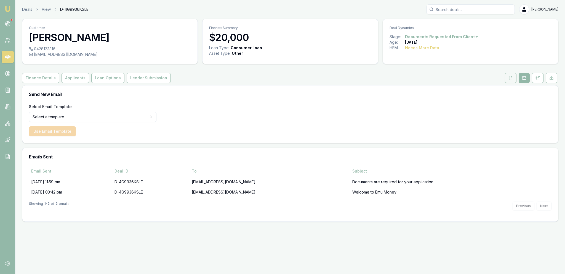
click at [507, 80] on button at bounding box center [511, 78] width 12 height 10
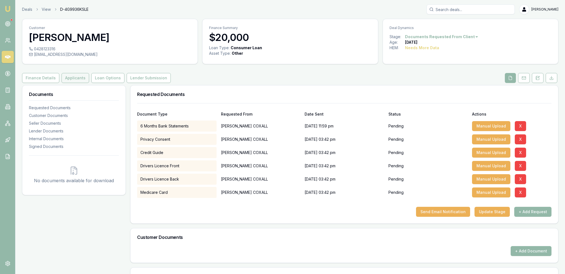
click at [65, 78] on button "Applicants" at bounding box center [76, 78] width 28 height 10
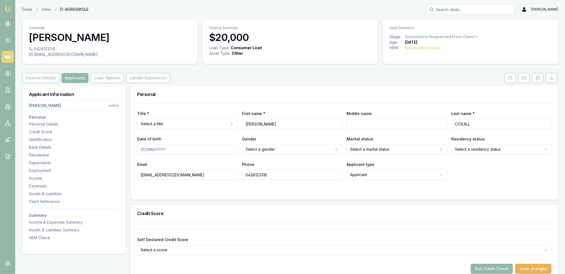
click at [25, 14] on div "Deals View D-4G9936KSLE [PERSON_NAME] Fanfulla" at bounding box center [290, 9] width 537 height 10
click at [24, 11] on link "Deals" at bounding box center [27, 10] width 10 height 6
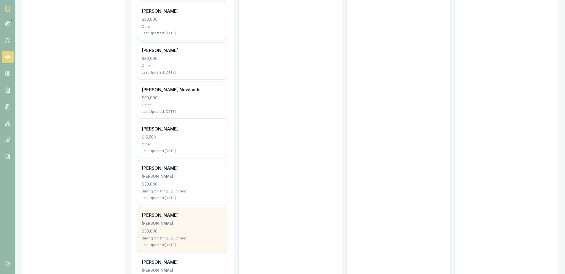
scroll to position [2449, 0]
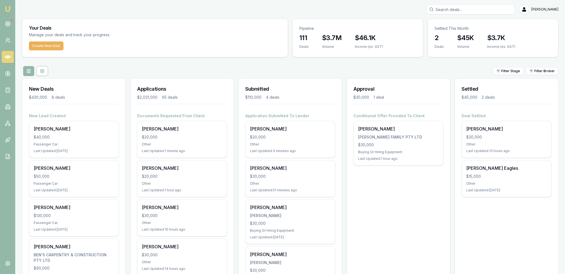
click at [131, 27] on h3 "Your Deals" at bounding box center [155, 28] width 252 height 4
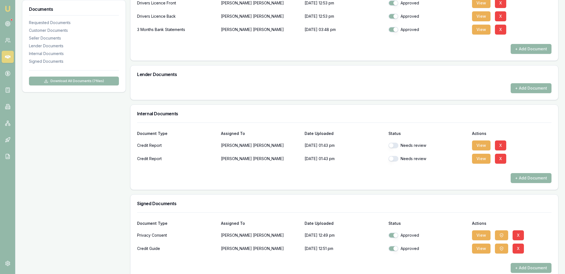
scroll to position [181, 0]
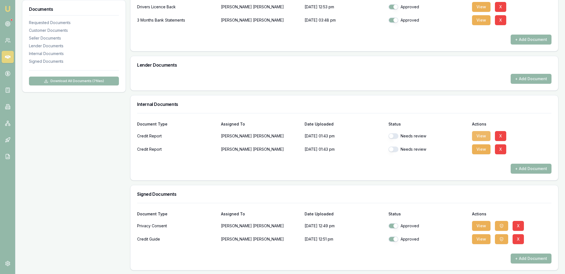
click at [476, 136] on button "View" at bounding box center [481, 136] width 19 height 10
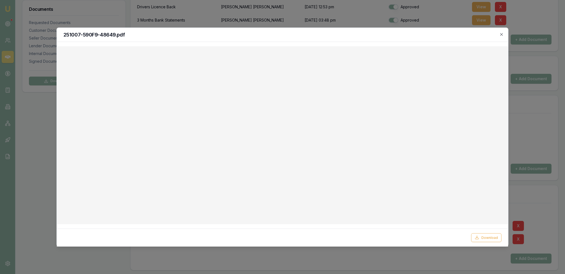
drag, startPoint x: 205, startPoint y: 21, endPoint x: 191, endPoint y: 22, distance: 13.6
click at [205, 21] on div at bounding box center [282, 137] width 565 height 274
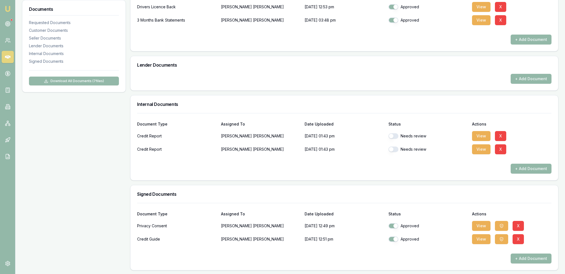
scroll to position [0, 0]
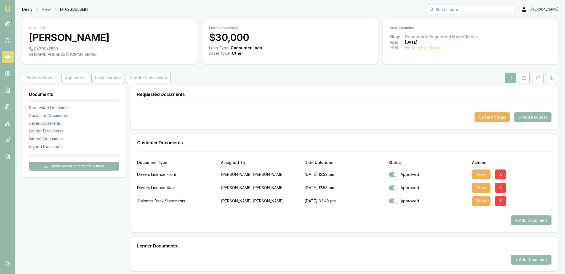
click at [26, 8] on link "Deals" at bounding box center [27, 10] width 10 height 6
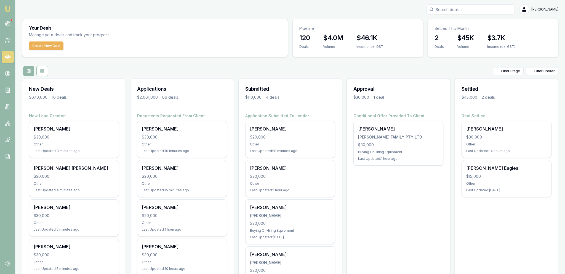
drag, startPoint x: 272, startPoint y: 183, endPoint x: 271, endPoint y: 123, distance: 59.6
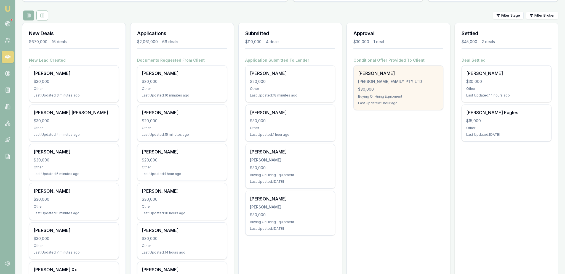
scroll to position [58, 0]
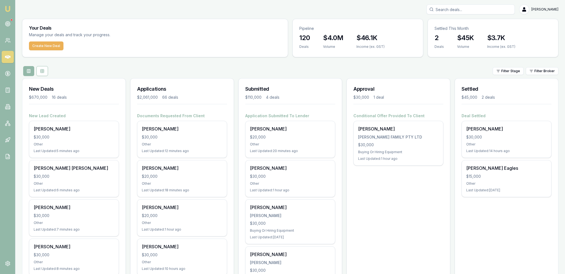
click at [481, 11] on input "Search deals" at bounding box center [471, 9] width 88 height 10
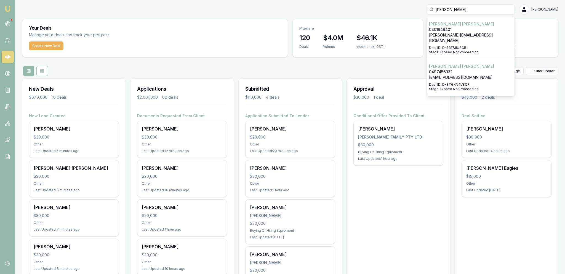
type input "[PERSON_NAME]"
click at [469, 75] on p "[EMAIL_ADDRESS][DOMAIN_NAME]" at bounding box center [470, 78] width 83 height 6
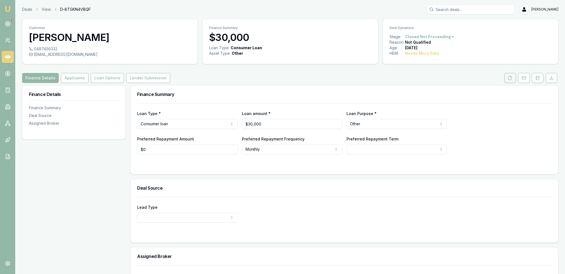
click at [507, 78] on button at bounding box center [511, 78] width 12 height 10
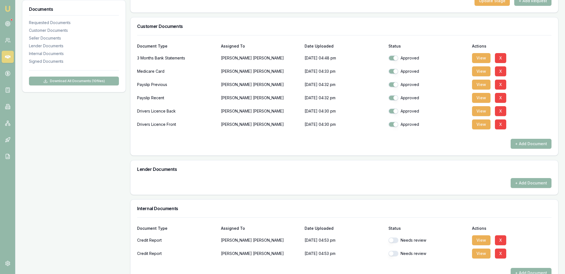
scroll to position [117, 0]
click at [475, 241] on button "View" at bounding box center [481, 240] width 19 height 10
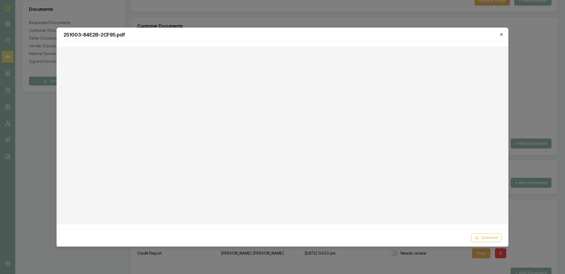
click at [502, 33] on icon "button" at bounding box center [502, 34] width 4 height 4
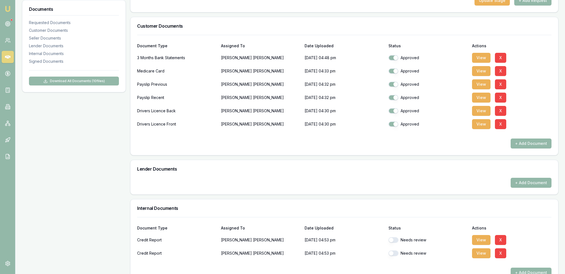
scroll to position [0, 0]
